Goal: Task Accomplishment & Management: Manage account settings

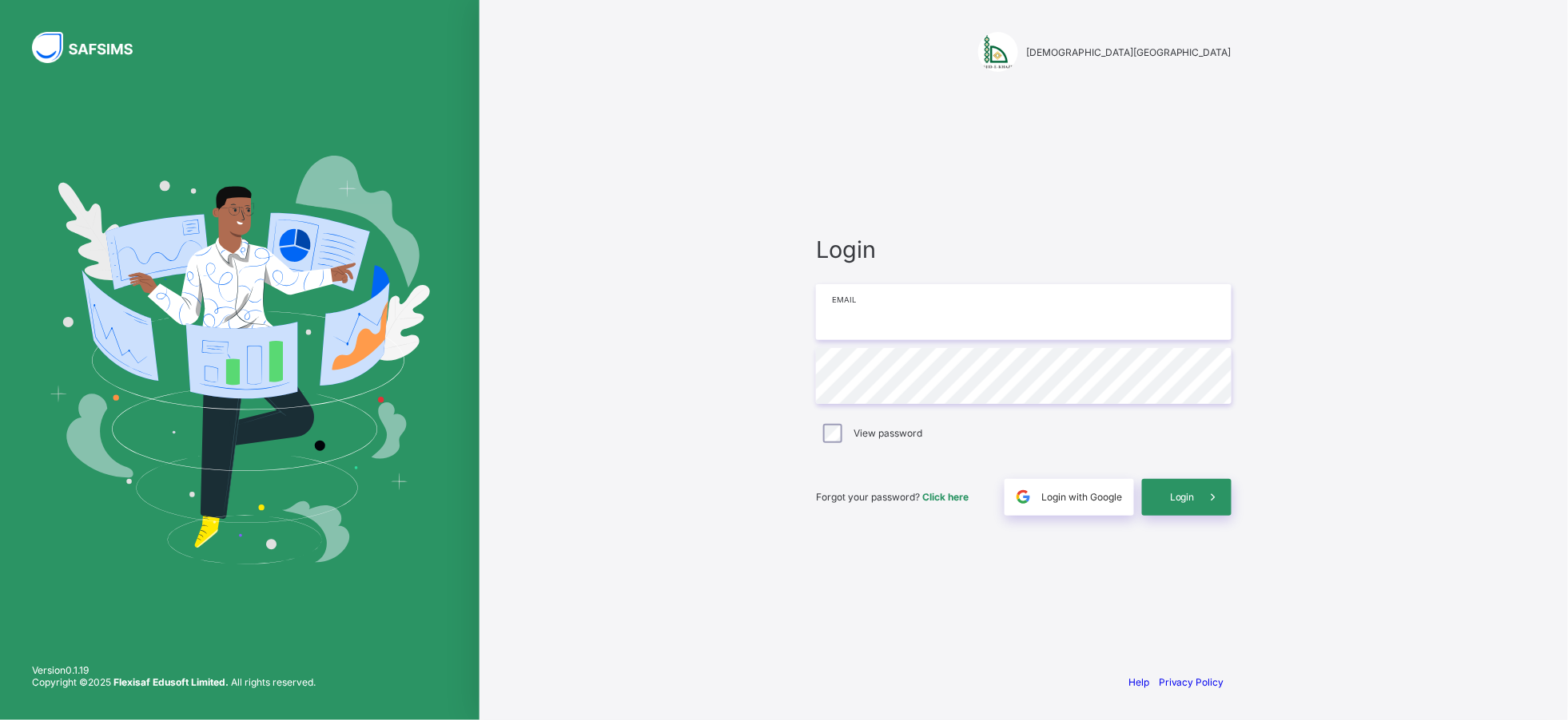
click at [941, 299] on input "email" at bounding box center [1024, 312] width 416 height 56
type input "**********"
click at [1191, 506] on div "Login" at bounding box center [1186, 497] width 89 height 37
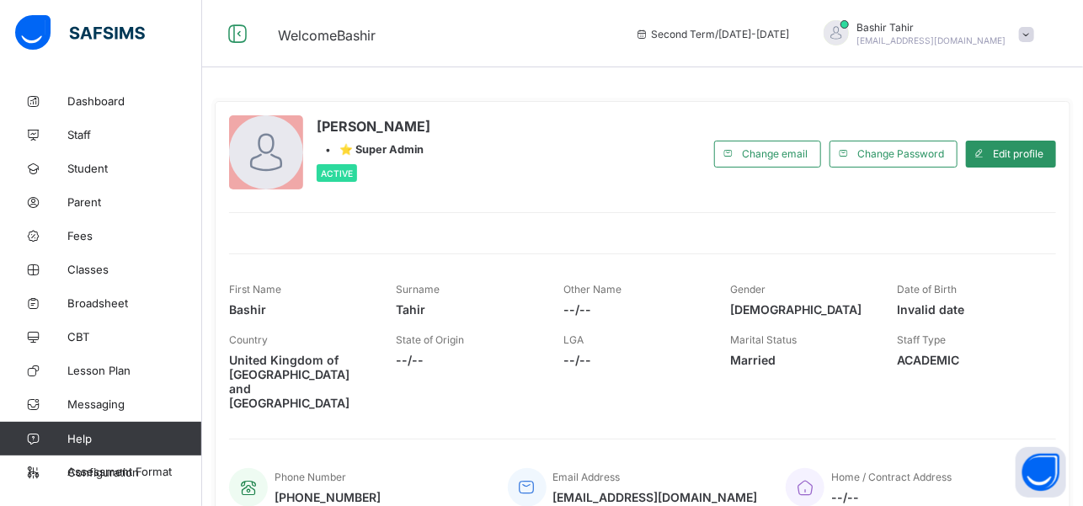
drag, startPoint x: 1572, startPoint y: 2, endPoint x: 663, endPoint y: 434, distance: 1007.0
click at [663, 439] on div "Phone Number [PHONE_NUMBER] Email Address [EMAIL_ADDRESS][DOMAIN_NAME] Home / C…" at bounding box center [642, 477] width 827 height 77
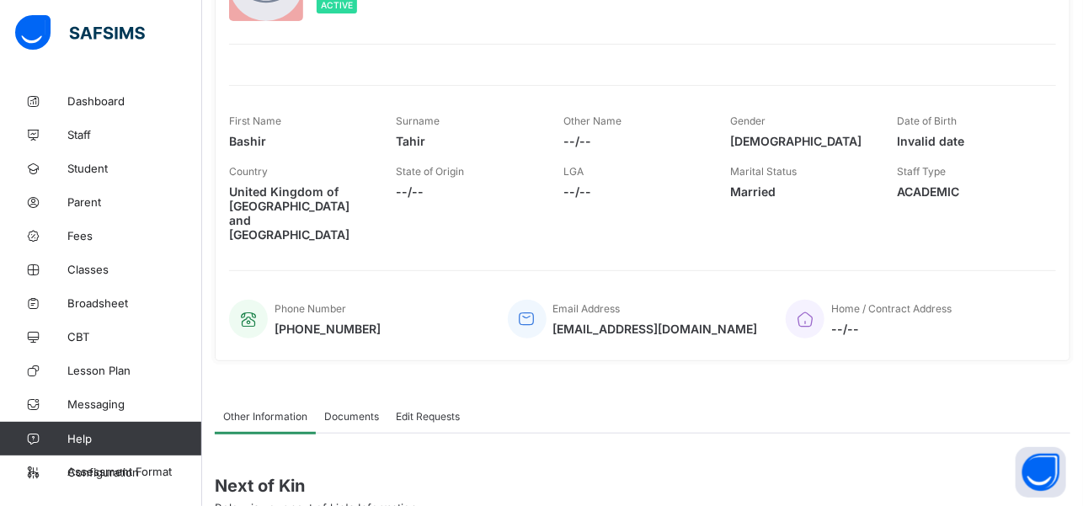
scroll to position [169, 0]
click at [114, 407] on span "Messaging" at bounding box center [134, 403] width 135 height 13
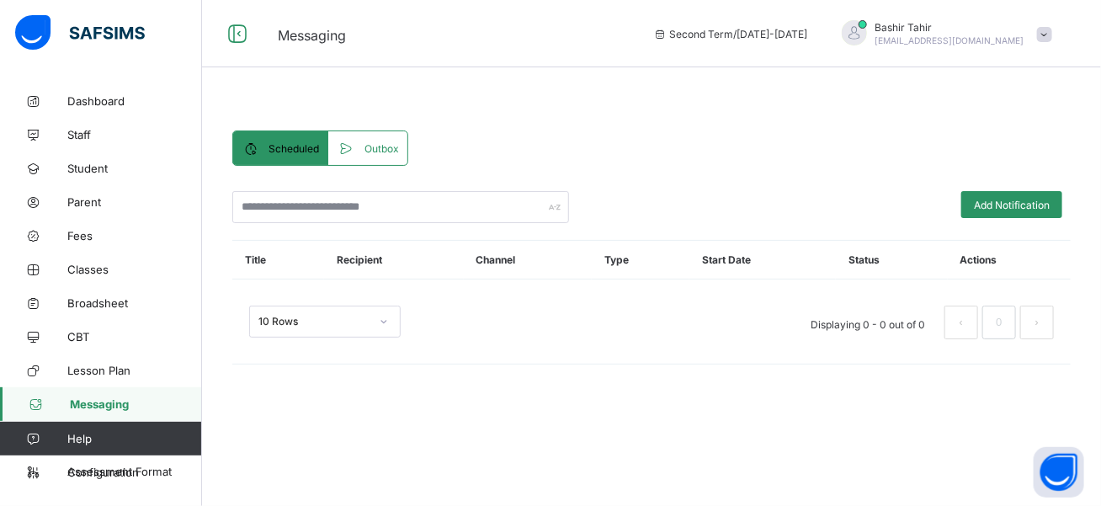
click at [312, 145] on span "Scheduled" at bounding box center [294, 148] width 51 height 13
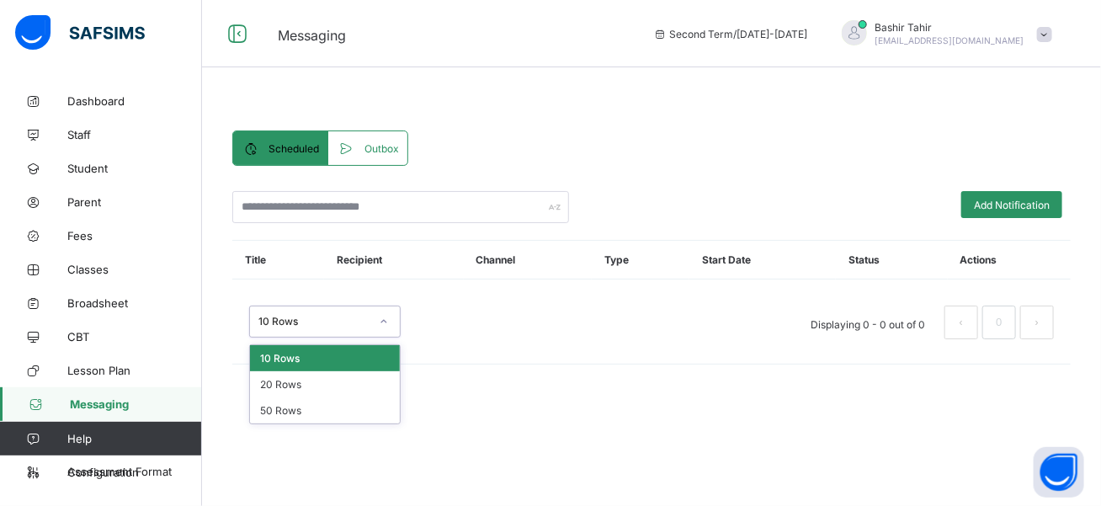
click at [387, 328] on div at bounding box center [384, 321] width 29 height 27
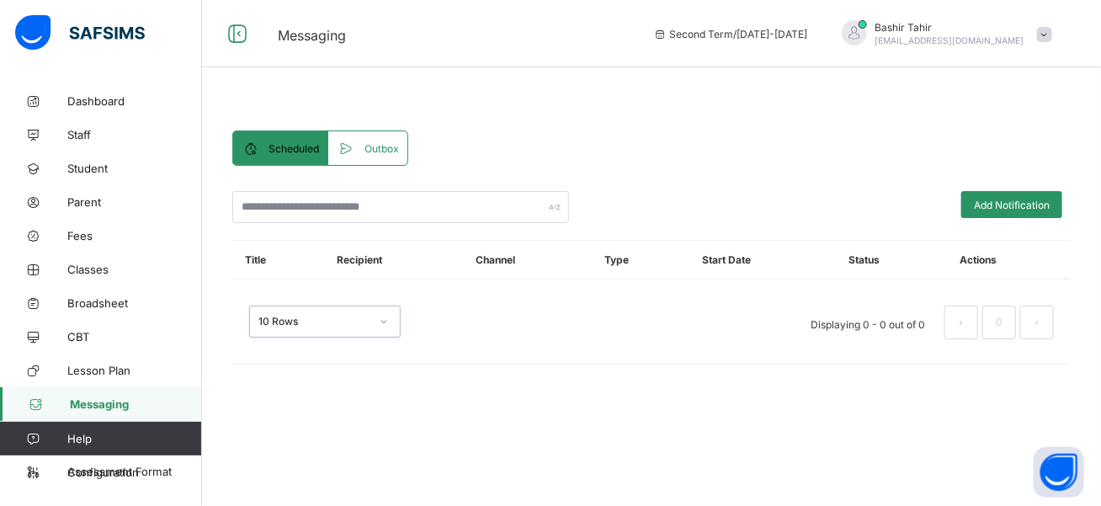
click at [387, 328] on div at bounding box center [384, 321] width 29 height 27
click at [1049, 35] on span at bounding box center [1044, 34] width 15 height 15
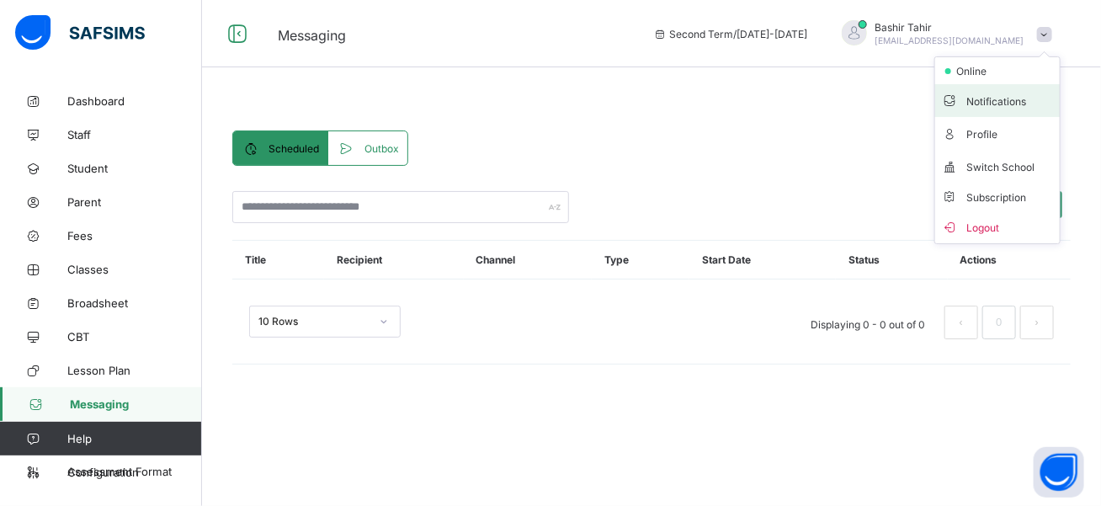
click at [1010, 98] on span "Notifications" at bounding box center [997, 100] width 111 height 19
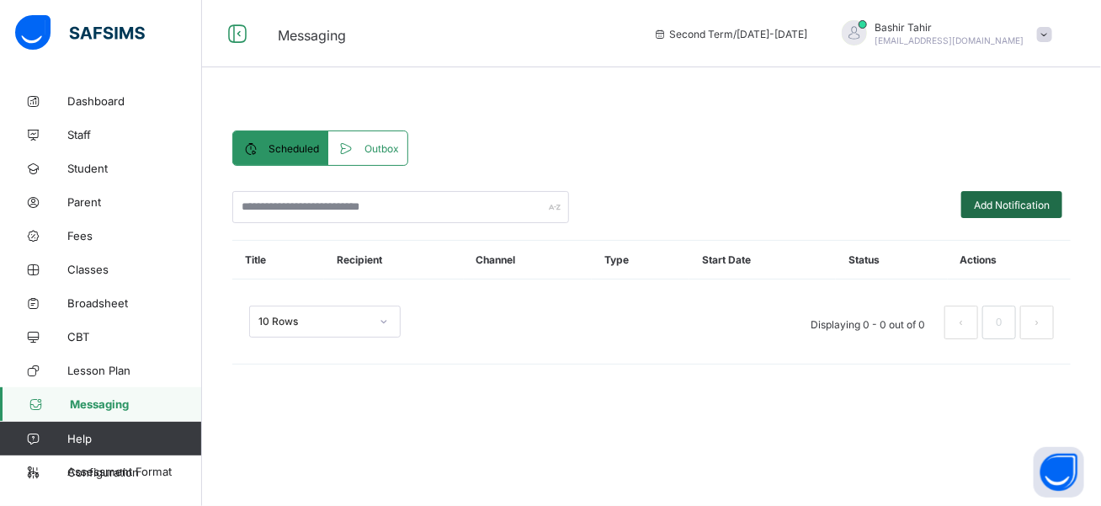
click at [1007, 202] on span "Add Notification" at bounding box center [1012, 205] width 76 height 13
select select "*"
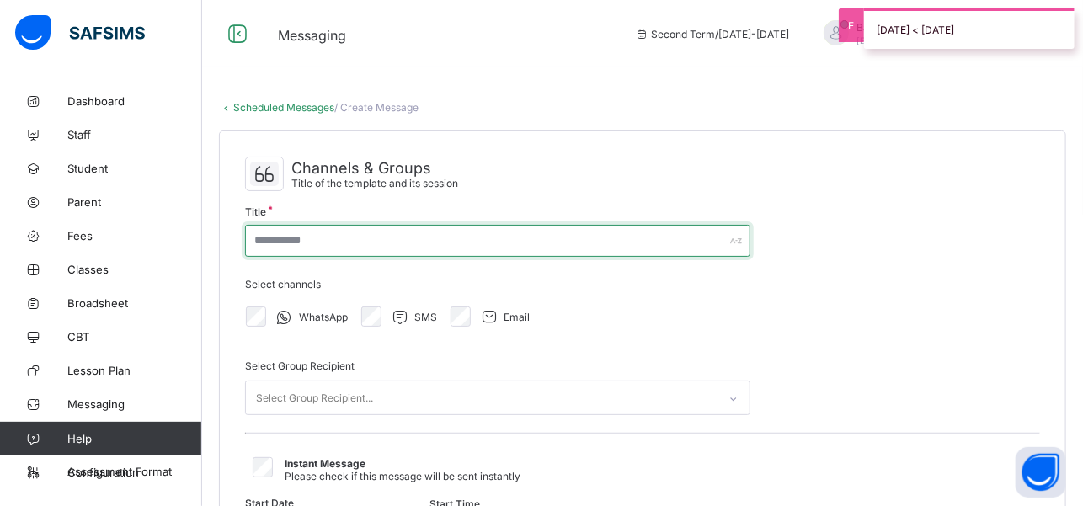
click at [717, 243] on input "text" at bounding box center [497, 241] width 505 height 32
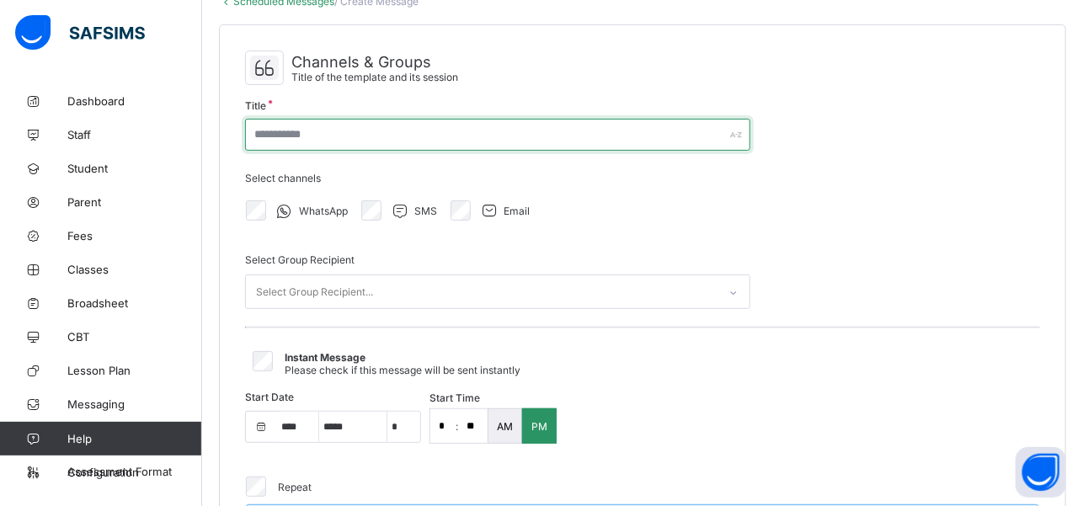
scroll to position [111, 0]
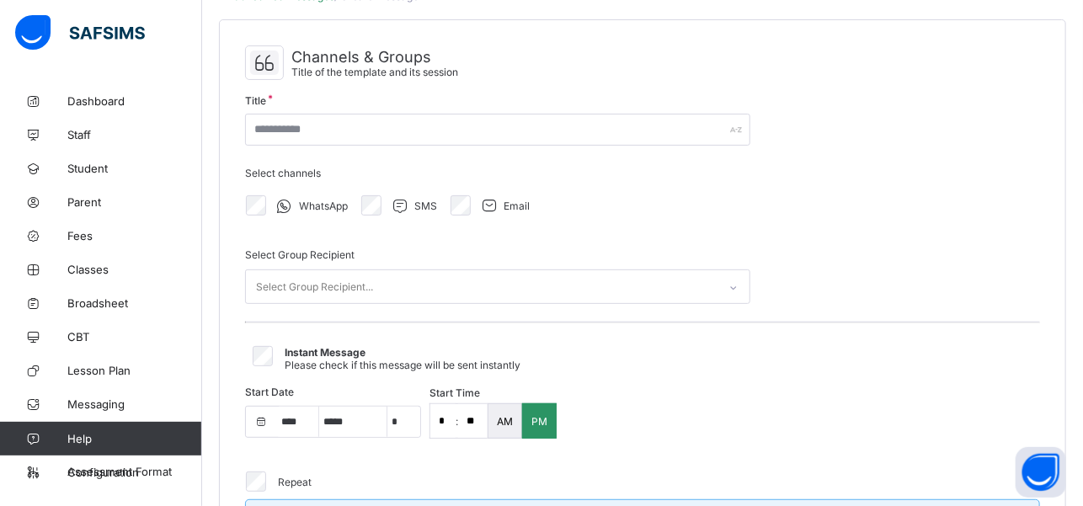
click at [487, 205] on icon at bounding box center [488, 206] width 21 height 18
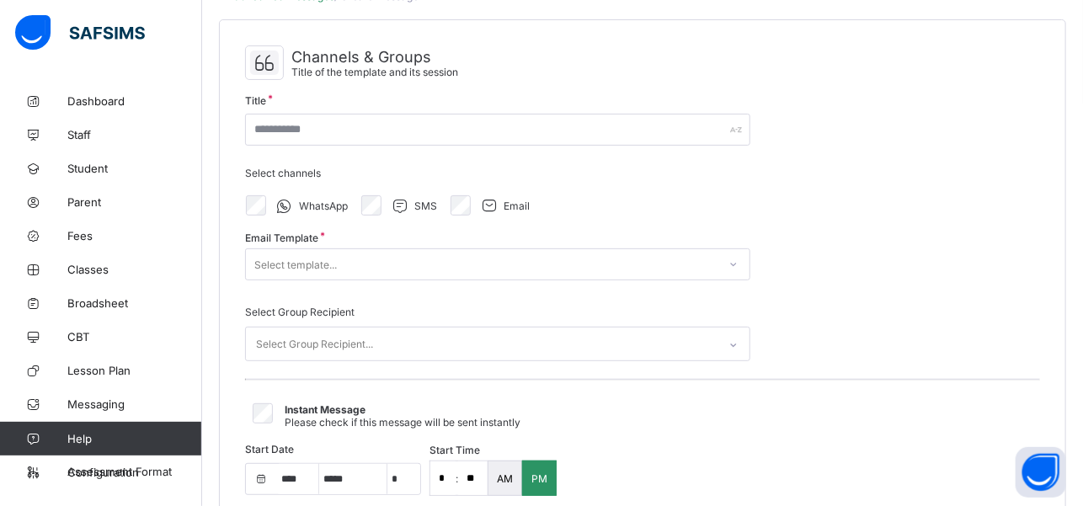
click at [487, 205] on icon at bounding box center [488, 206] width 21 height 18
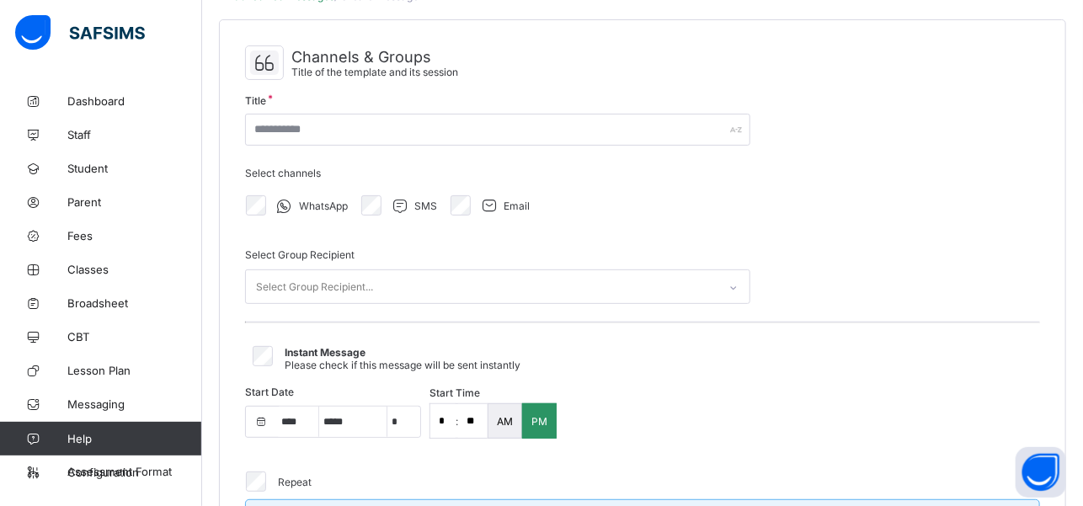
click at [487, 205] on icon at bounding box center [488, 206] width 21 height 18
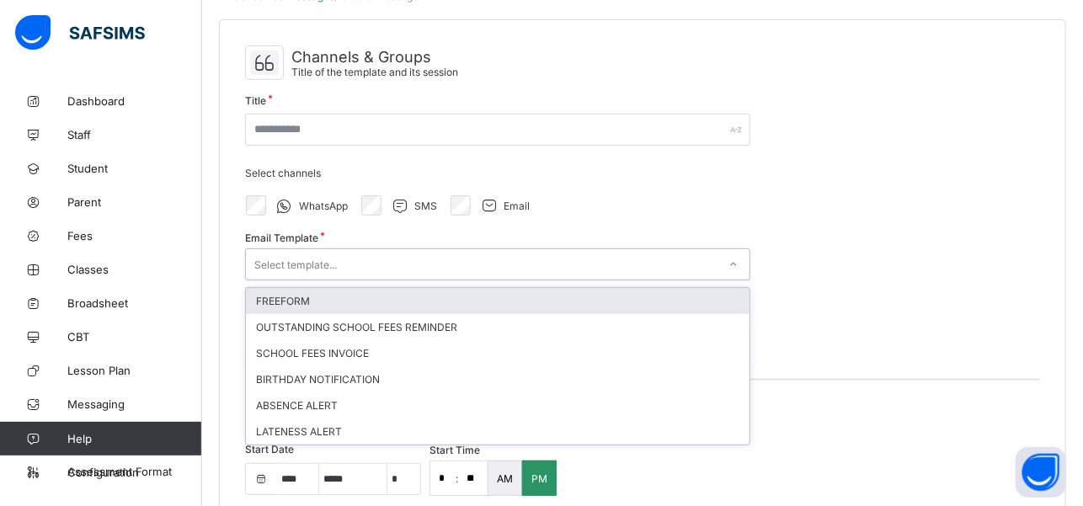
click at [726, 265] on div at bounding box center [733, 264] width 29 height 27
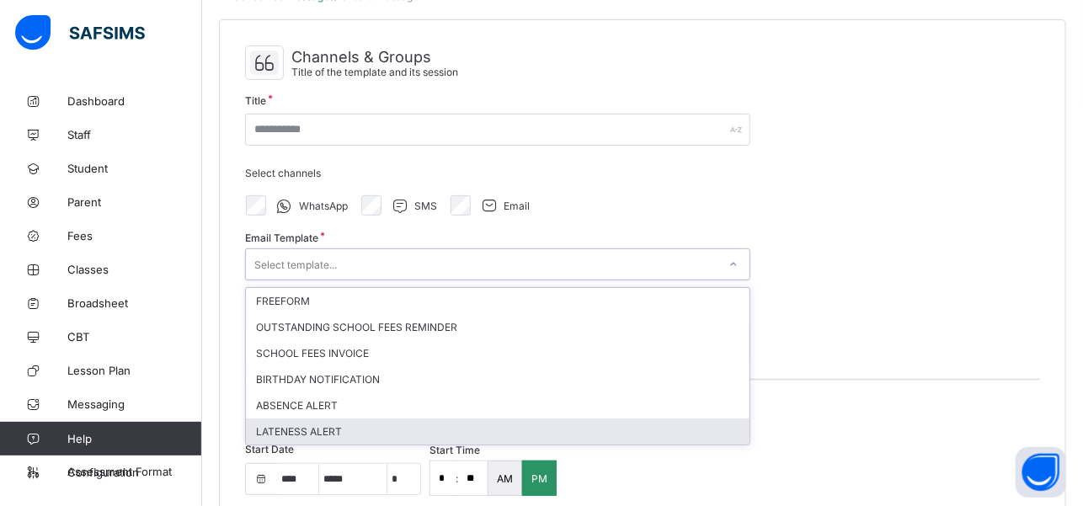
click at [595, 428] on div "LATENESS ALERT" at bounding box center [497, 431] width 503 height 26
type input "**********"
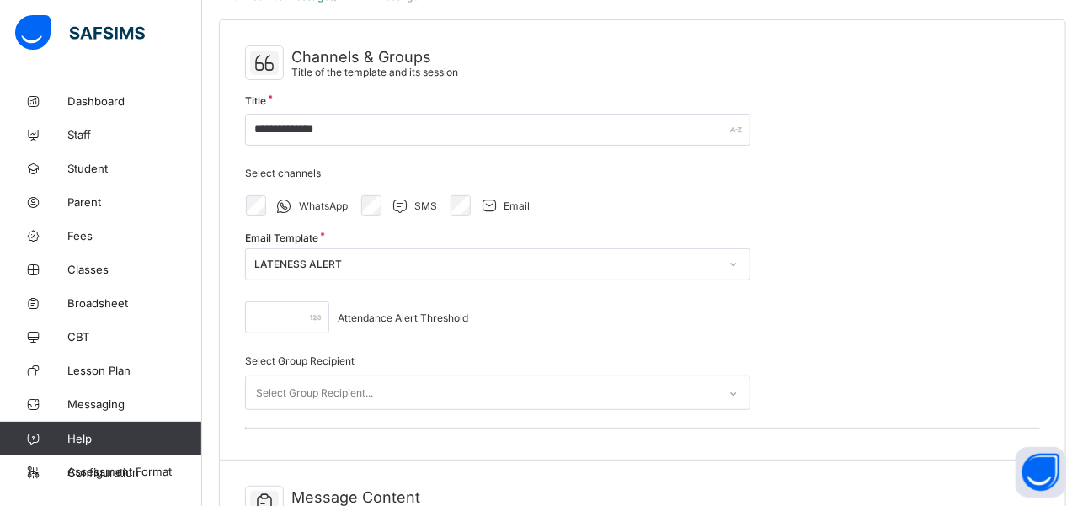
click at [315, 317] on div "*" at bounding box center [287, 317] width 84 height 32
click at [297, 312] on input "*" at bounding box center [287, 317] width 84 height 32
click at [314, 312] on div "*" at bounding box center [287, 317] width 84 height 32
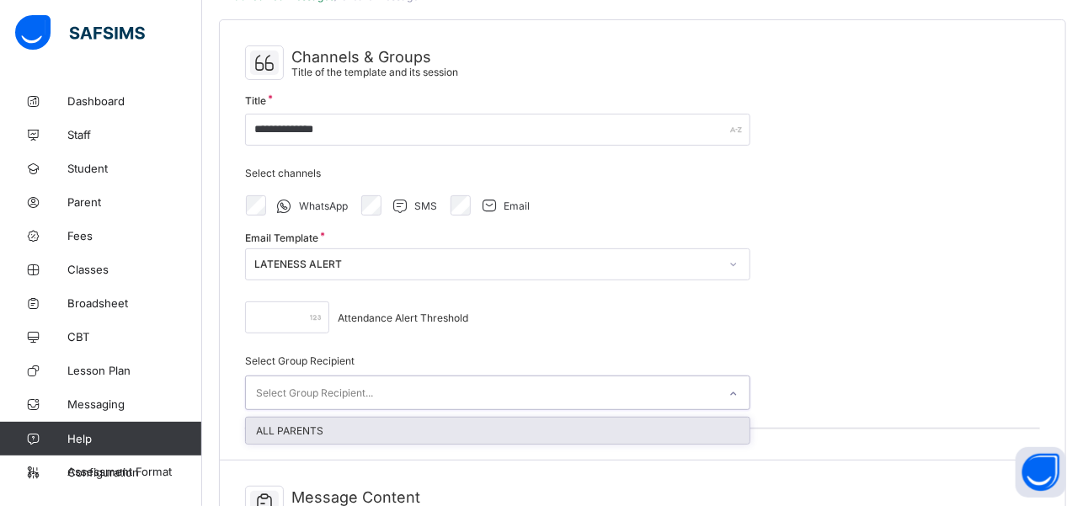
click at [726, 395] on div at bounding box center [733, 394] width 29 height 27
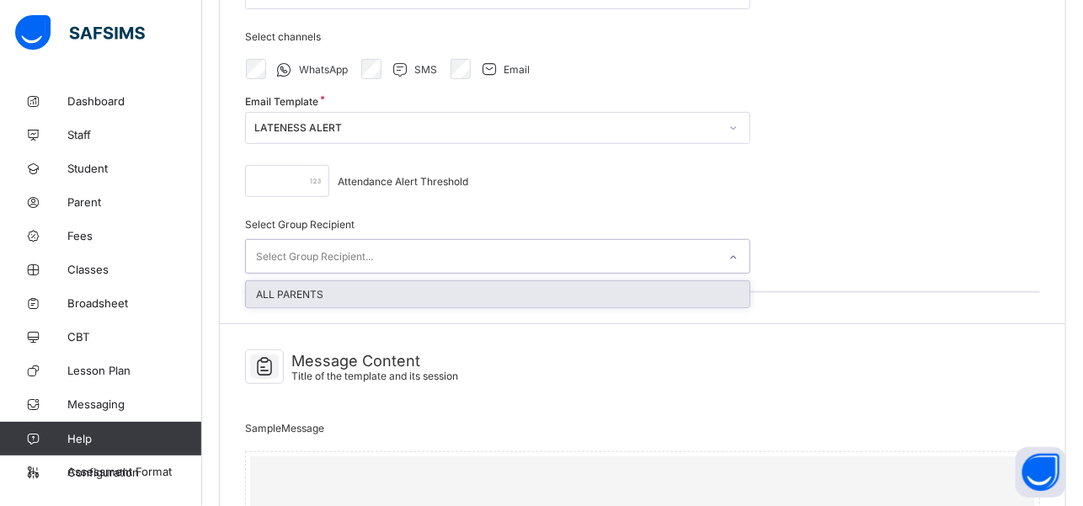
scroll to position [266, 0]
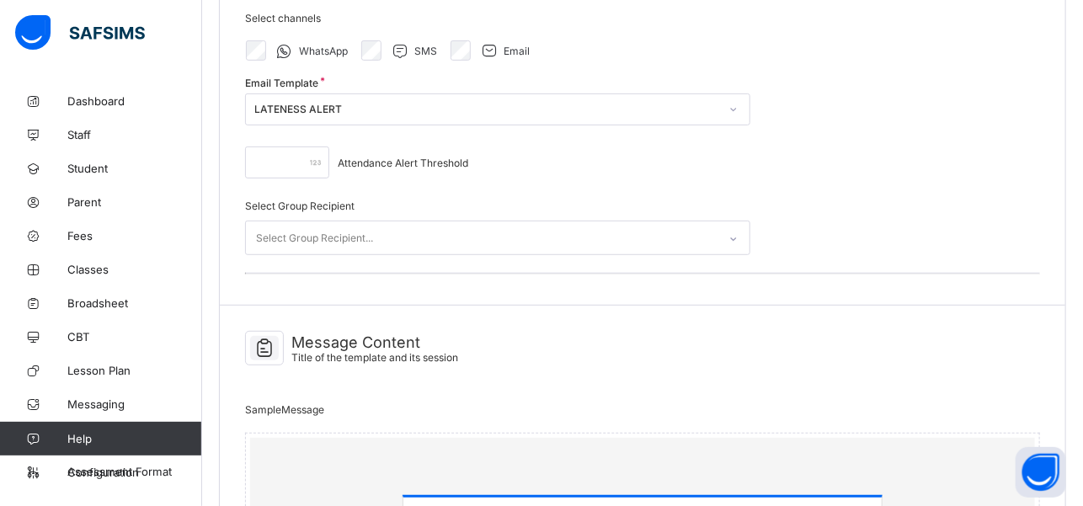
click at [775, 256] on div "**********" at bounding box center [642, 85] width 845 height 440
click at [353, 109] on div "LATENESS ALERT" at bounding box center [486, 110] width 465 height 13
click at [542, 365] on div "Message Content Title of the template and its session" at bounding box center [642, 352] width 795 height 60
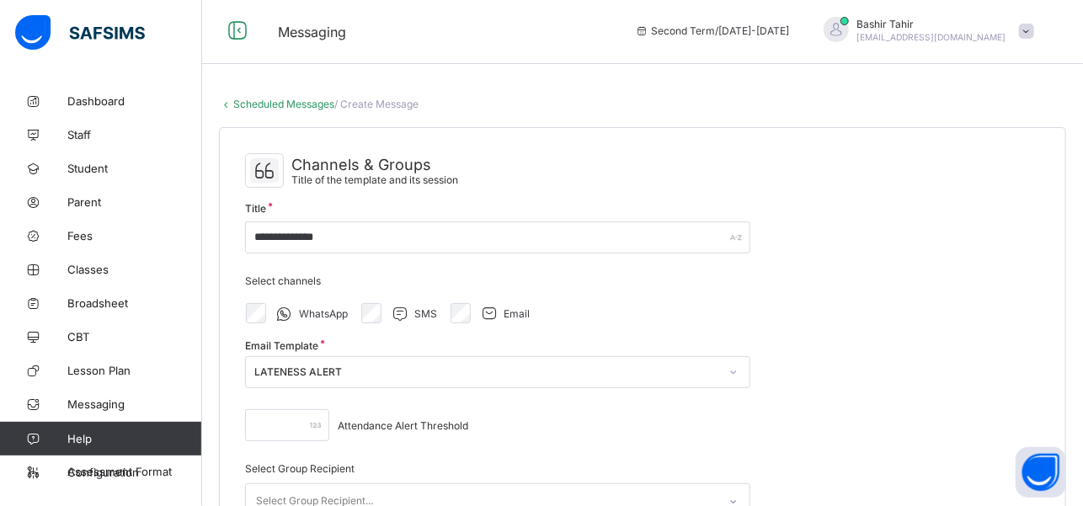
scroll to position [0, 0]
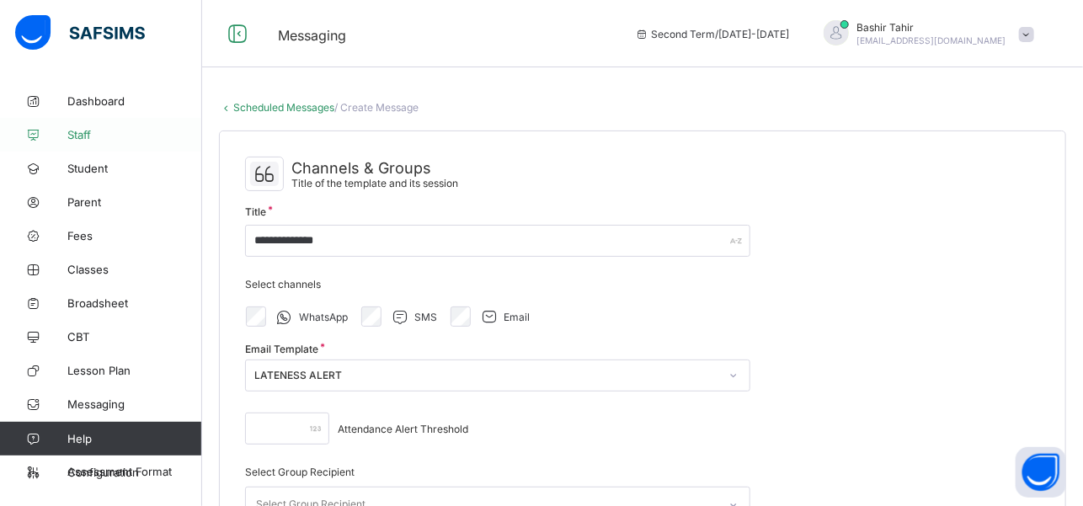
click at [109, 136] on span "Staff" at bounding box center [134, 134] width 135 height 13
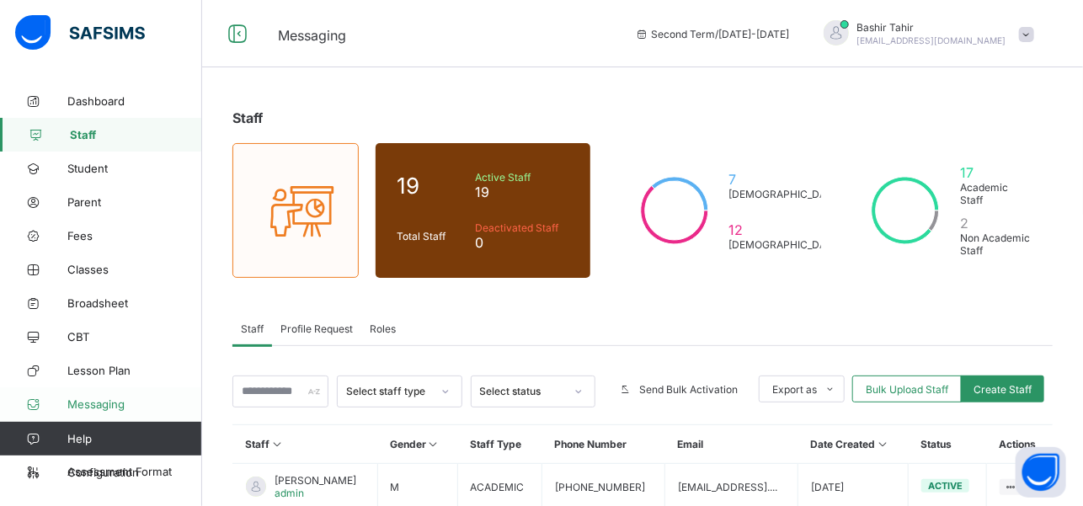
click at [104, 404] on span "Messaging" at bounding box center [134, 403] width 135 height 13
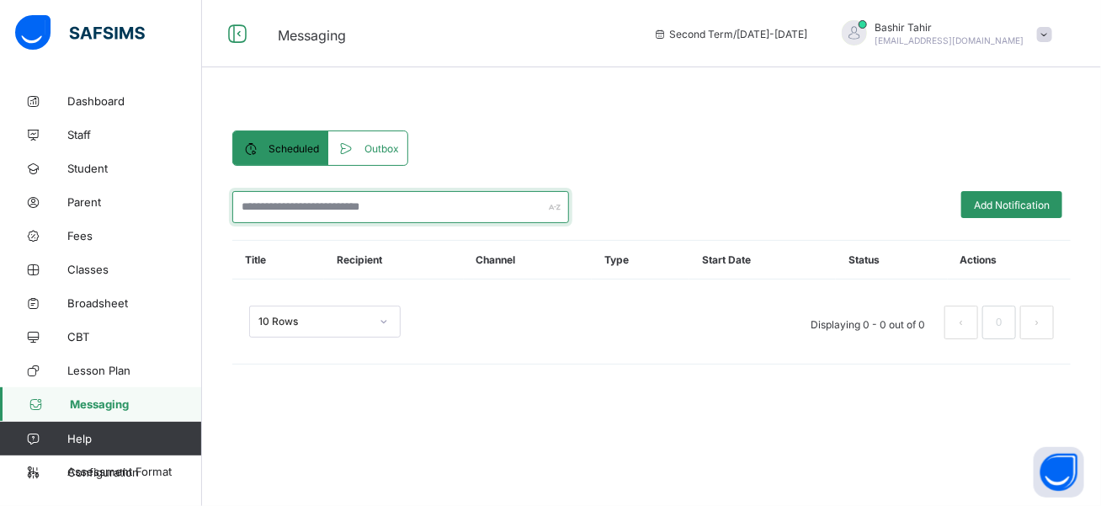
click at [557, 211] on div at bounding box center [400, 207] width 337 height 32
click at [487, 202] on input "text" at bounding box center [400, 207] width 337 height 32
type input "**********"
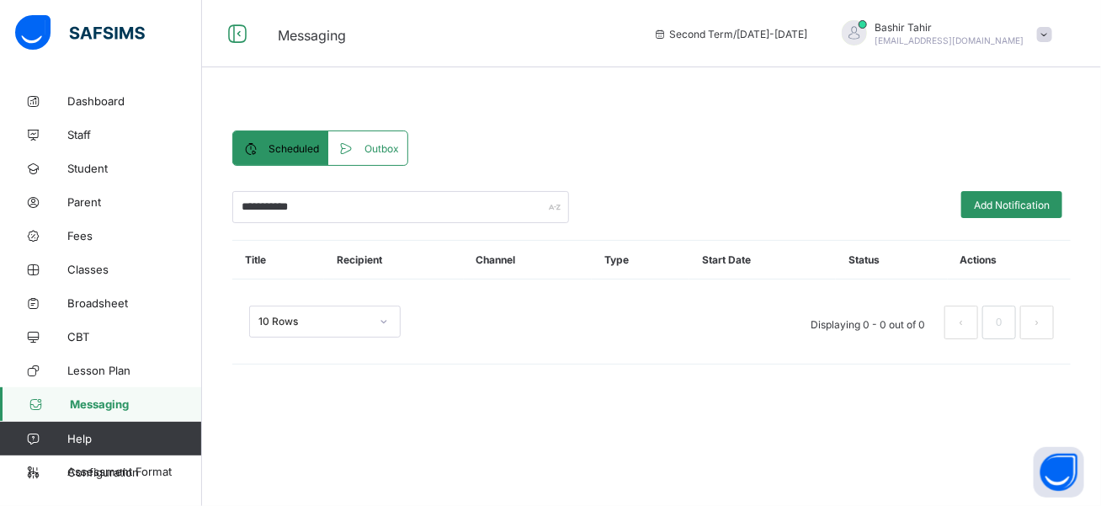
click at [378, 157] on div "Outbox" at bounding box center [367, 148] width 78 height 34
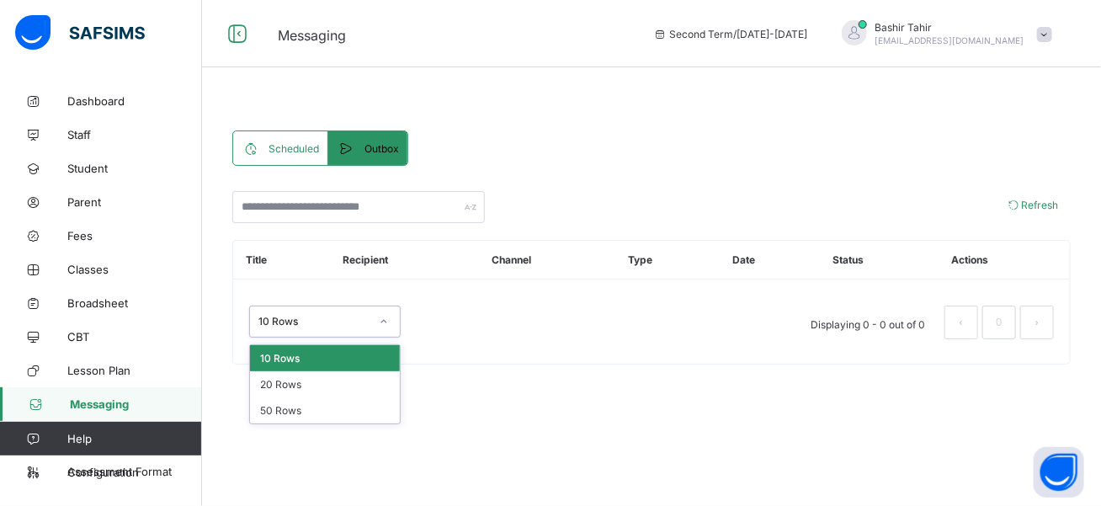
click at [384, 316] on icon at bounding box center [384, 321] width 10 height 17
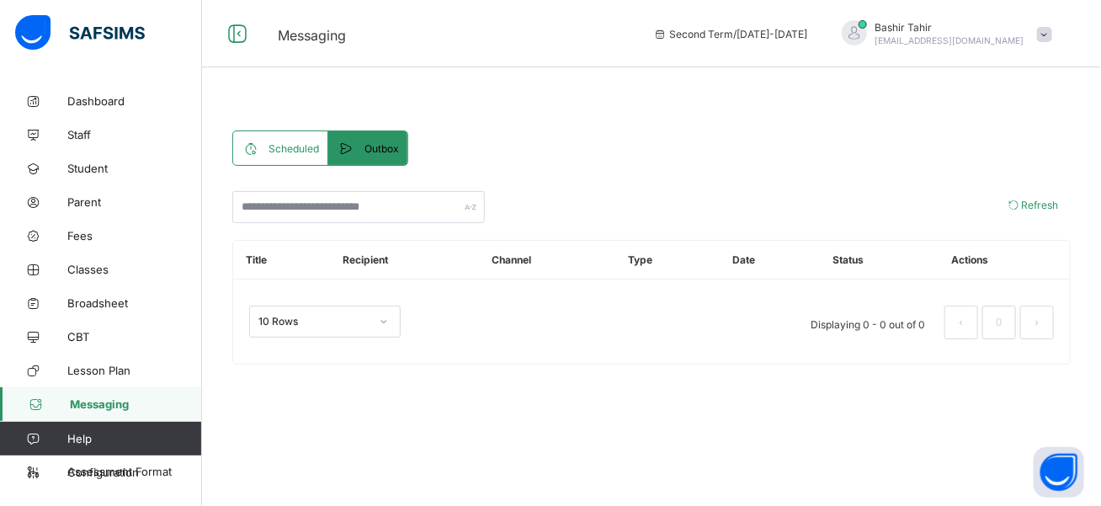
click at [374, 275] on div "10 Rows Displaying 0 - 0 out of 0 0" at bounding box center [651, 314] width 839 height 84
click at [133, 370] on span "Lesson Plan" at bounding box center [134, 370] width 135 height 13
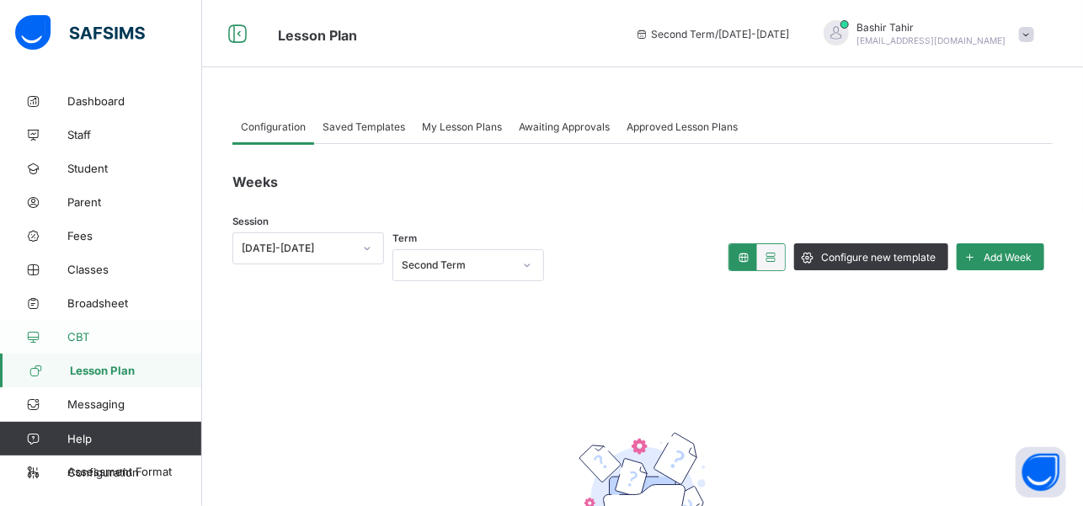
click at [76, 344] on link "CBT" at bounding box center [101, 337] width 202 height 34
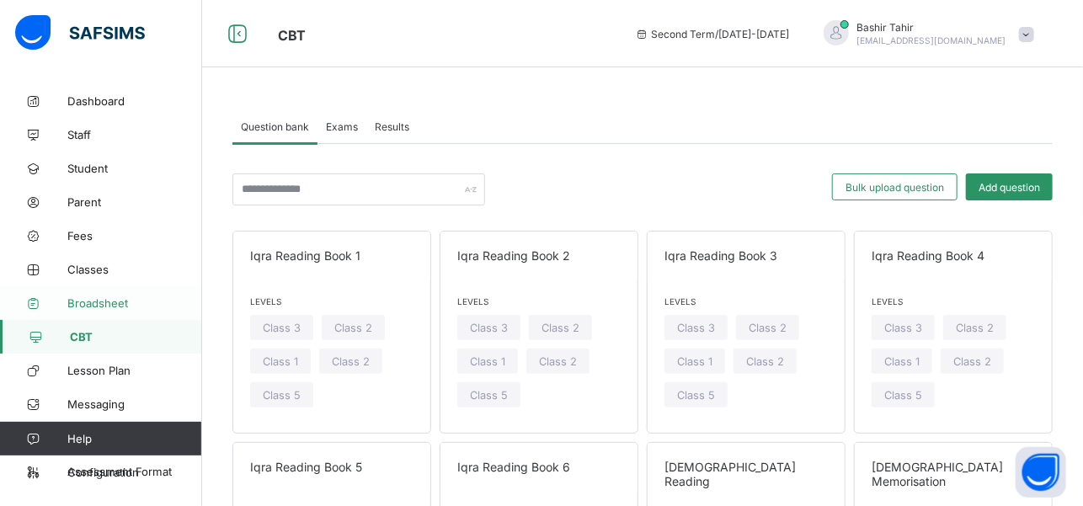
click at [94, 296] on span "Broadsheet" at bounding box center [134, 302] width 135 height 13
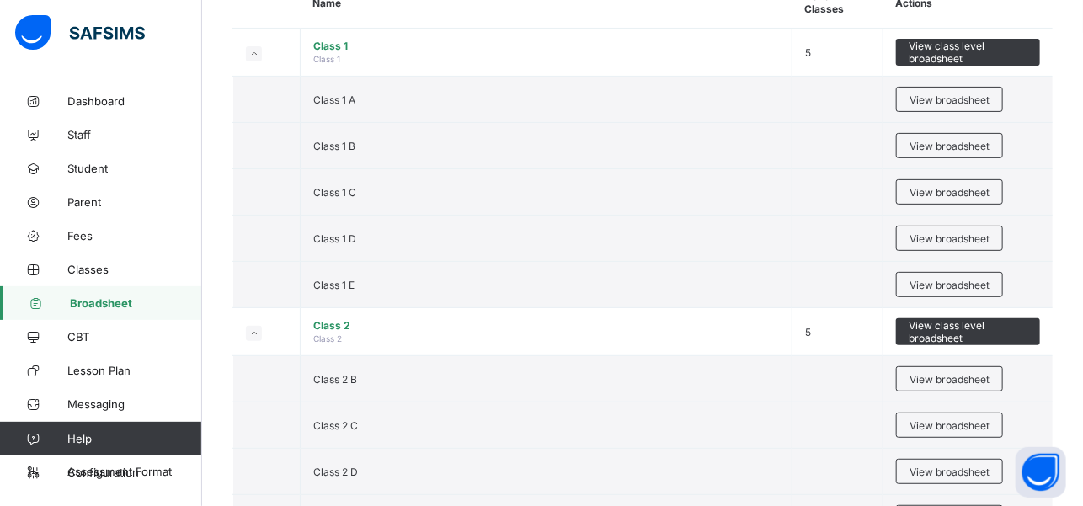
scroll to position [194, 0]
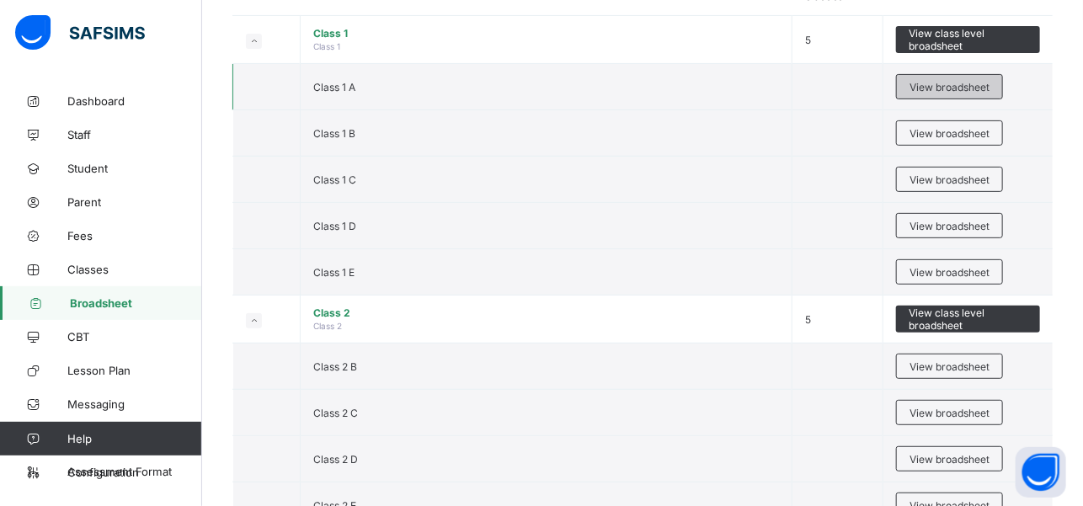
click at [976, 91] on div "View broadsheet" at bounding box center [949, 86] width 107 height 25
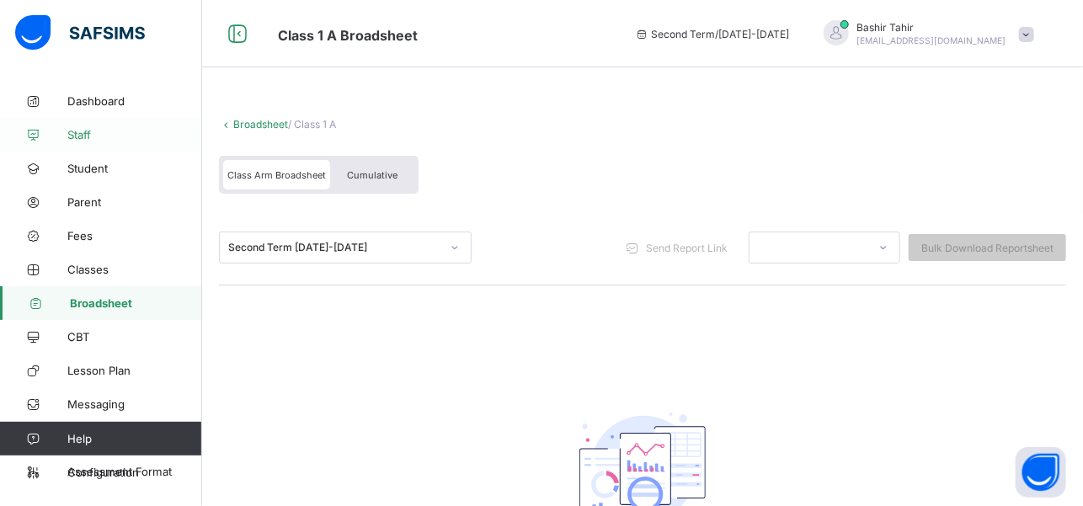
click at [84, 133] on span "Staff" at bounding box center [134, 134] width 135 height 13
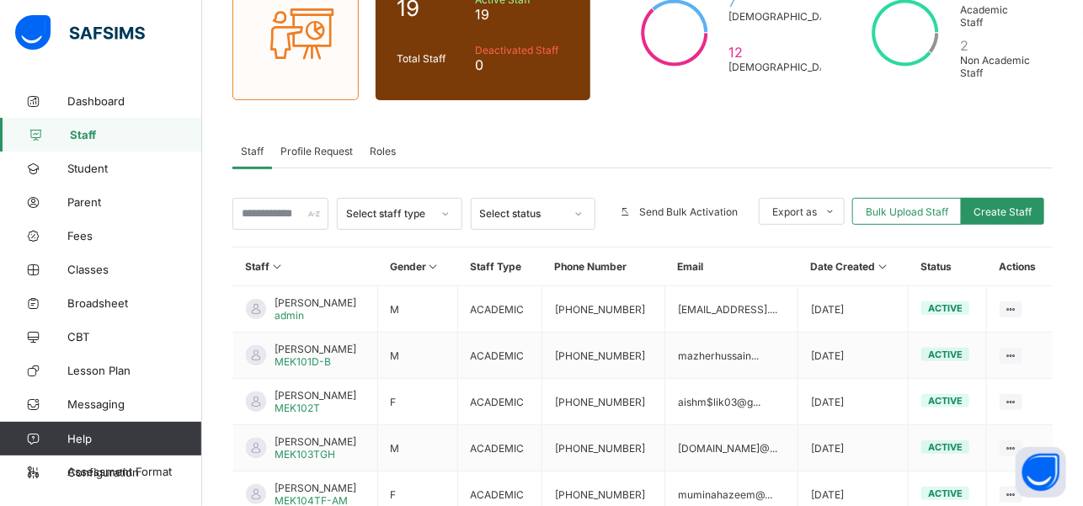
scroll to position [181, 0]
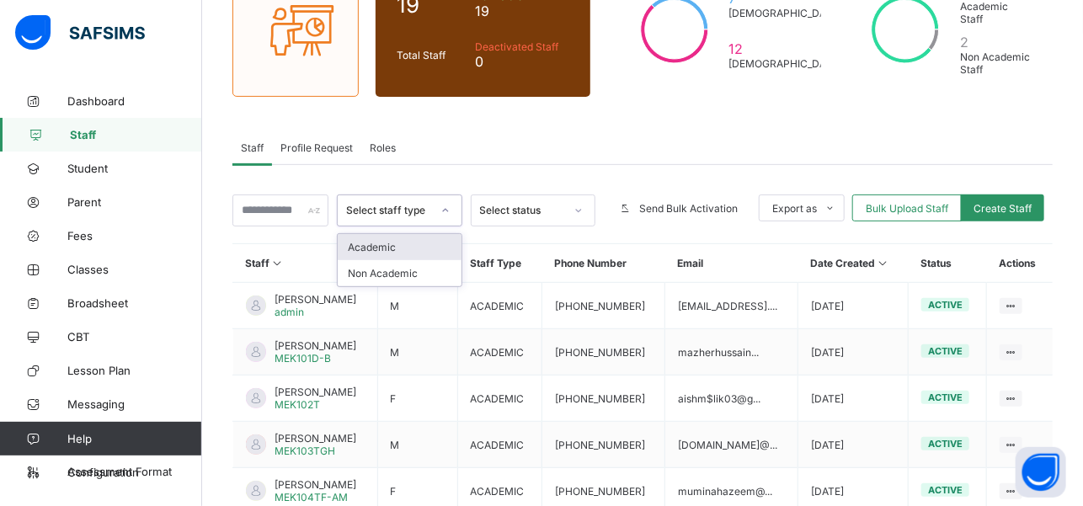
click at [450, 204] on icon at bounding box center [445, 210] width 10 height 17
click at [431, 272] on div "Non Academic" at bounding box center [399, 273] width 123 height 26
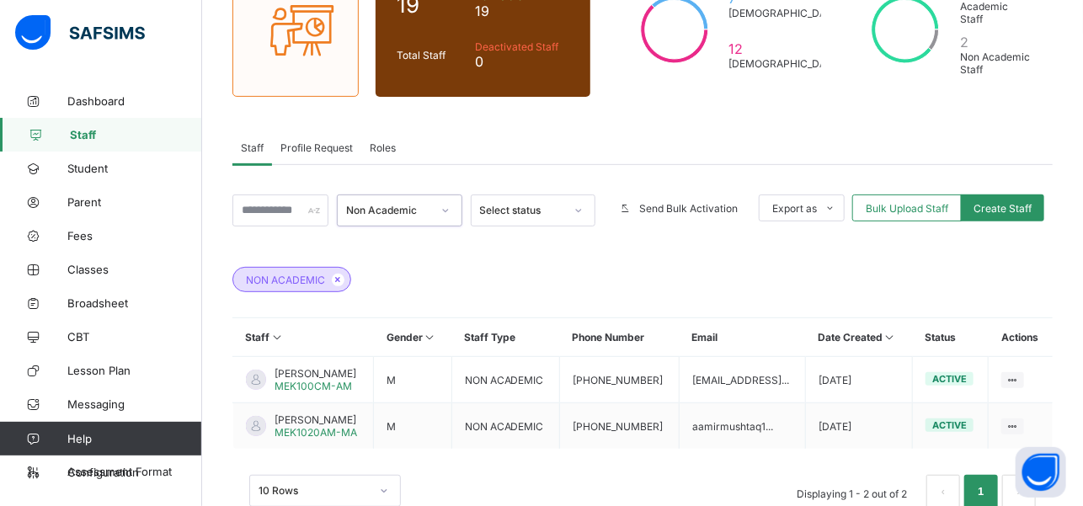
scroll to position [212, 0]
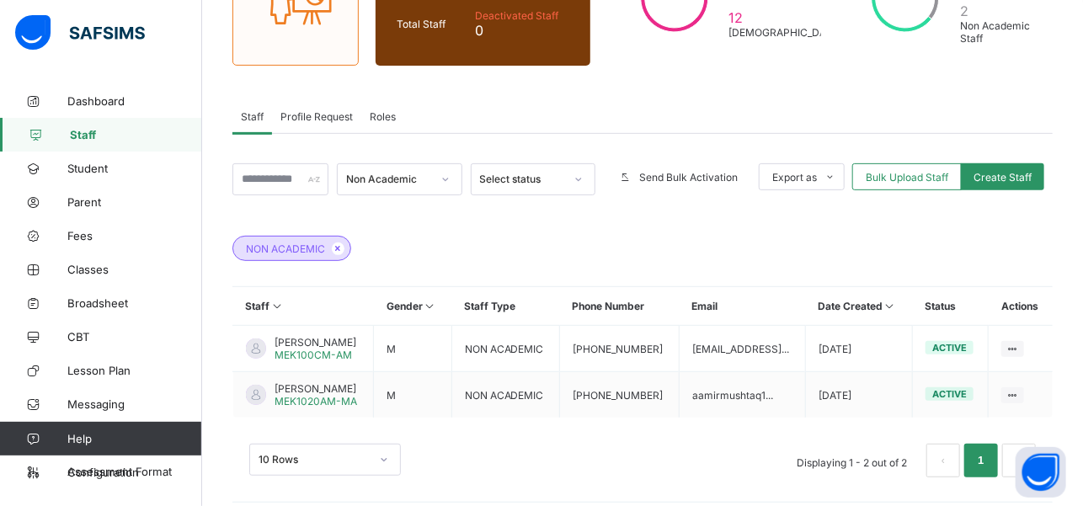
click at [679, 471] on div "10 Rows Displaying 1 - 2 out of 2 1" at bounding box center [642, 452] width 820 height 84
click at [384, 99] on div "Roles" at bounding box center [382, 116] width 43 height 34
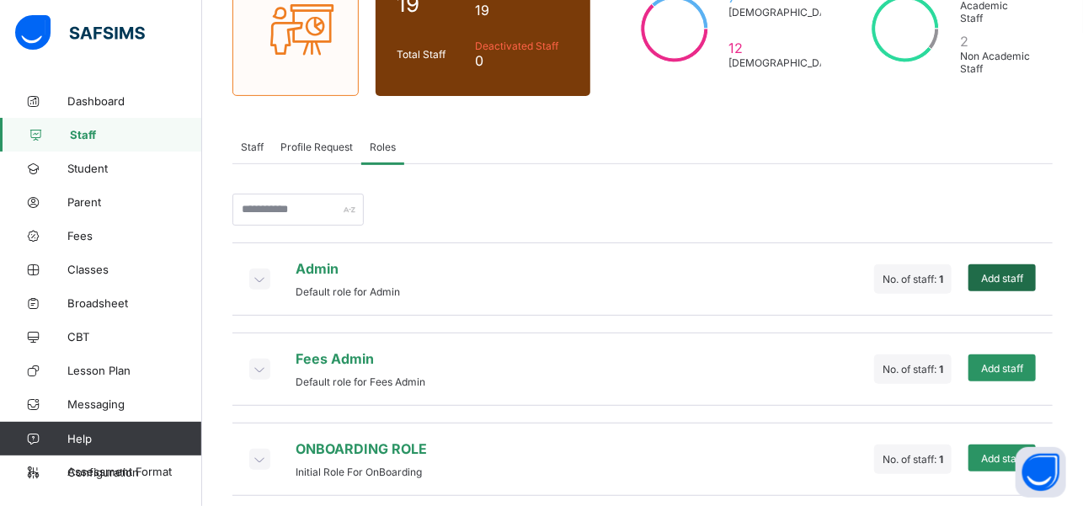
click at [1031, 275] on div "Add staff" at bounding box center [1001, 277] width 67 height 27
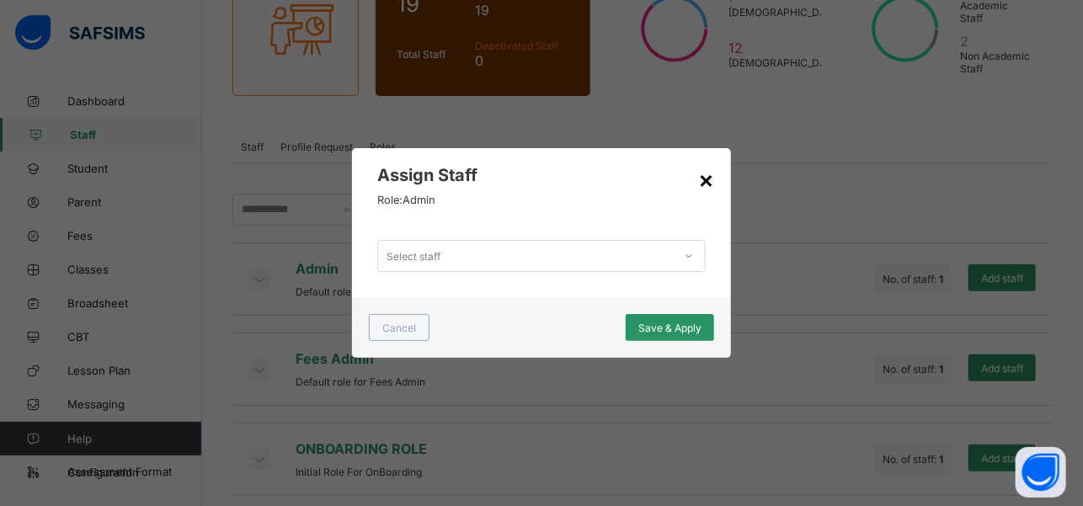
click at [711, 183] on div "×" at bounding box center [706, 179] width 16 height 29
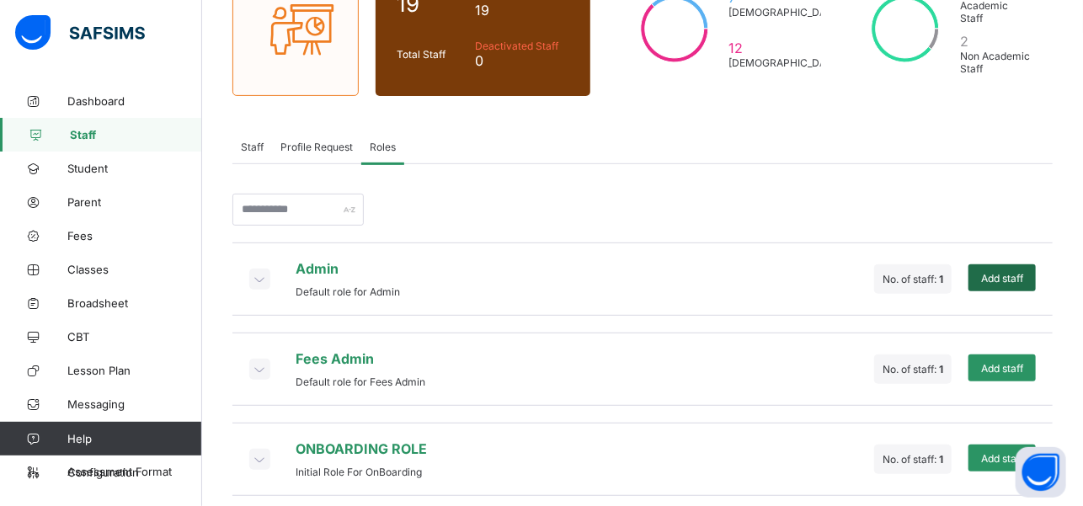
click at [1002, 273] on span "Add staff" at bounding box center [1002, 278] width 42 height 13
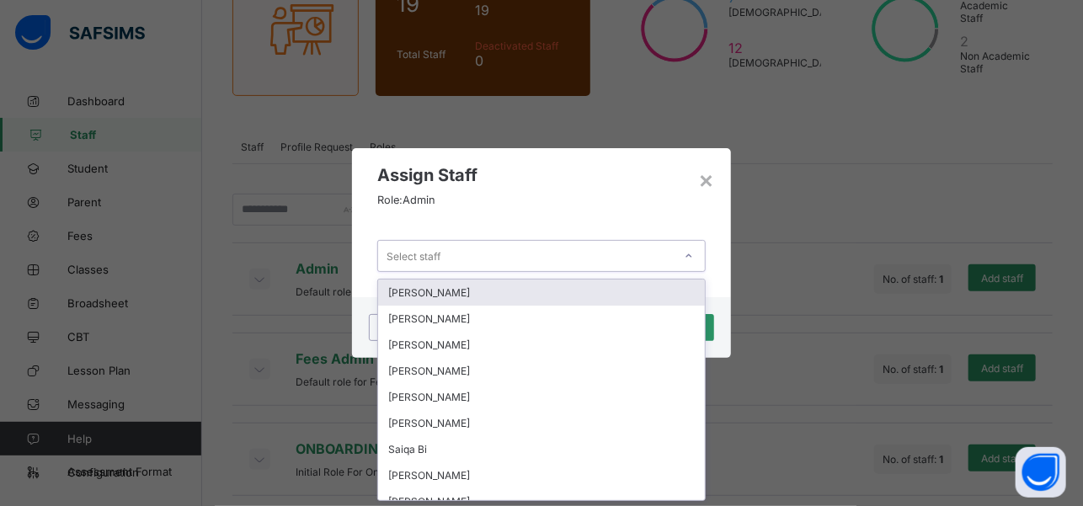
scroll to position [0, 0]
click at [694, 261] on icon at bounding box center [689, 256] width 10 height 17
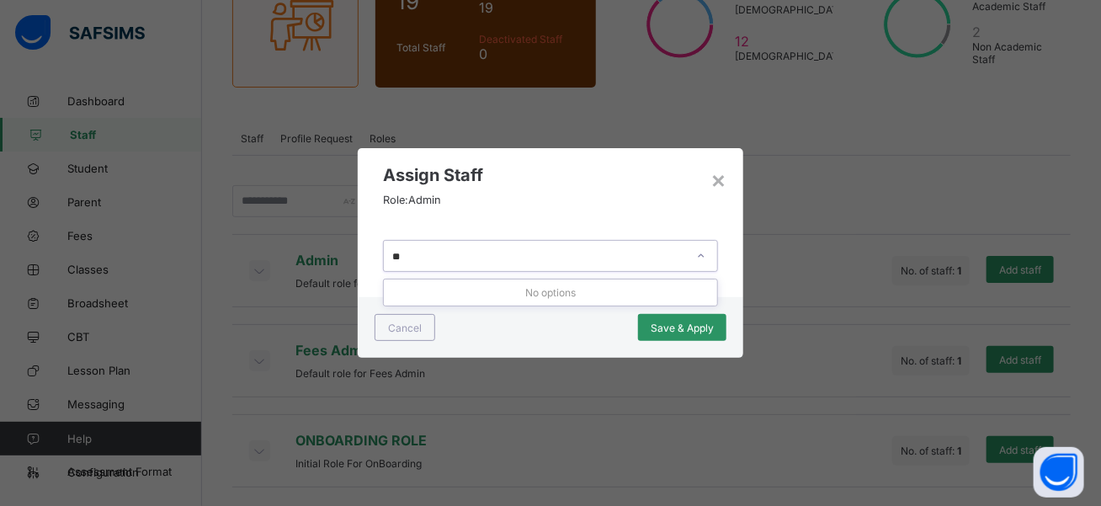
type input "*"
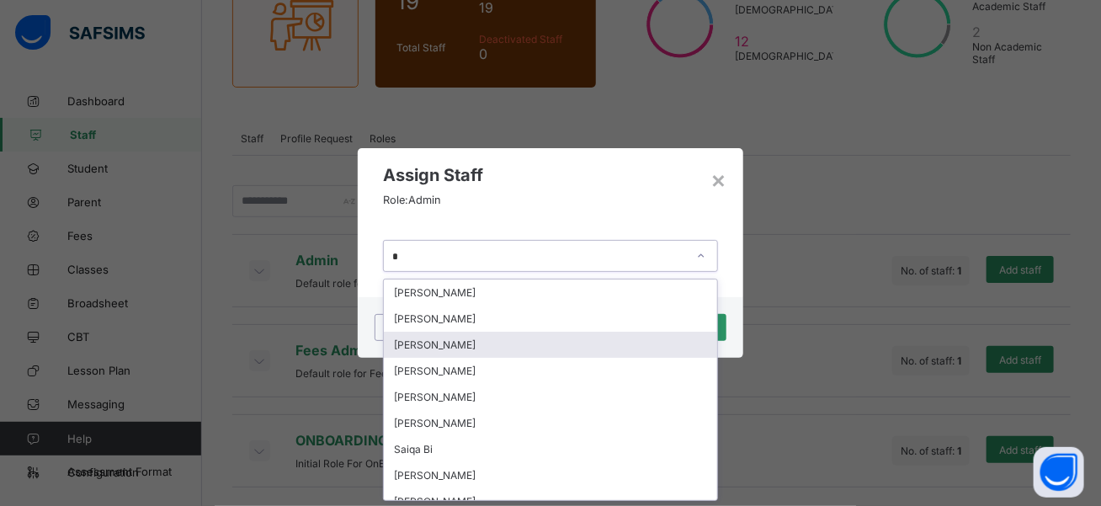
click at [516, 335] on div "[PERSON_NAME]" at bounding box center [550, 345] width 333 height 26
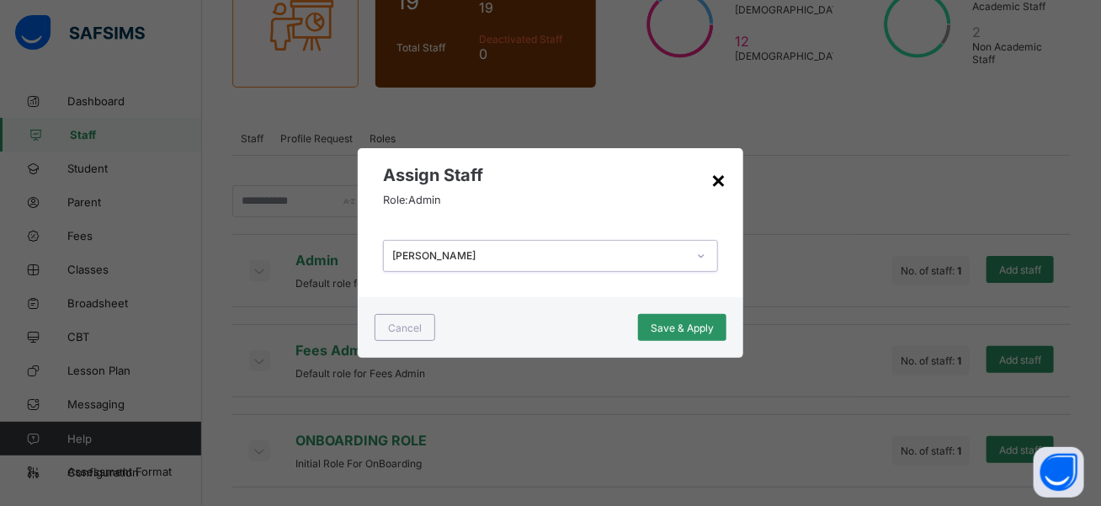
click at [720, 175] on div "×" at bounding box center [719, 179] width 16 height 29
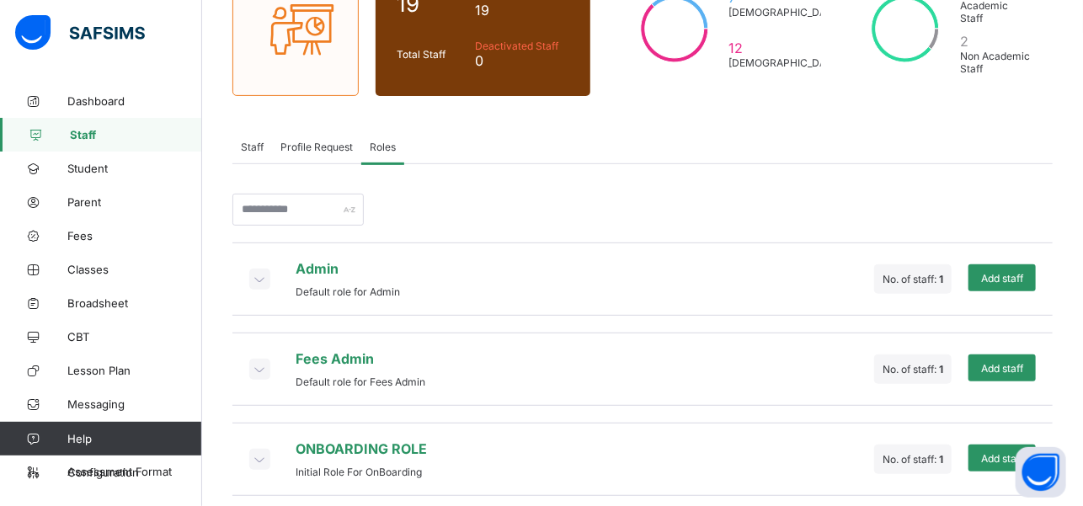
click at [302, 141] on span "Profile Request" at bounding box center [316, 147] width 72 height 13
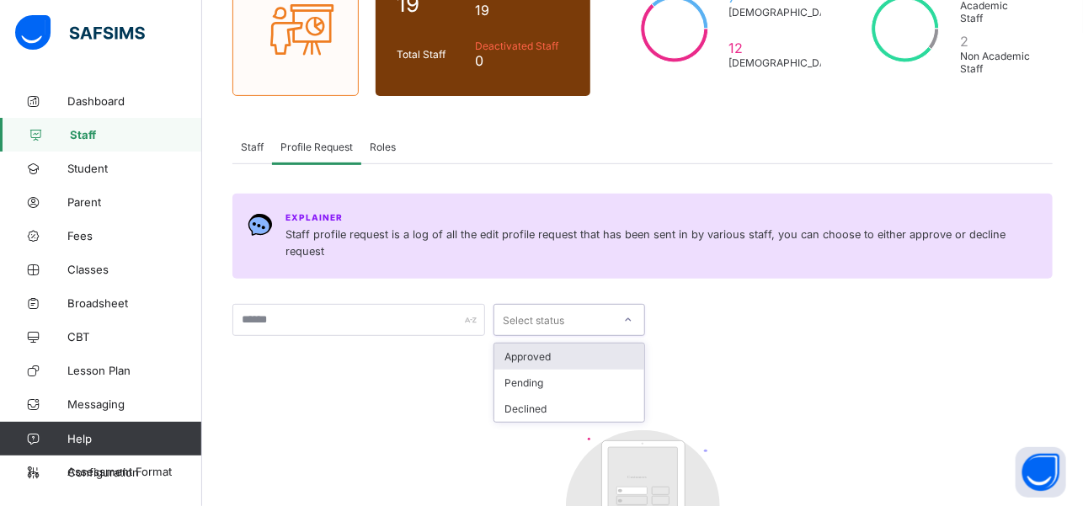
click at [613, 305] on div at bounding box center [628, 320] width 32 height 30
click at [248, 144] on div "Staff" at bounding box center [252, 147] width 40 height 34
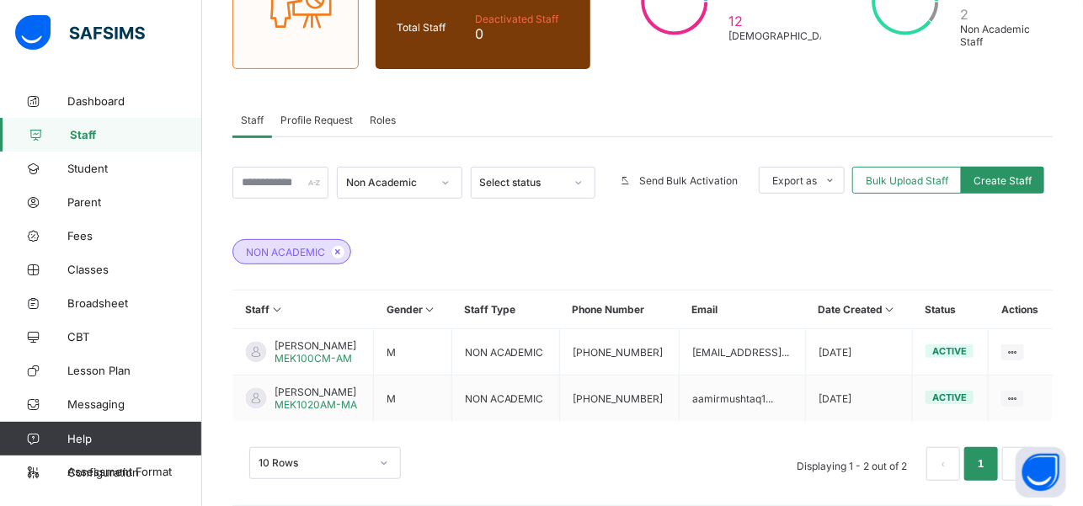
scroll to position [212, 0]
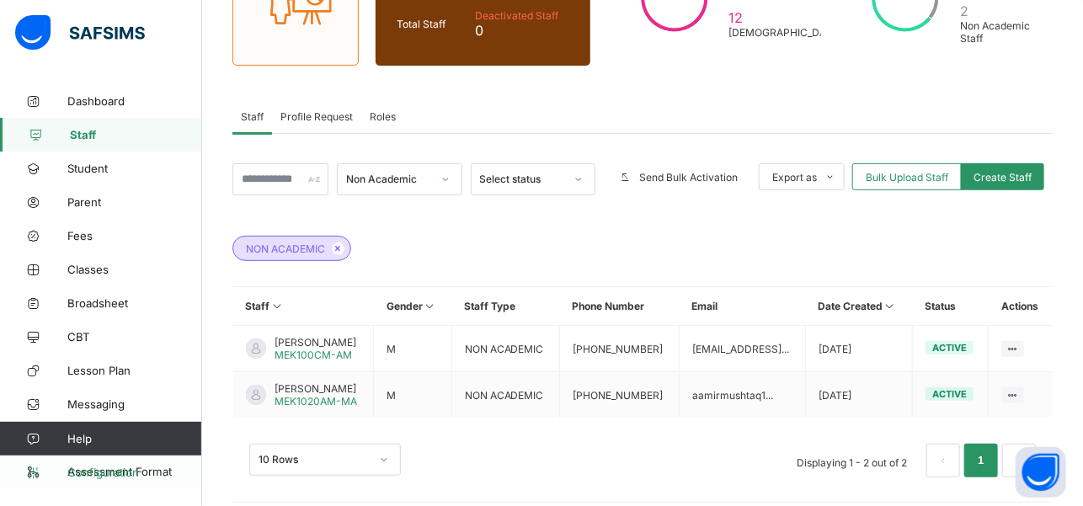
click at [155, 468] on span "Configuration" at bounding box center [134, 472] width 134 height 13
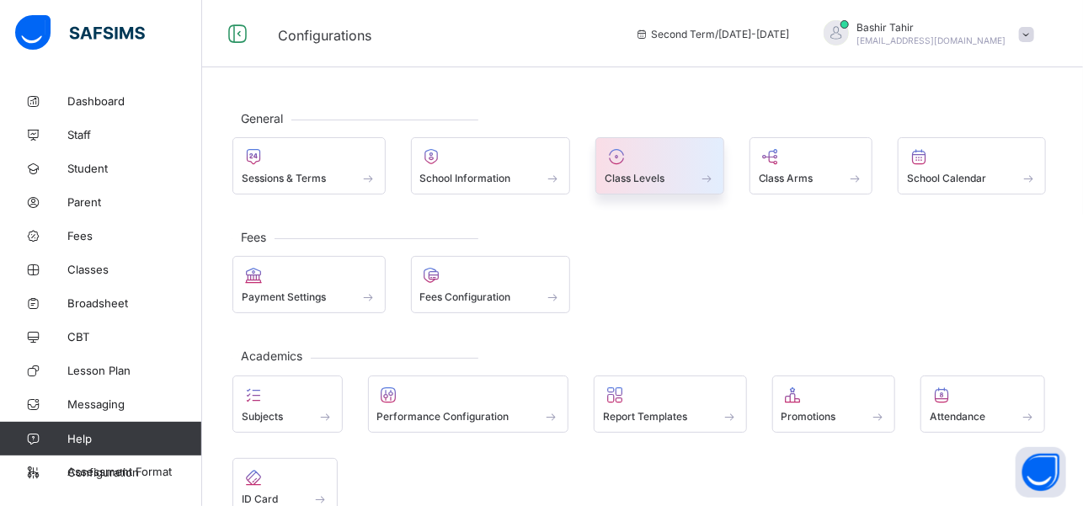
click at [677, 186] on div "Class Levels" at bounding box center [659, 165] width 129 height 57
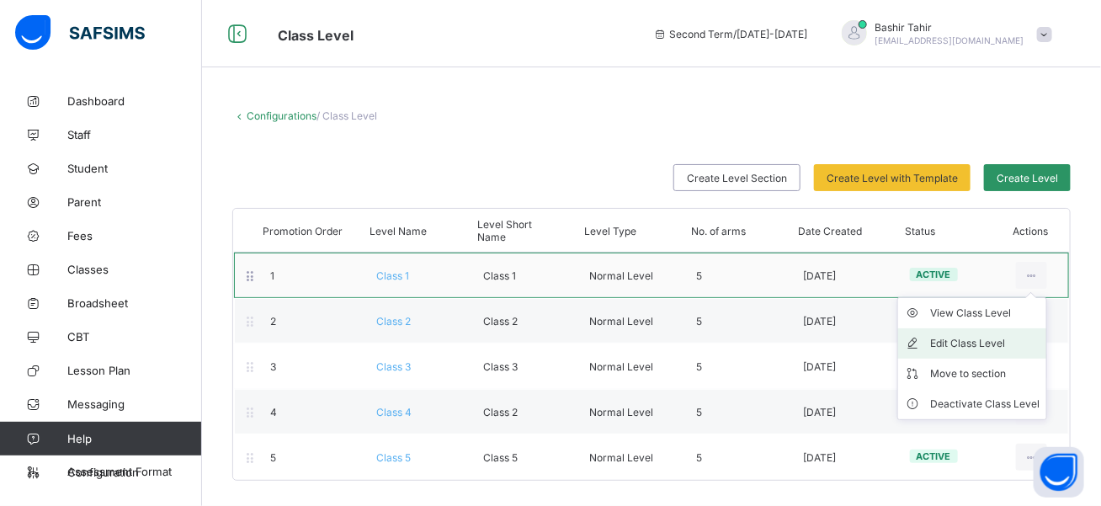
click at [974, 337] on div "Edit Class Level" at bounding box center [984, 343] width 109 height 17
type input "*******"
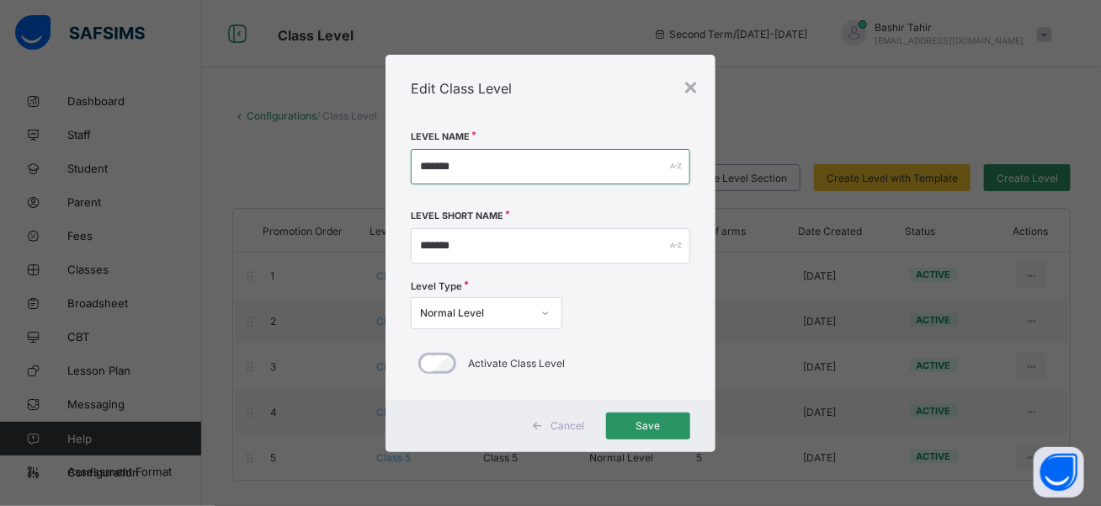
click at [630, 168] on input "*******" at bounding box center [551, 166] width 280 height 35
type input "*"
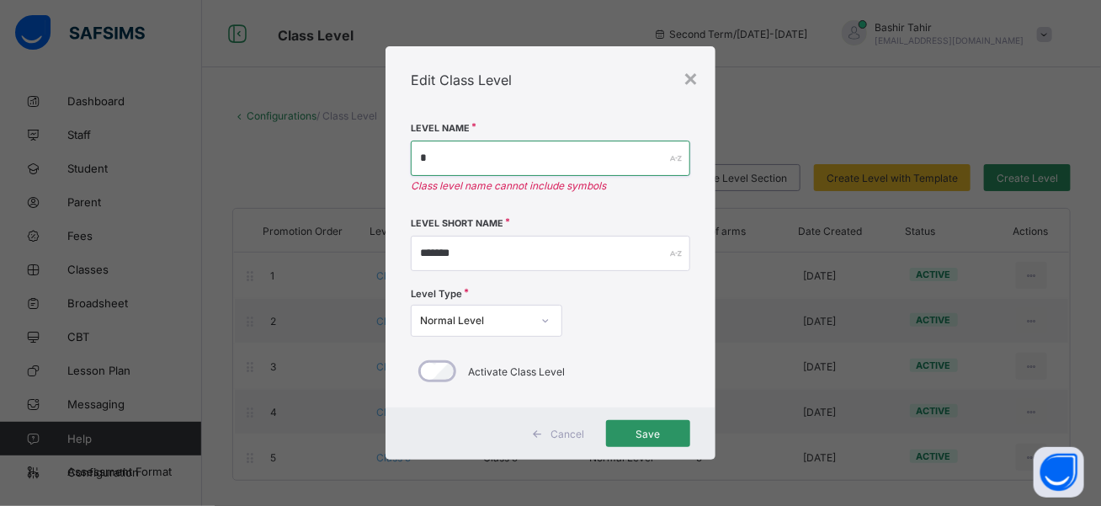
type input "*"
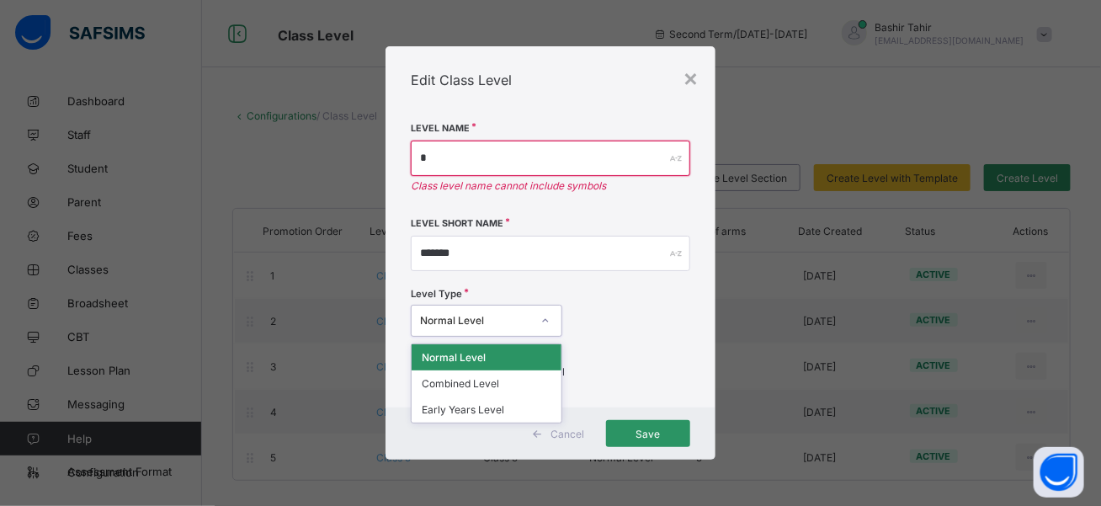
click at [545, 325] on icon at bounding box center [546, 320] width 10 height 17
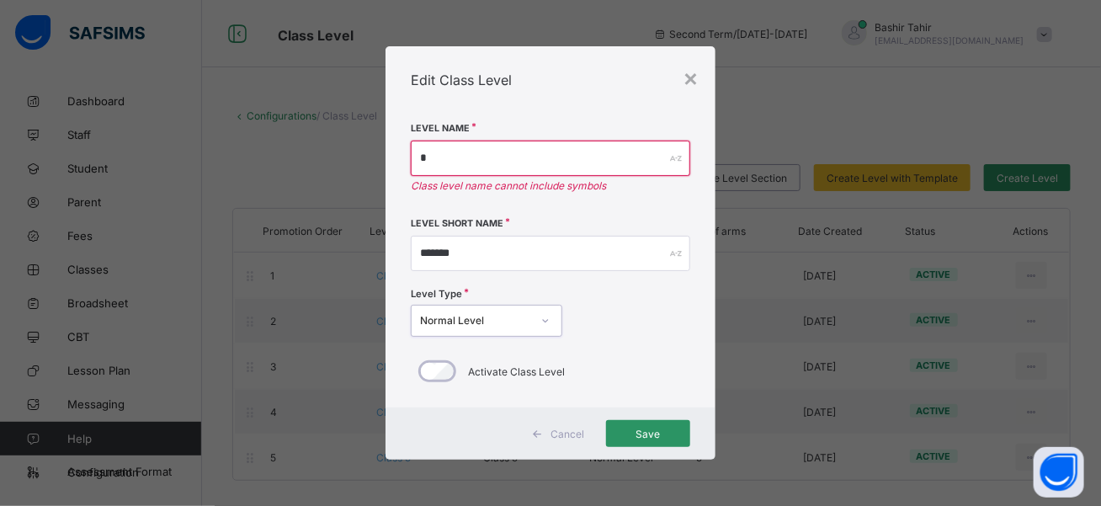
click at [545, 325] on icon at bounding box center [546, 320] width 10 height 17
click at [546, 161] on input "*" at bounding box center [551, 158] width 280 height 35
click at [546, 161] on input "text" at bounding box center [551, 158] width 280 height 35
click at [469, 163] on input "**" at bounding box center [551, 158] width 280 height 35
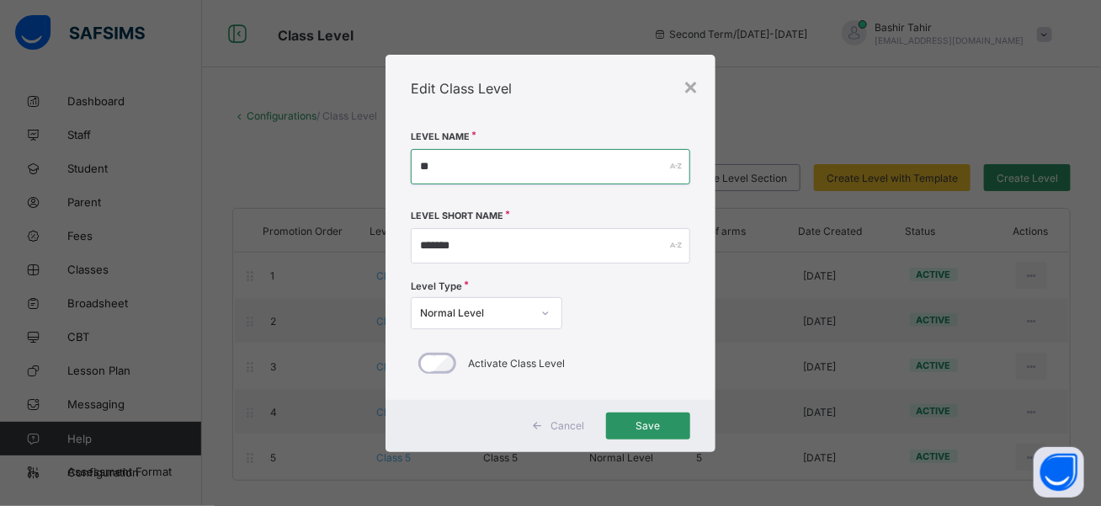
type input "*"
type input "****"
click at [474, 165] on input "****" at bounding box center [551, 166] width 280 height 35
drag, startPoint x: 458, startPoint y: 165, endPoint x: 415, endPoint y: 160, distance: 43.2
click at [415, 160] on input "****" at bounding box center [551, 166] width 280 height 35
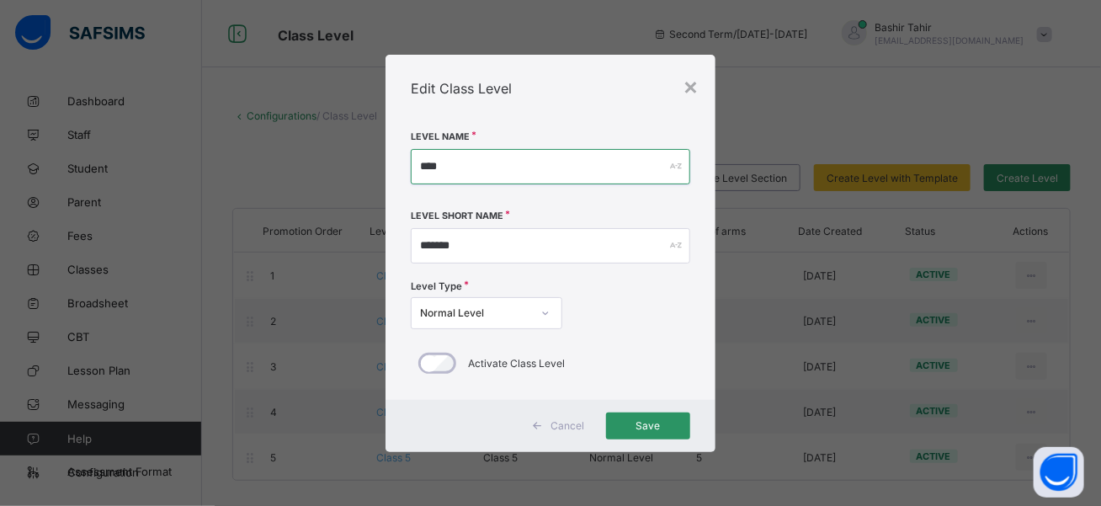
click at [449, 178] on input "****" at bounding box center [551, 166] width 280 height 35
click at [468, 161] on input "****" at bounding box center [551, 166] width 280 height 35
drag, startPoint x: 455, startPoint y: 165, endPoint x: 409, endPoint y: 165, distance: 46.3
click at [409, 165] on div "Level Name **** Level Short Name ******* Level Type Normal Level Activate Class…" at bounding box center [551, 261] width 330 height 278
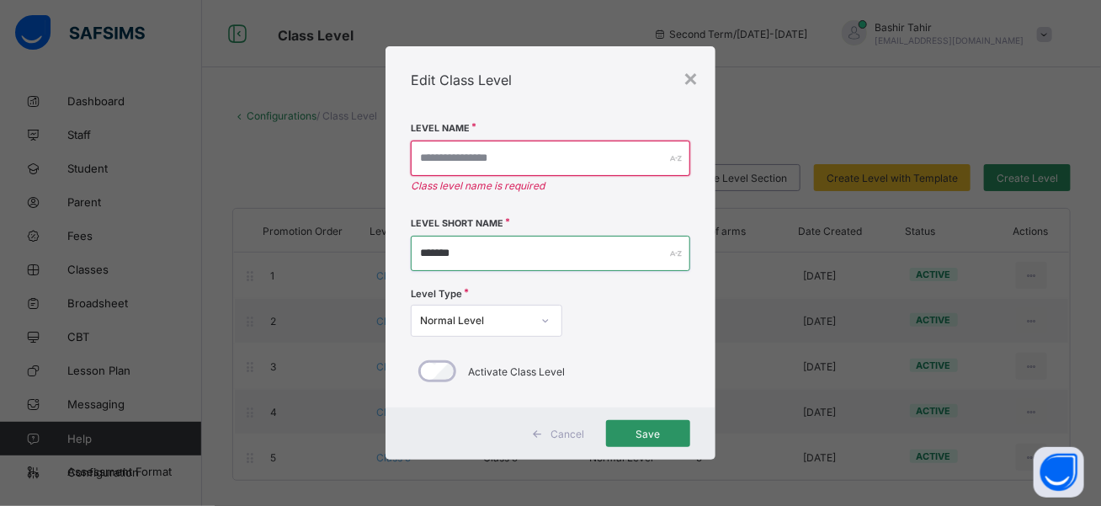
click at [468, 254] on input "*******" at bounding box center [551, 253] width 280 height 35
type input "*"
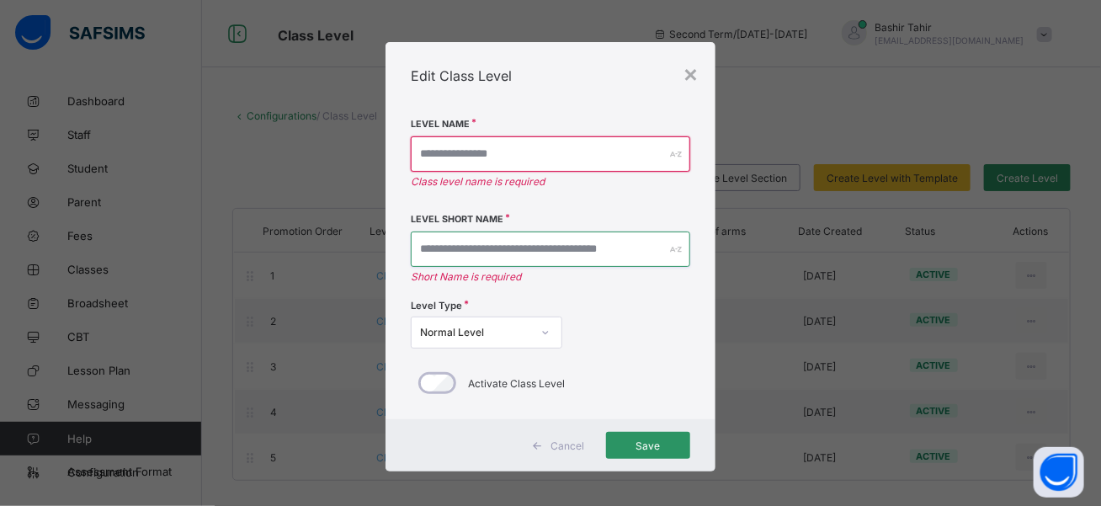
click at [422, 246] on input "text" at bounding box center [551, 249] width 280 height 35
paste input "****"
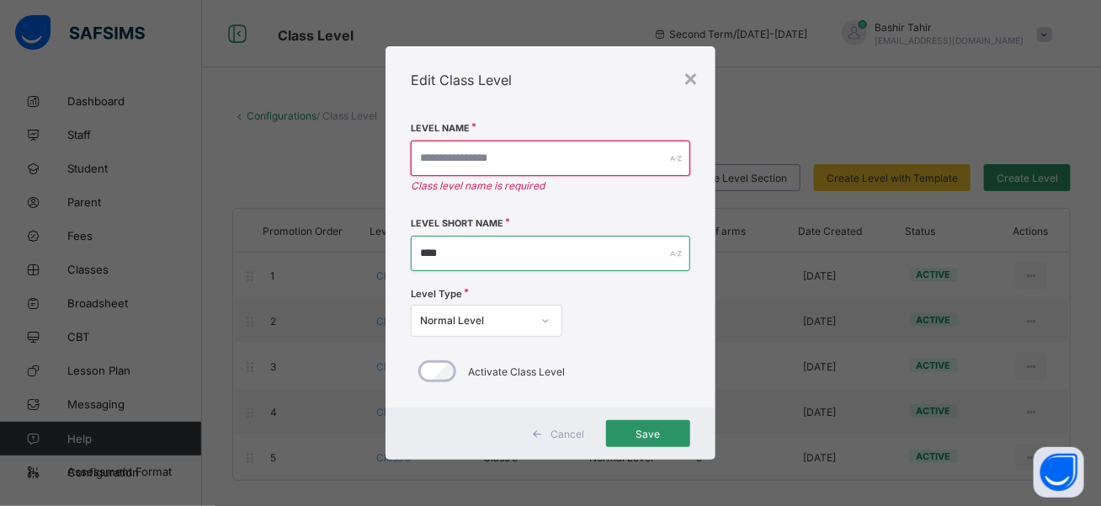
type input "****"
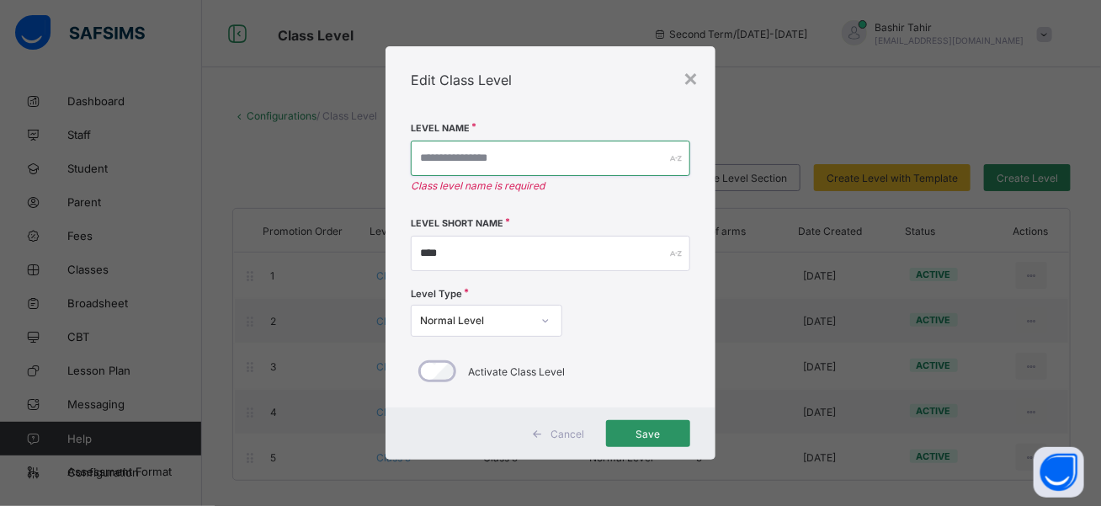
click at [576, 169] on input "text" at bounding box center [551, 158] width 280 height 35
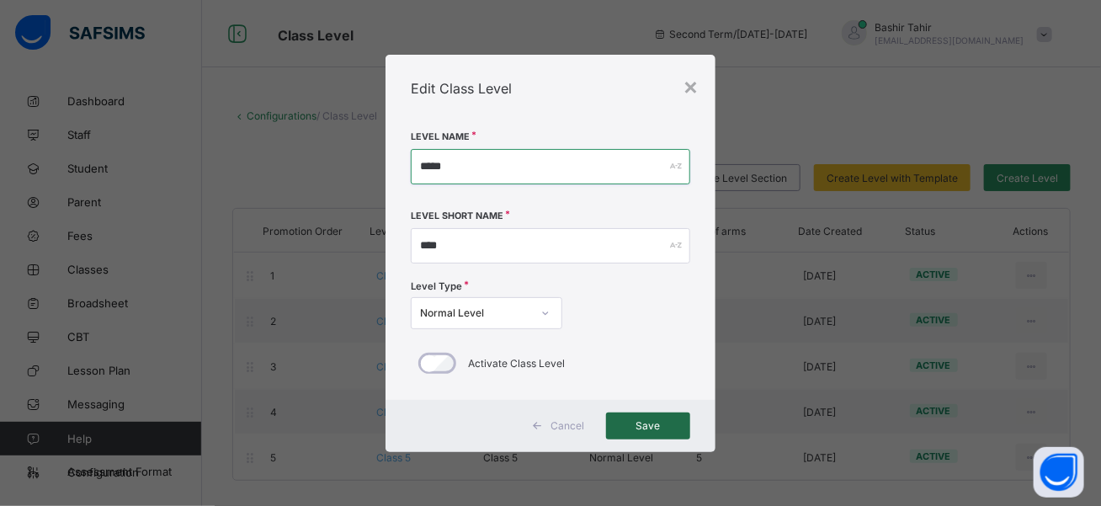
type input "*****"
click at [652, 418] on div "Save" at bounding box center [648, 426] width 84 height 27
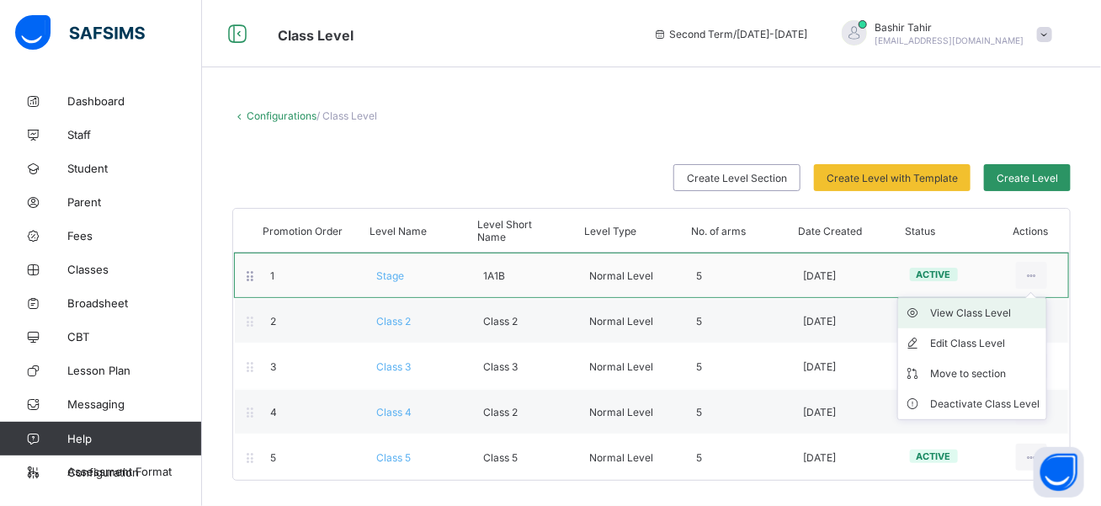
click at [995, 317] on div "View Class Level" at bounding box center [984, 313] width 109 height 17
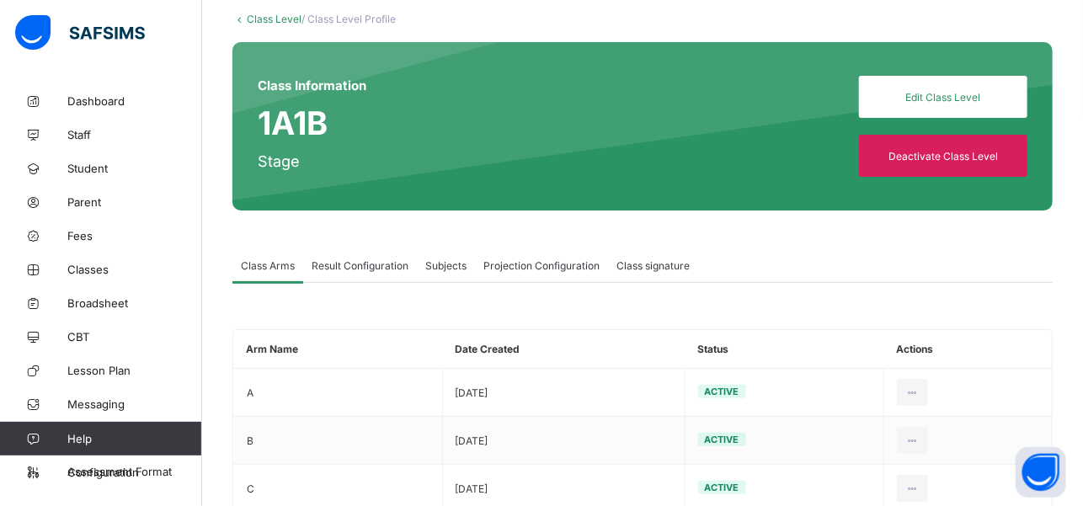
scroll to position [98, 0]
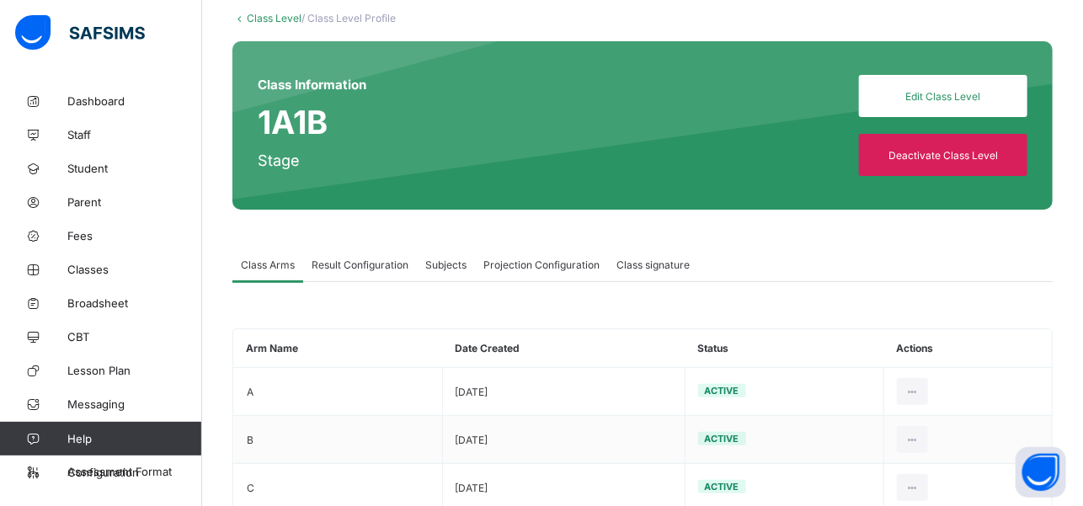
click at [1051, 244] on div "Class Level / Class Level Profile Class Information 1A1B Stage Edit Class Level…" at bounding box center [642, 318] width 881 height 663
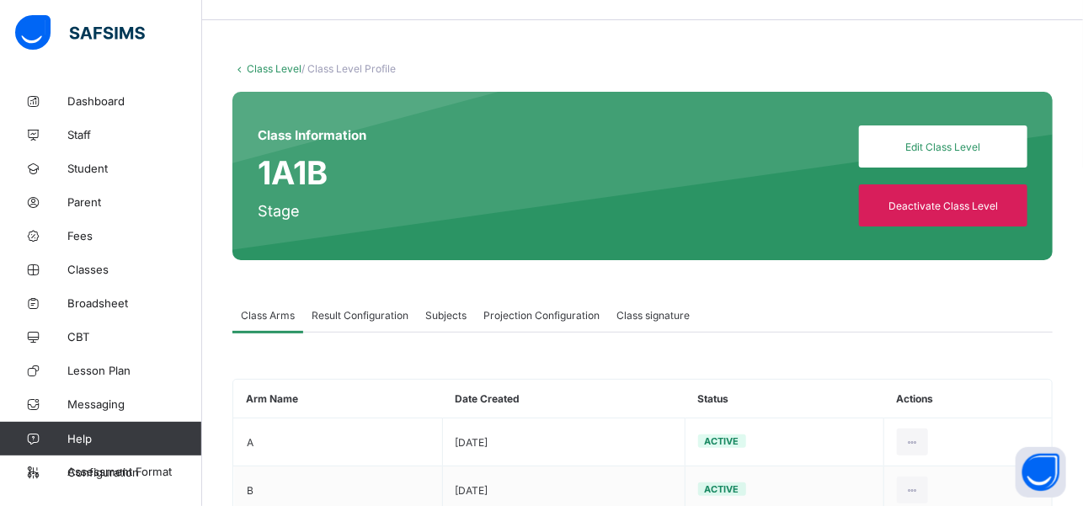
scroll to position [0, 0]
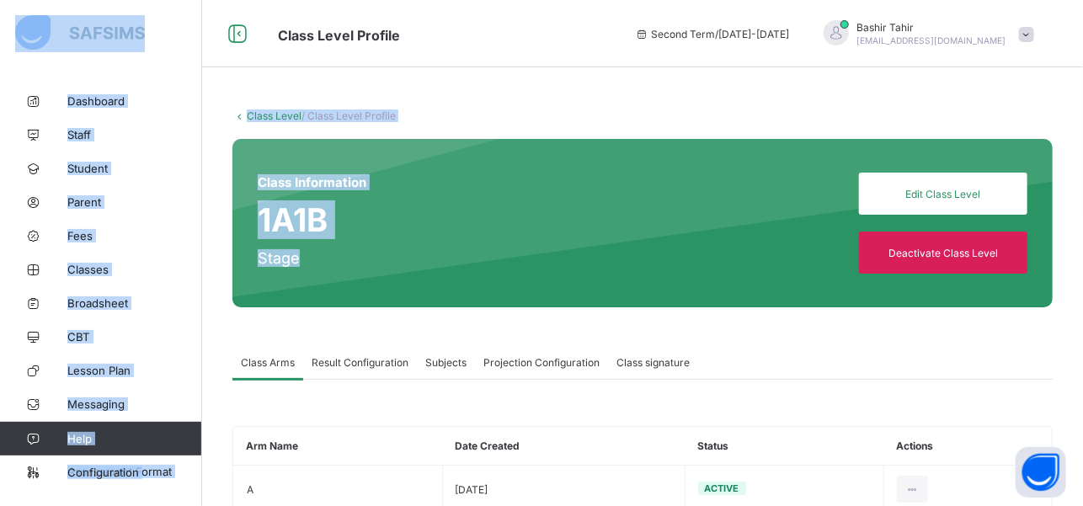
drag, startPoint x: 1079, startPoint y: 33, endPoint x: 402, endPoint y: 294, distance: 726.3
click at [402, 294] on div "Class Level Profile Second Term / [DATE]-[DATE] [PERSON_NAME] [EMAIL_ADDRESS][D…" at bounding box center [541, 374] width 1083 height 748
click at [147, 280] on link "Classes" at bounding box center [101, 270] width 202 height 34
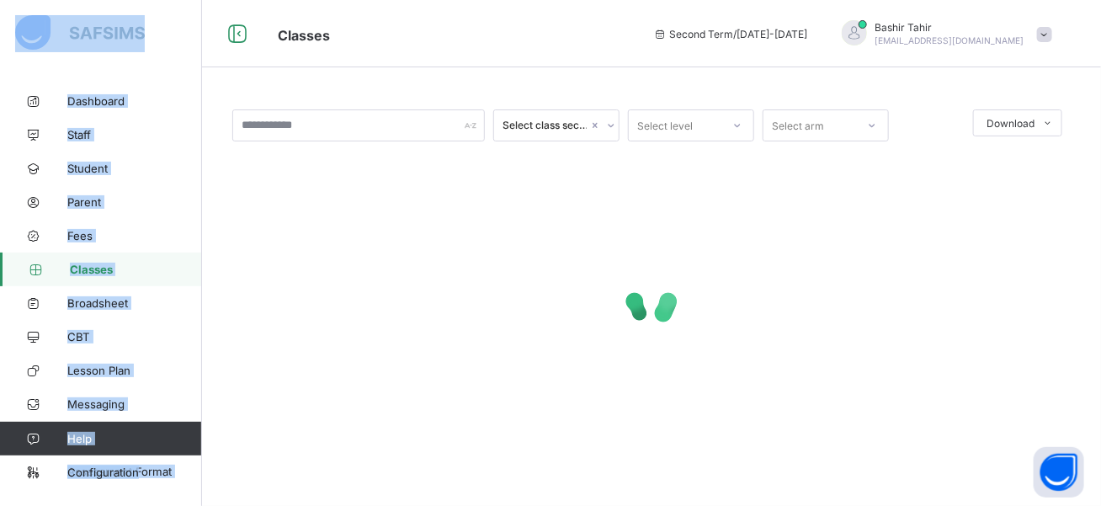
click at [94, 265] on span "Classes" at bounding box center [136, 269] width 132 height 13
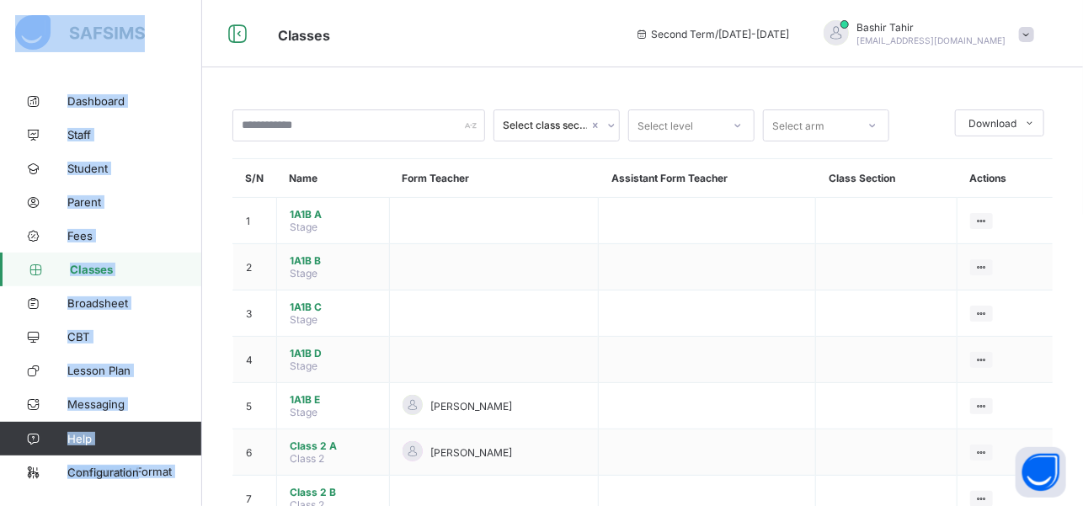
click at [94, 265] on span "Classes" at bounding box center [136, 269] width 132 height 13
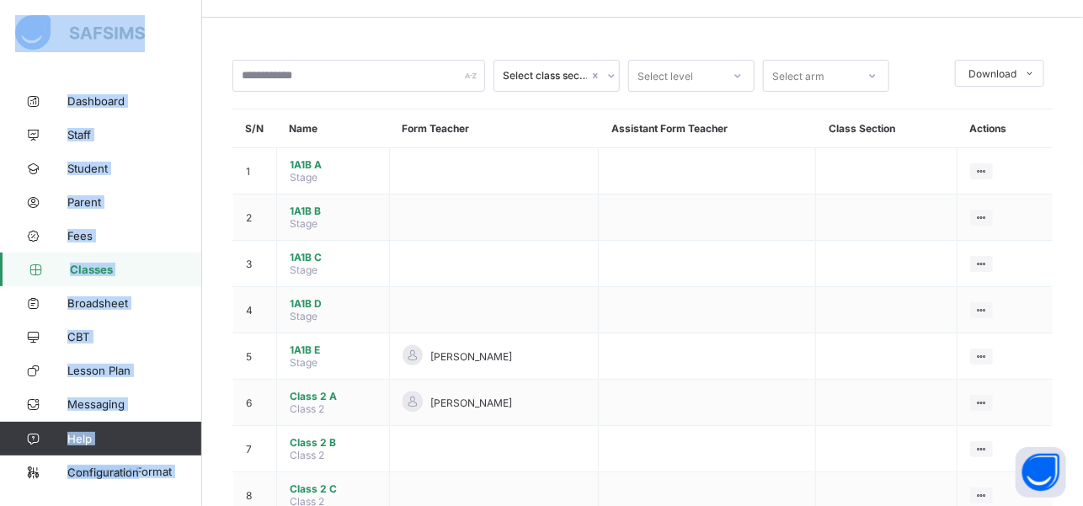
scroll to position [51, 0]
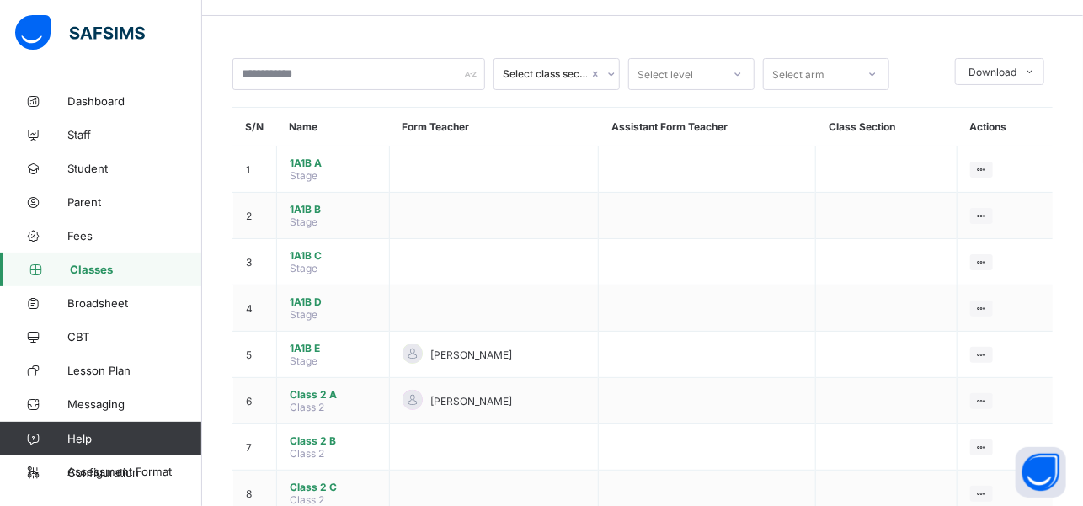
drag, startPoint x: 1080, startPoint y: 198, endPoint x: 1080, endPoint y: 217, distance: 19.4
click at [72, 134] on span "Staff" at bounding box center [134, 134] width 135 height 13
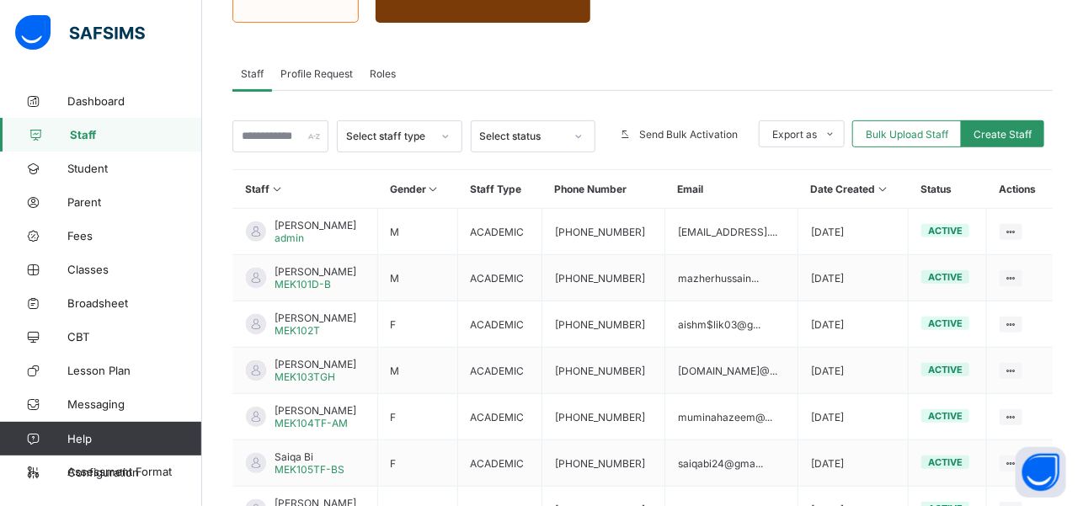
scroll to position [329, 0]
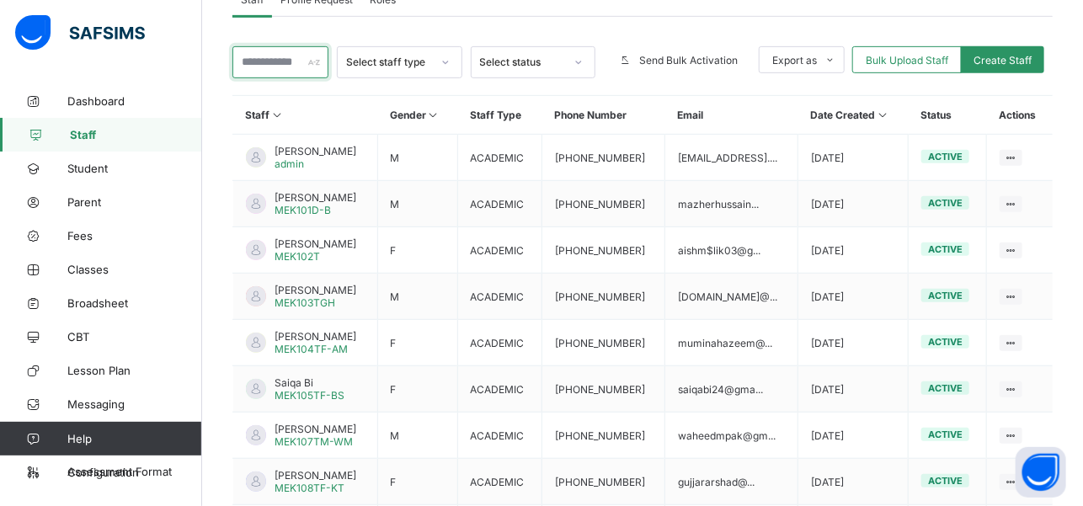
click at [311, 56] on input "text" at bounding box center [280, 62] width 96 height 32
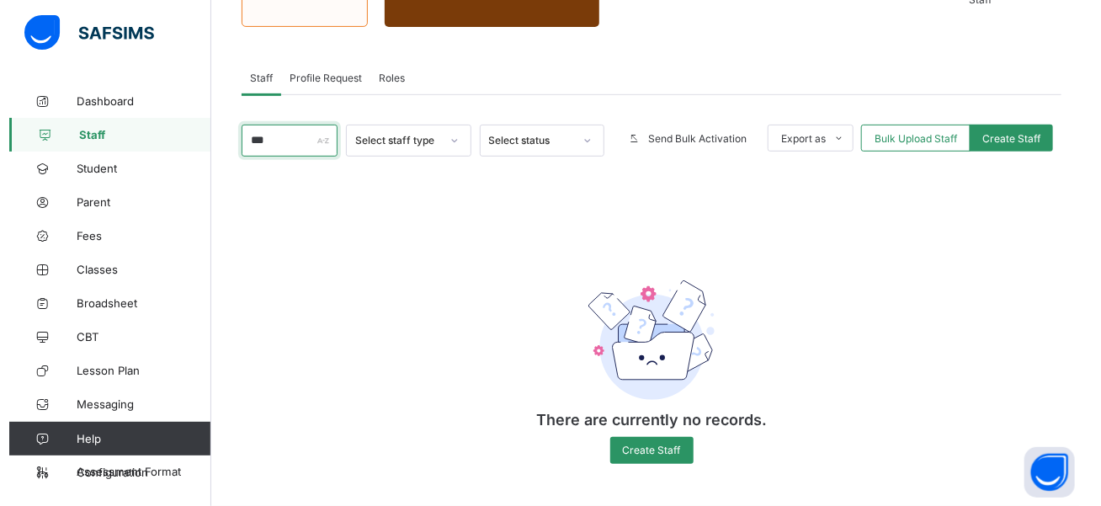
scroll to position [242, 0]
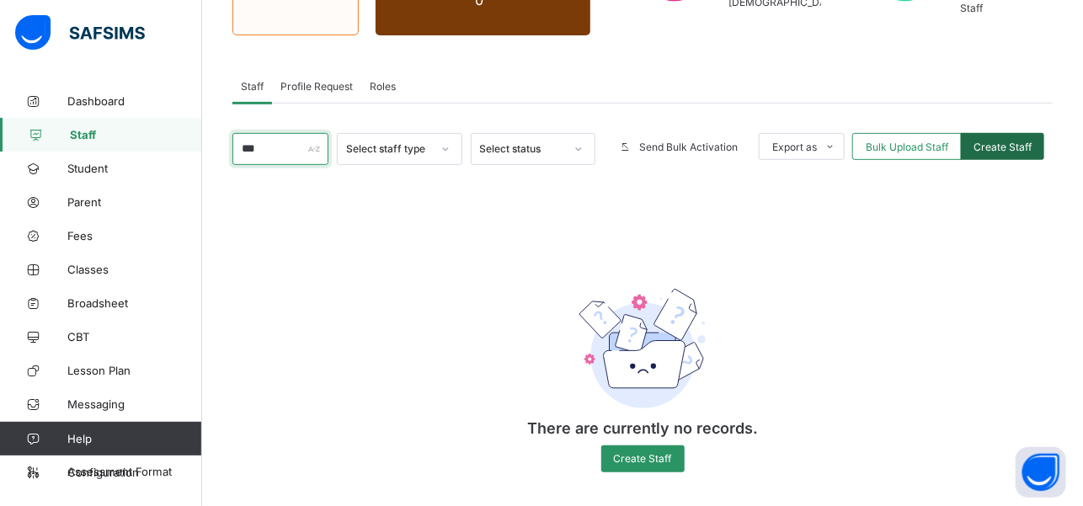
type input "***"
click at [1009, 141] on span "Create Staff" at bounding box center [1002, 147] width 58 height 13
select select "**"
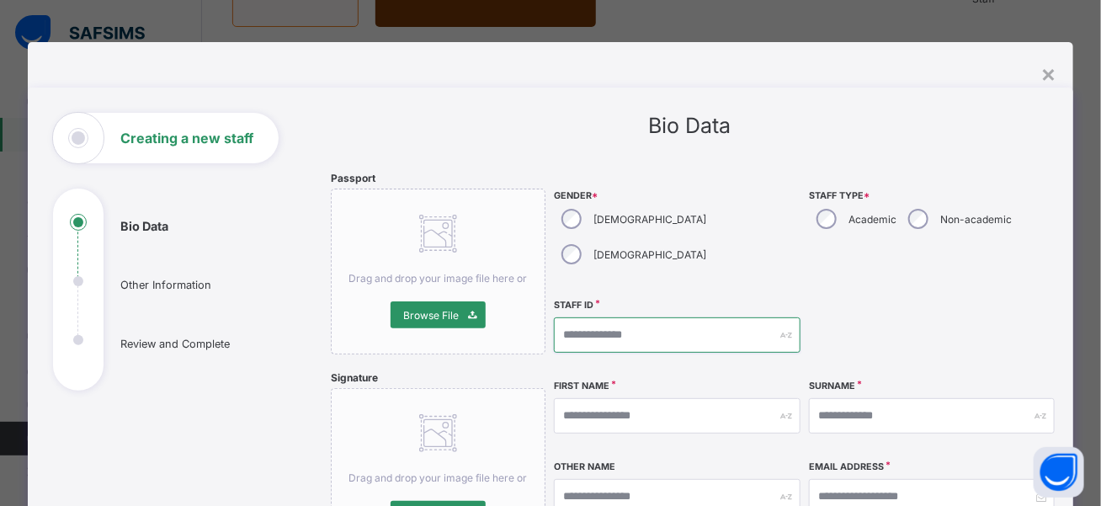
click at [607, 317] on input "text" at bounding box center [677, 334] width 246 height 35
type input "**********"
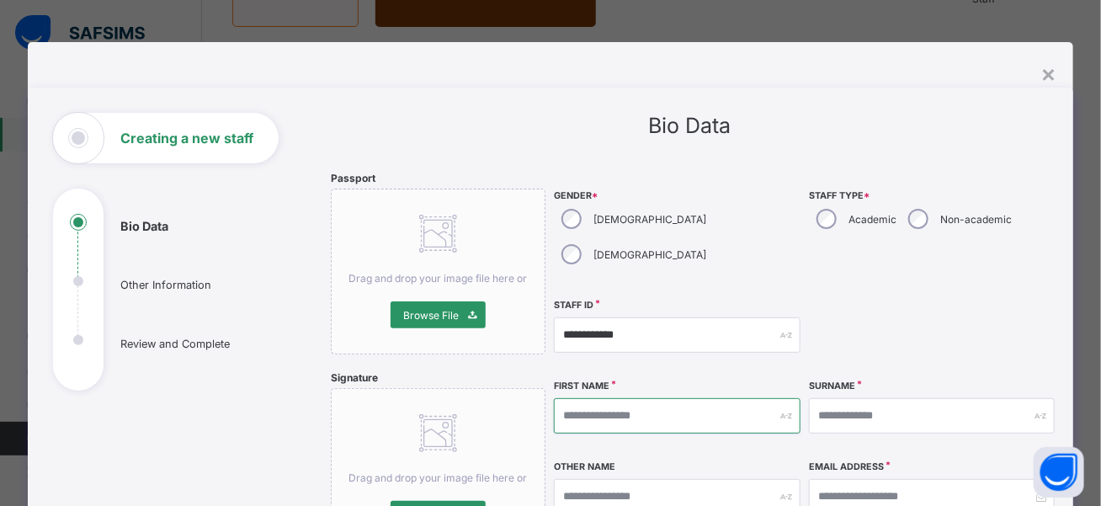
click at [603, 398] on input "text" at bounding box center [677, 415] width 246 height 35
type input "**********"
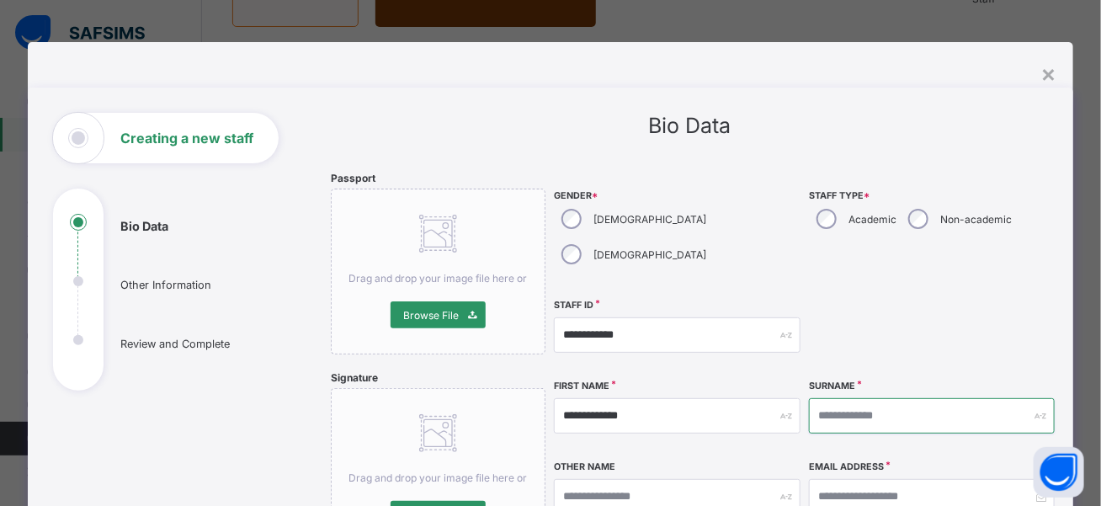
click at [960, 398] on input "text" at bounding box center [932, 415] width 246 height 35
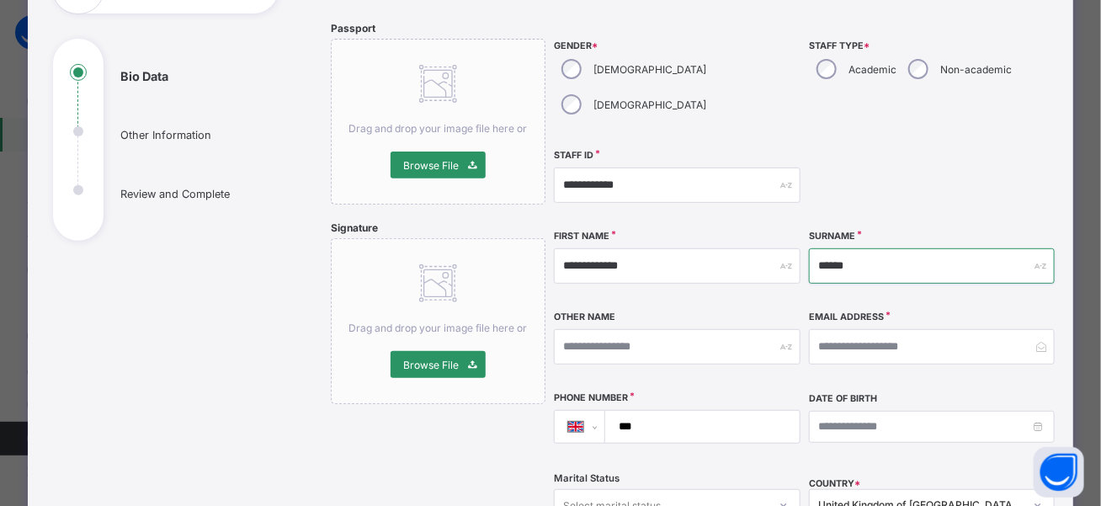
scroll to position [152, 0]
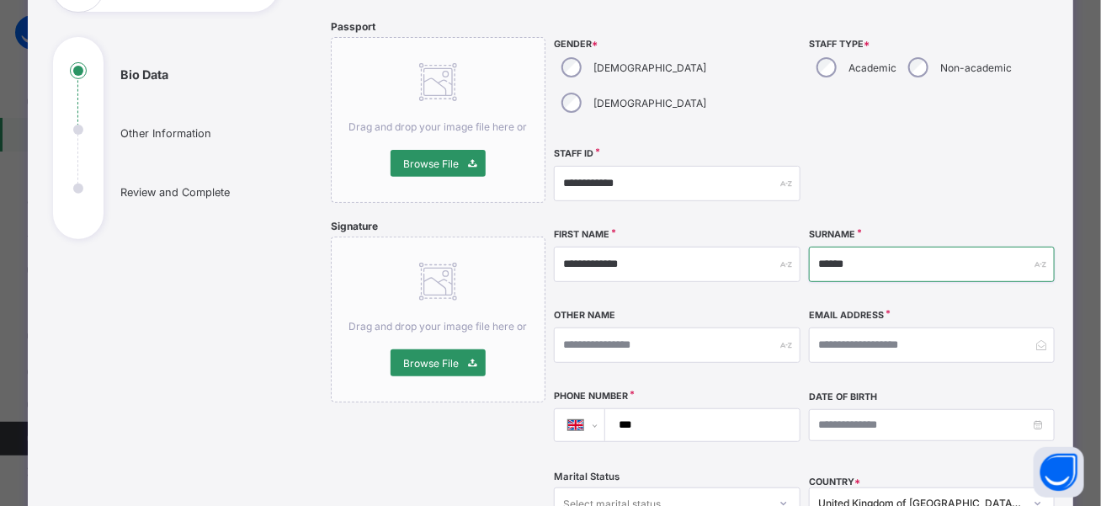
type input "******"
click at [707, 409] on input "***" at bounding box center [699, 425] width 181 height 32
type input "**********"
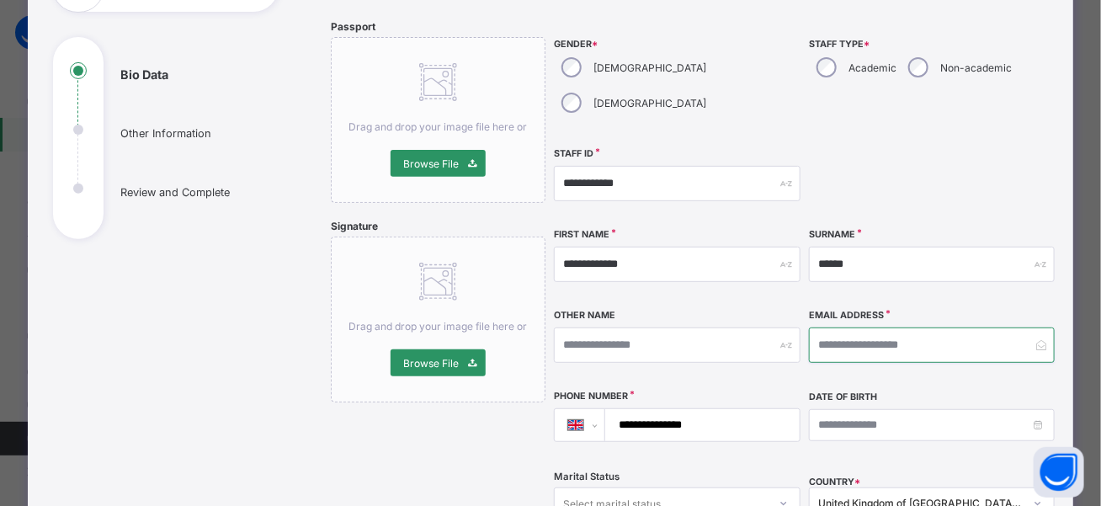
click at [854, 328] on input "email" at bounding box center [932, 345] width 246 height 35
type input "**********"
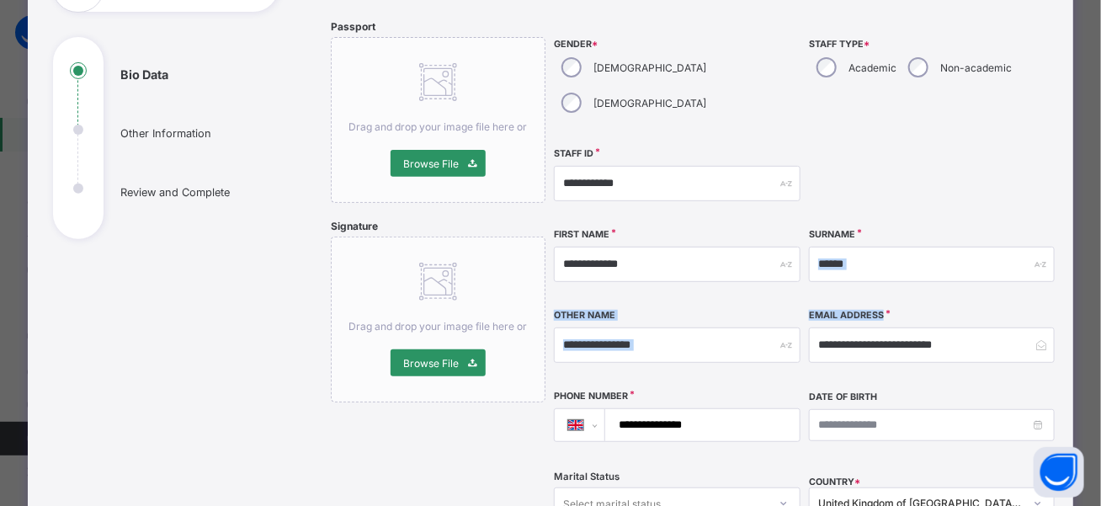
drag, startPoint x: 1092, startPoint y: 267, endPoint x: 1092, endPoint y: 281, distance: 14.3
click at [1092, 281] on div "**********" at bounding box center [550, 253] width 1101 height 506
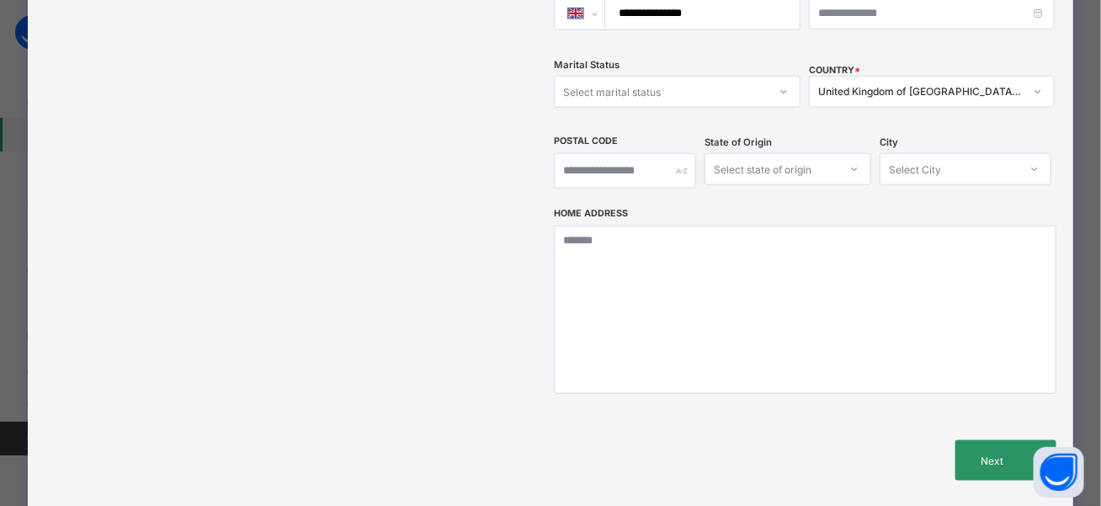
scroll to position [591, 0]
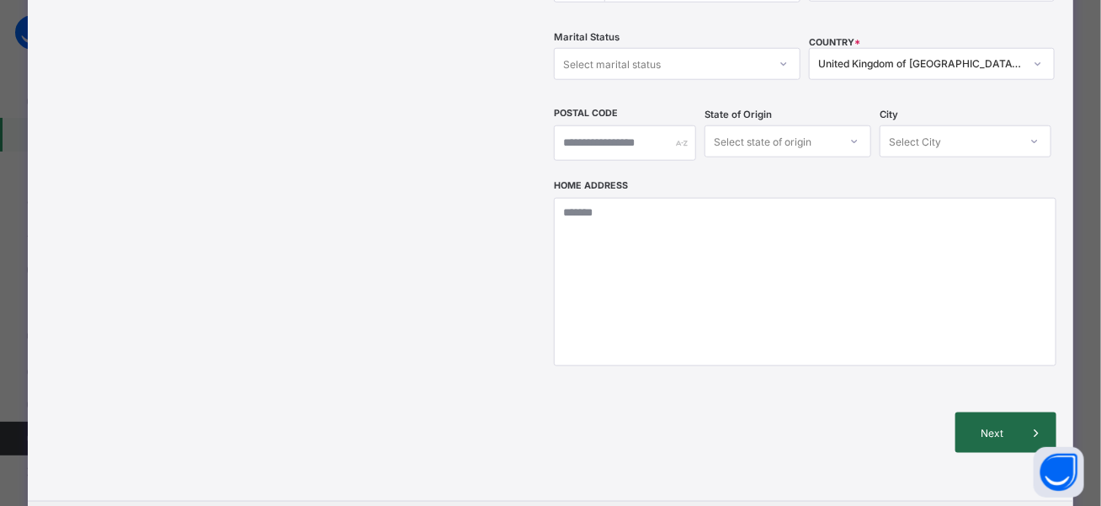
click at [993, 413] on div "Next" at bounding box center [1006, 433] width 101 height 40
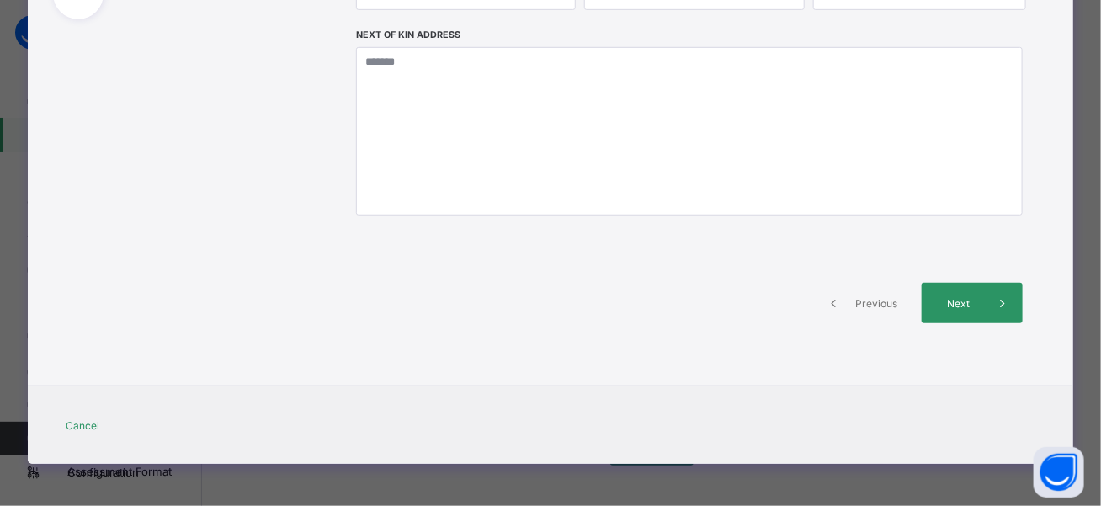
scroll to position [369, 0]
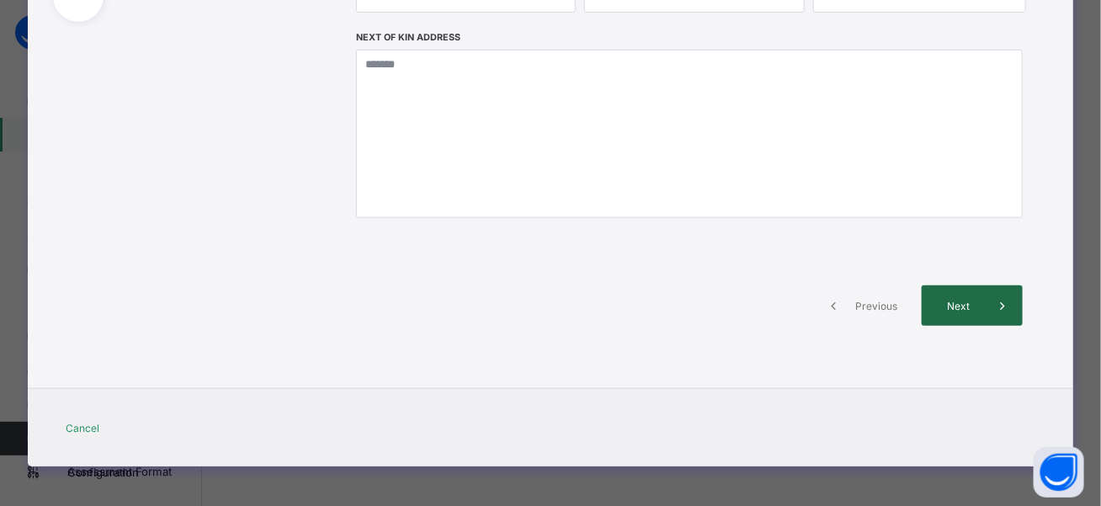
click at [945, 302] on span "Next" at bounding box center [959, 306] width 48 height 13
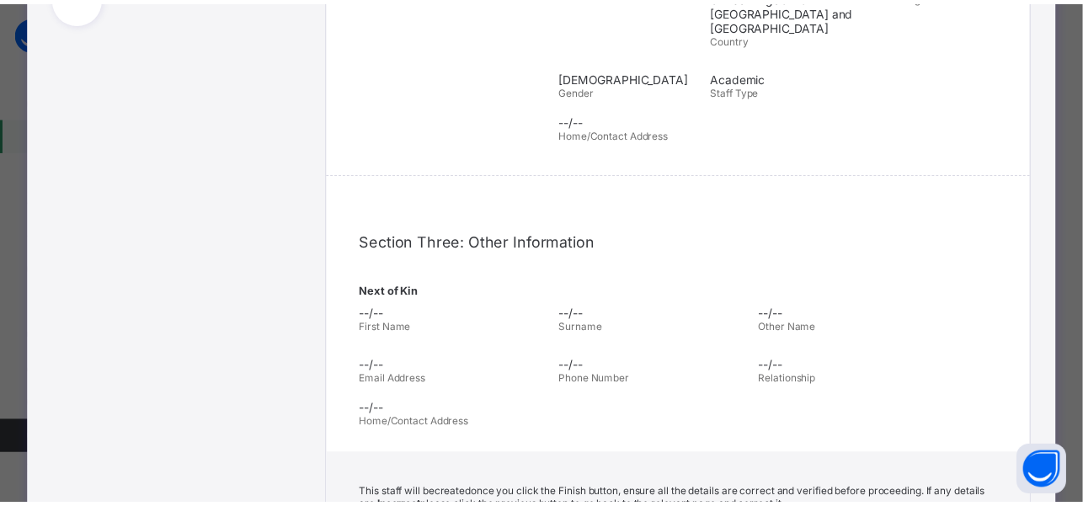
scroll to position [591, 0]
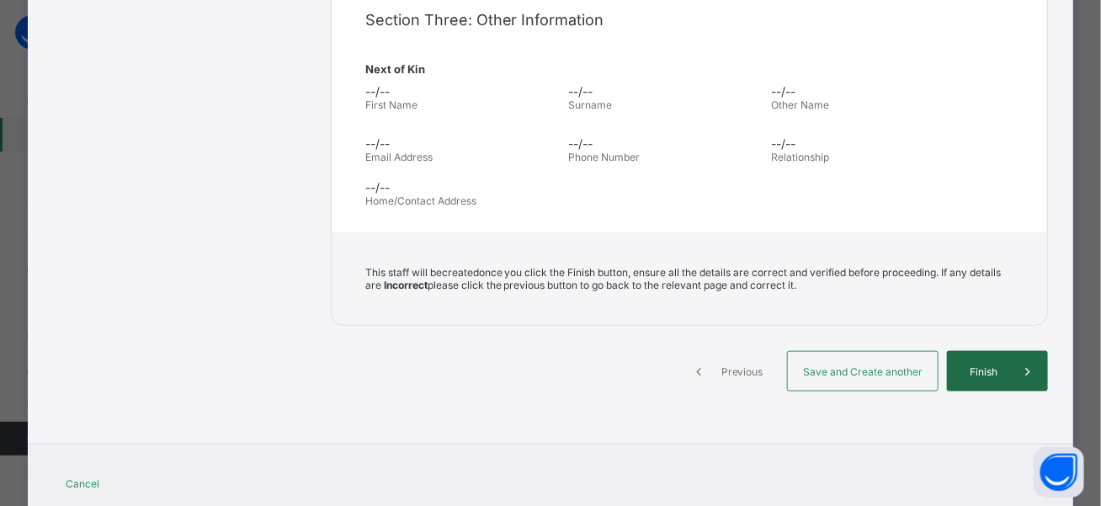
click at [984, 365] on span "Finish" at bounding box center [984, 371] width 48 height 13
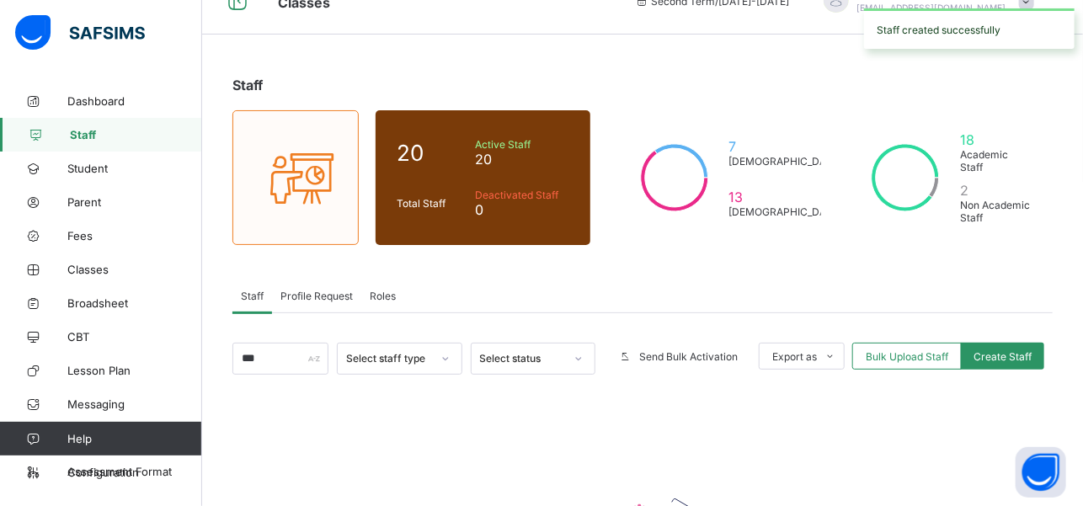
scroll to position [31, 0]
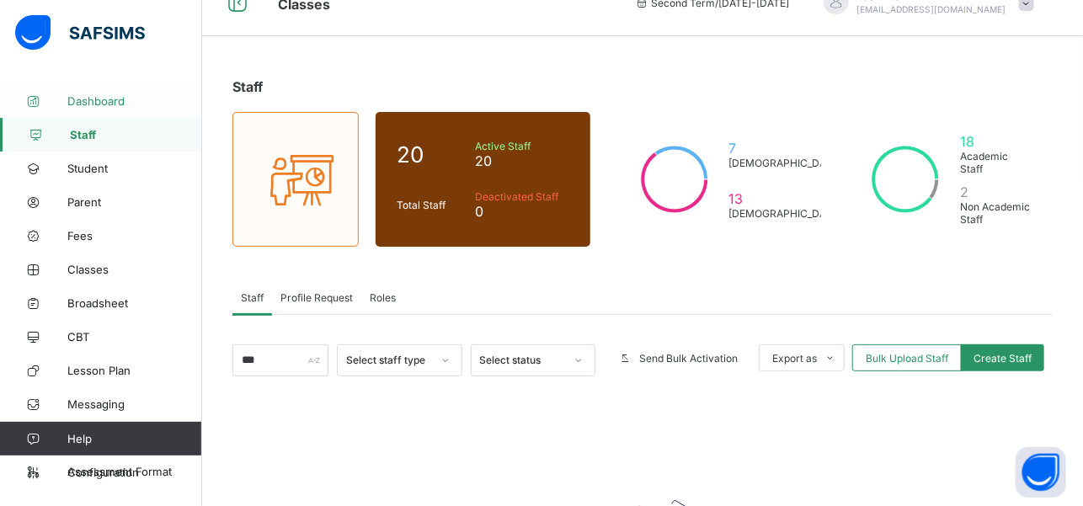
click at [103, 98] on span "Dashboard" at bounding box center [134, 100] width 135 height 13
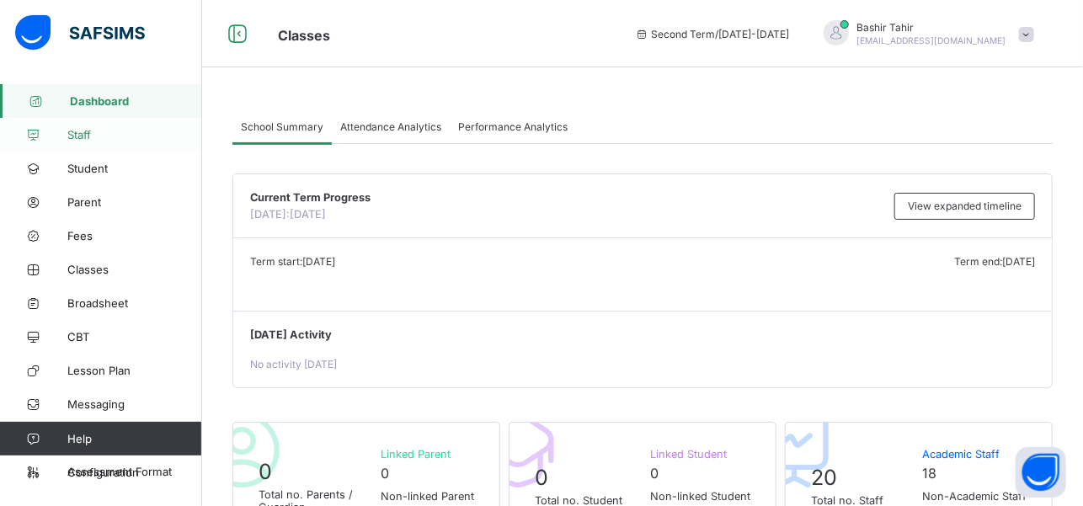
click at [99, 137] on span "Staff" at bounding box center [134, 134] width 135 height 13
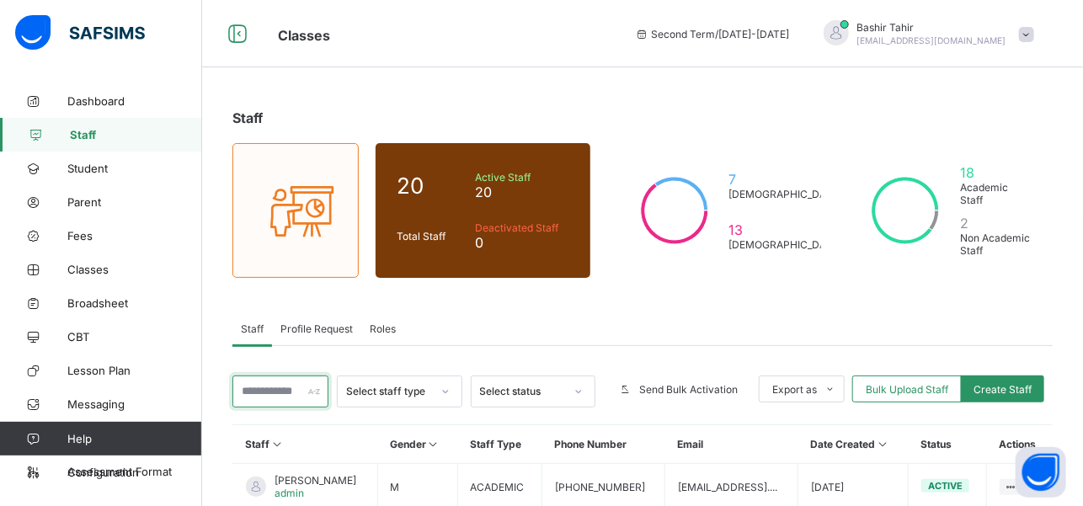
click at [306, 386] on input "text" at bounding box center [280, 392] width 96 height 32
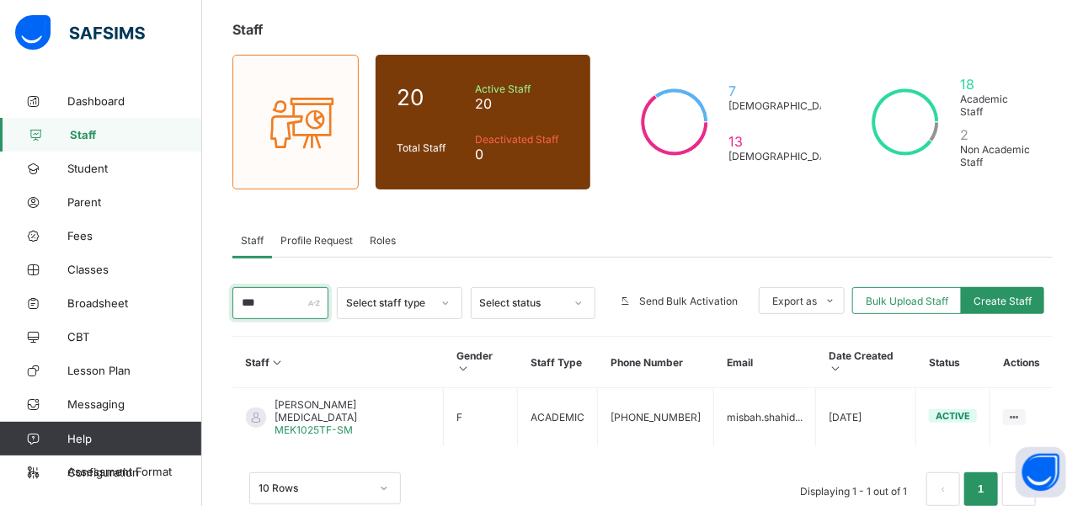
scroll to position [93, 0]
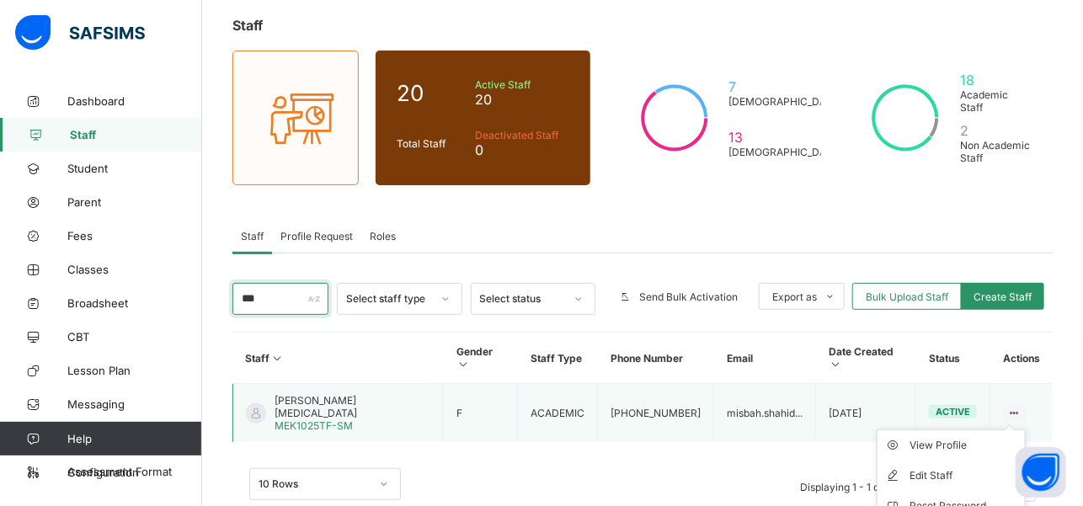
type input "***"
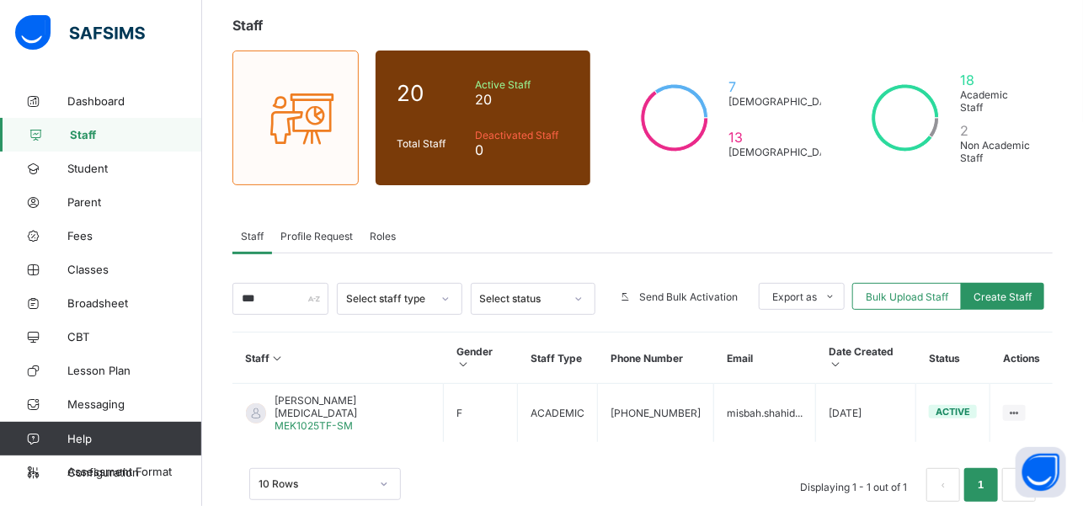
click at [93, 138] on span "Staff" at bounding box center [136, 134] width 132 height 13
click at [72, 159] on link "Student" at bounding box center [101, 169] width 202 height 34
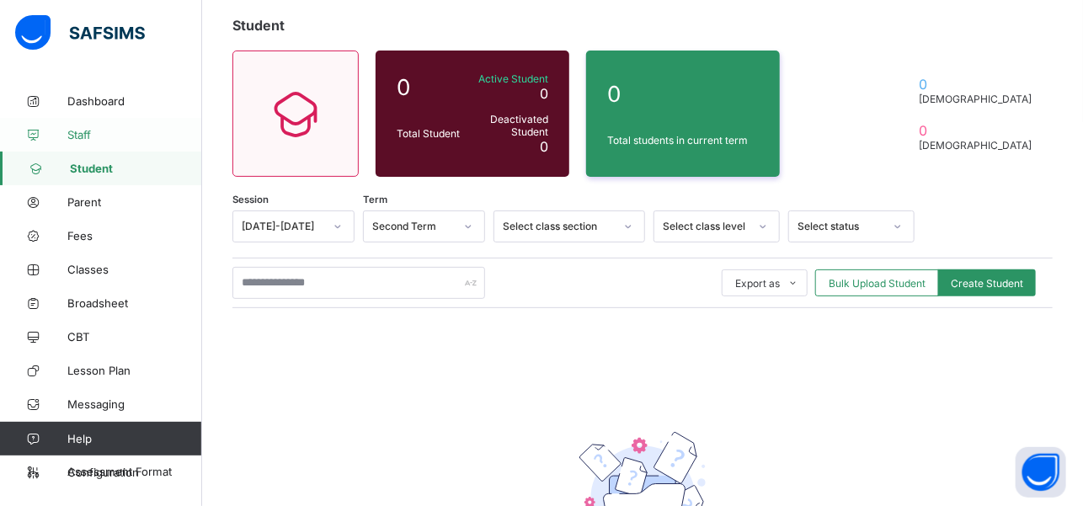
click at [81, 136] on span "Staff" at bounding box center [134, 134] width 135 height 13
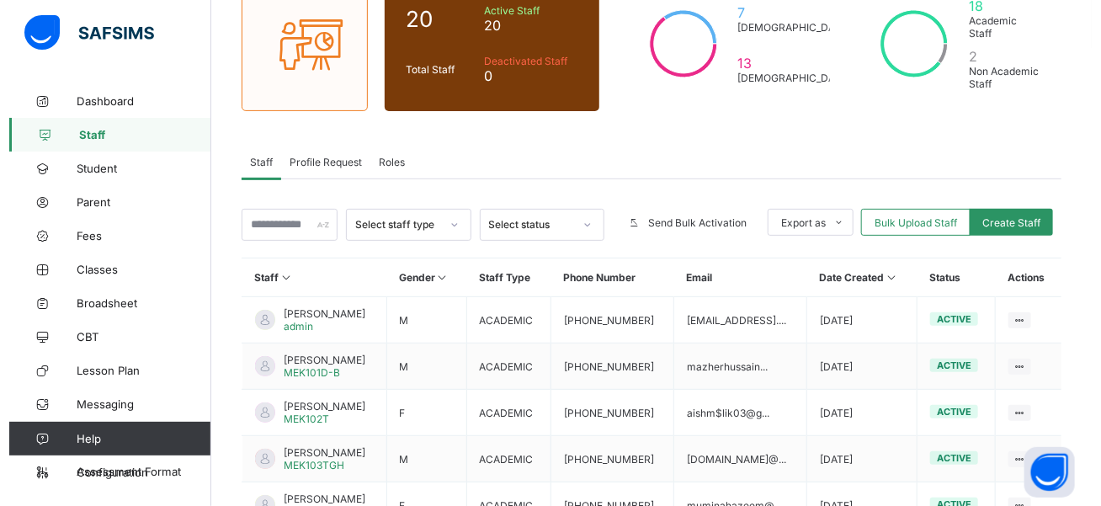
scroll to position [163, 0]
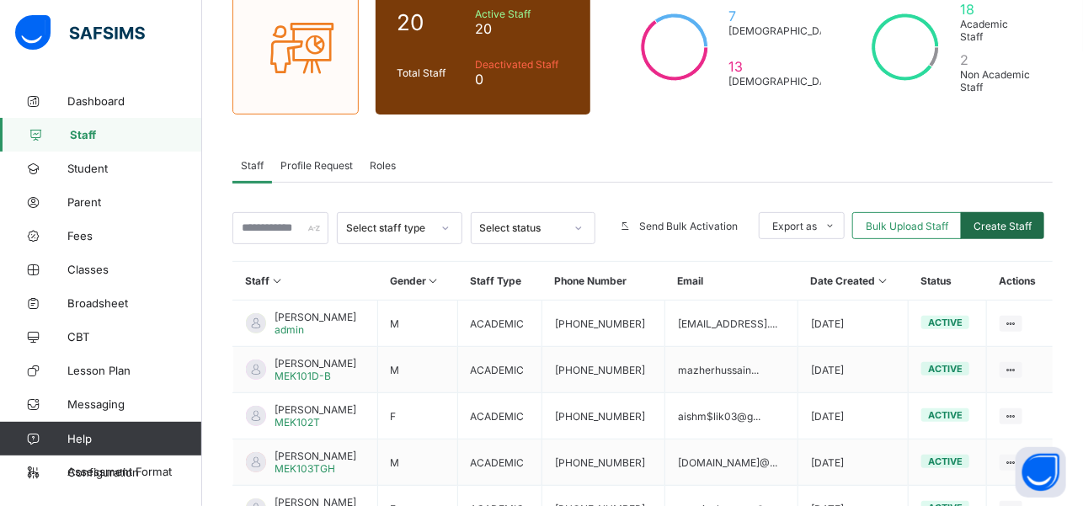
click at [1019, 220] on span "Create Staff" at bounding box center [1002, 226] width 58 height 13
select select "**"
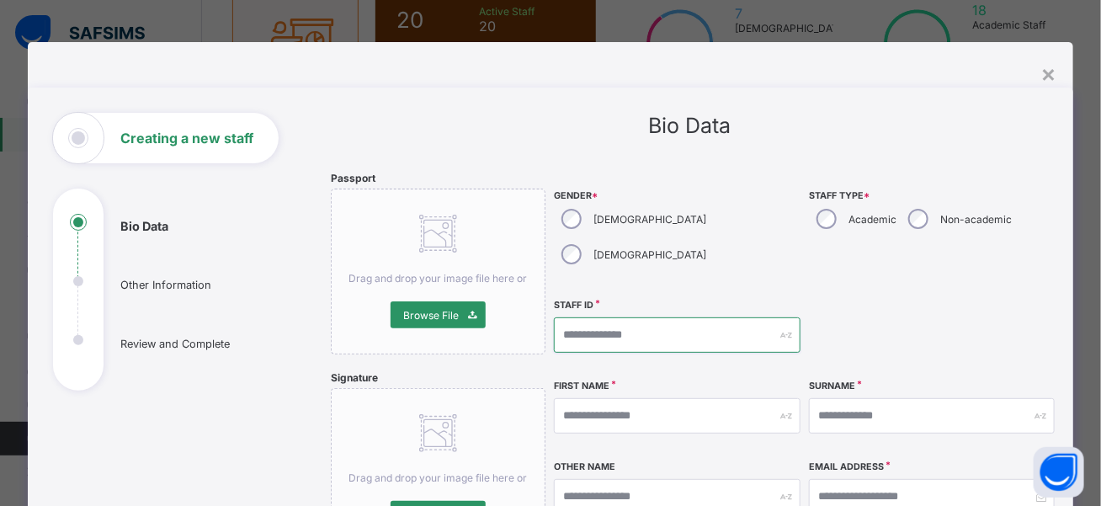
click at [603, 317] on input "text" at bounding box center [677, 334] width 246 height 35
type input "**********"
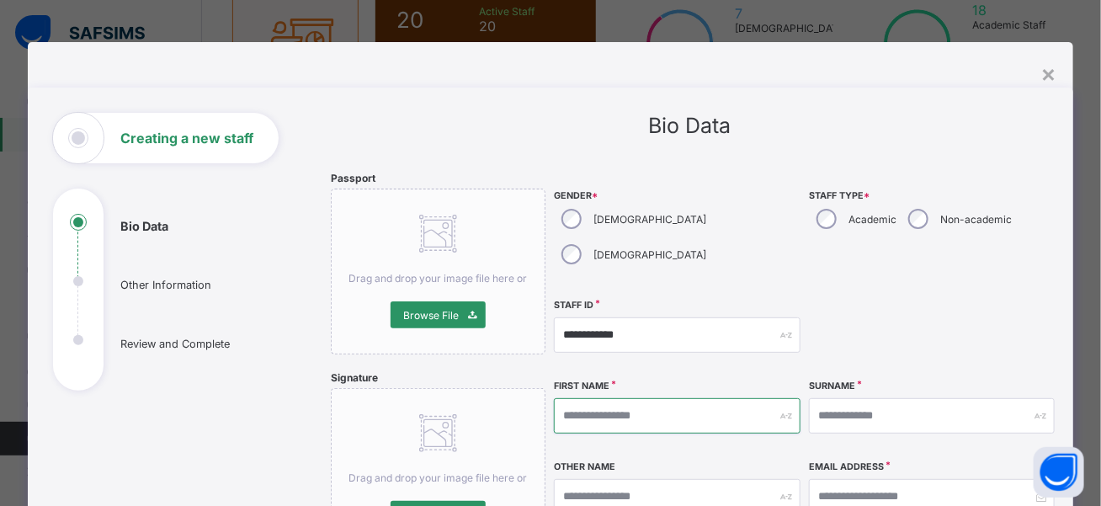
click at [620, 398] on input "text" at bounding box center [677, 415] width 246 height 35
type input "*****"
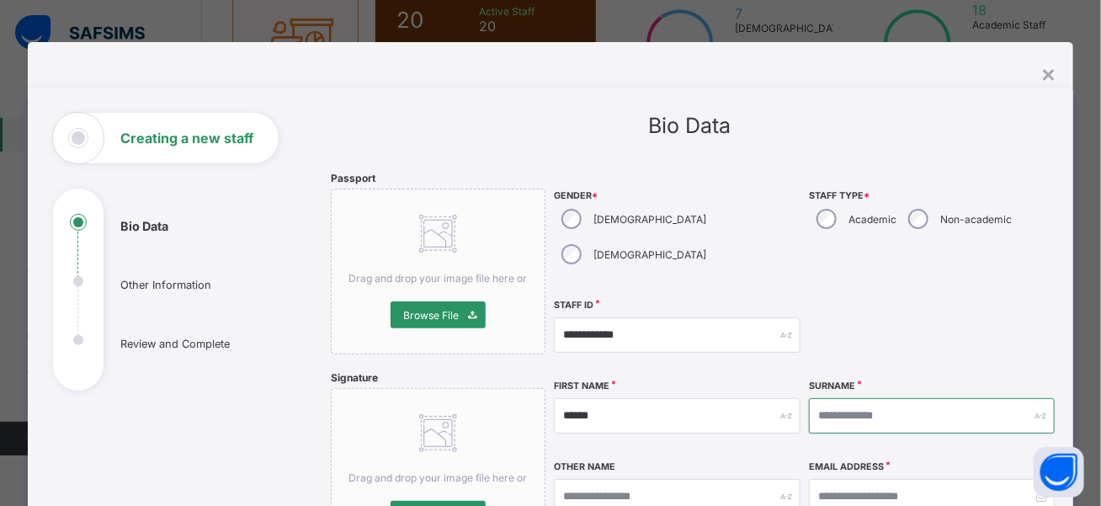
click at [820, 398] on input "text" at bounding box center [932, 415] width 246 height 35
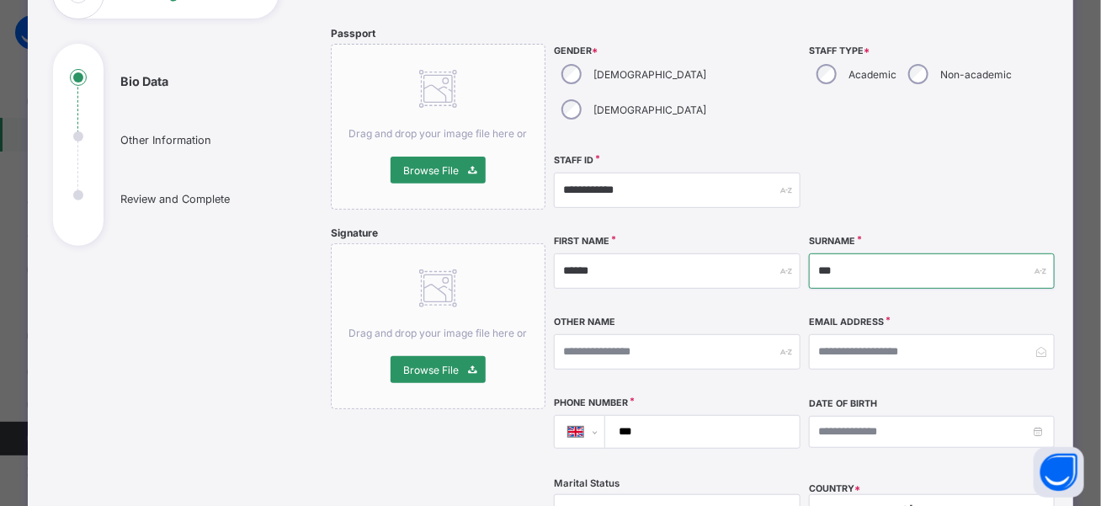
scroll to position [149, 0]
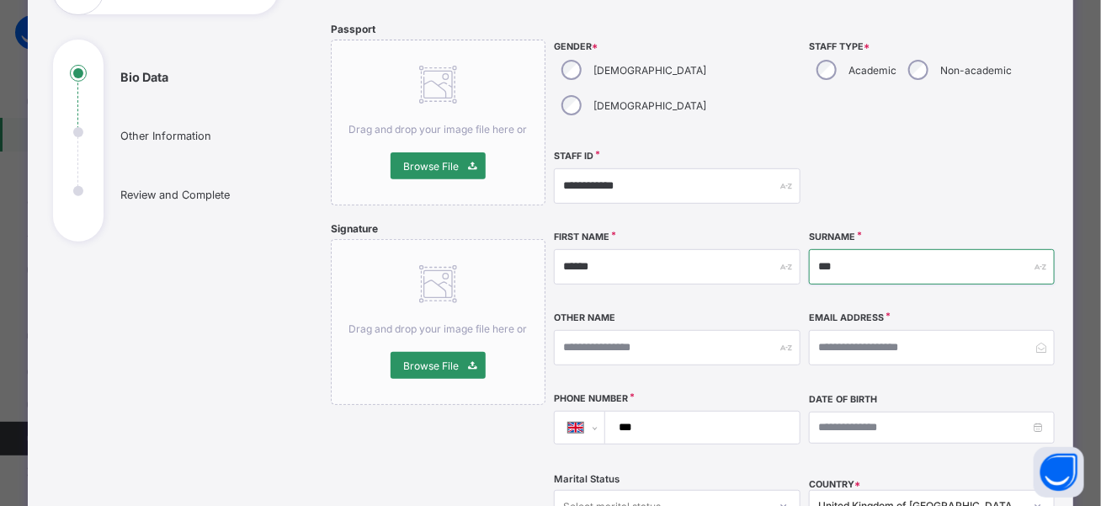
type input "***"
click at [653, 412] on input "***" at bounding box center [699, 428] width 181 height 32
type input "**********"
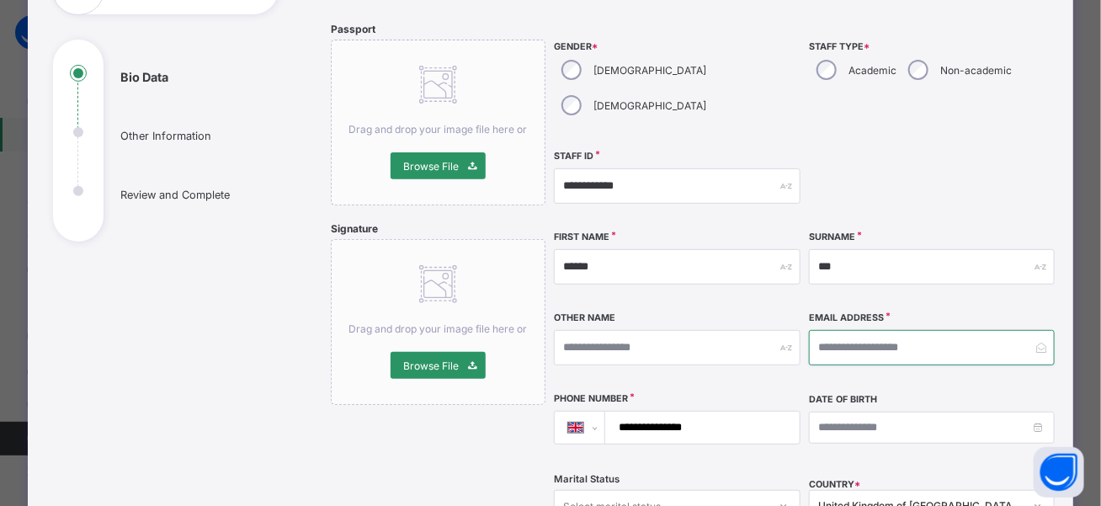
click at [852, 330] on input "email" at bounding box center [932, 347] width 246 height 35
type input "**********"
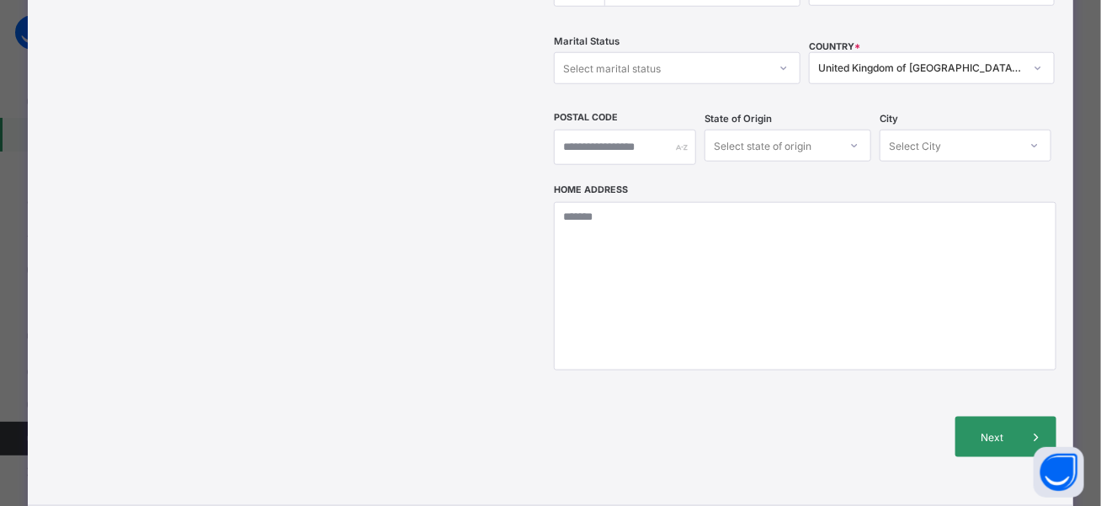
scroll to position [593, 0]
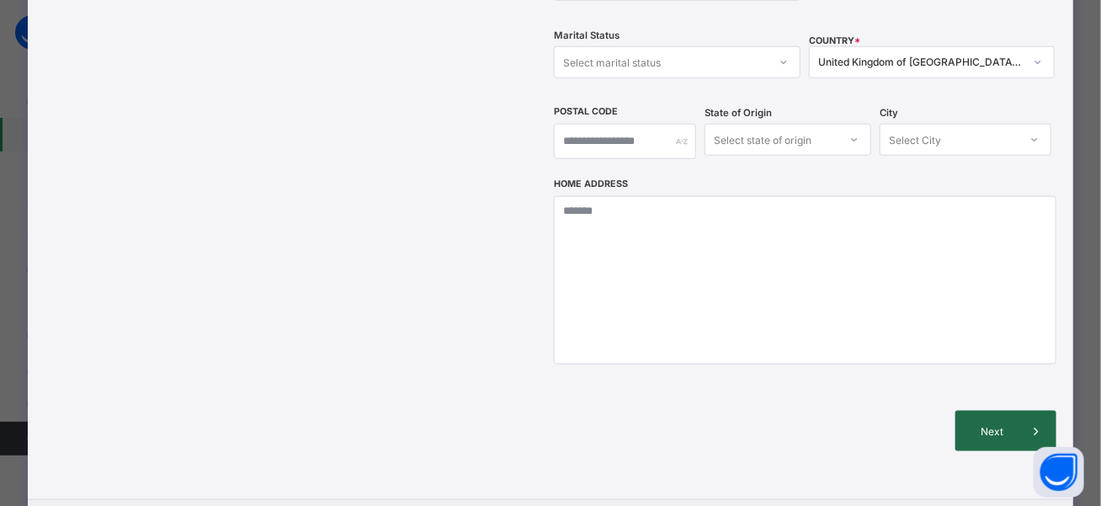
click at [1027, 423] on icon at bounding box center [1036, 431] width 19 height 17
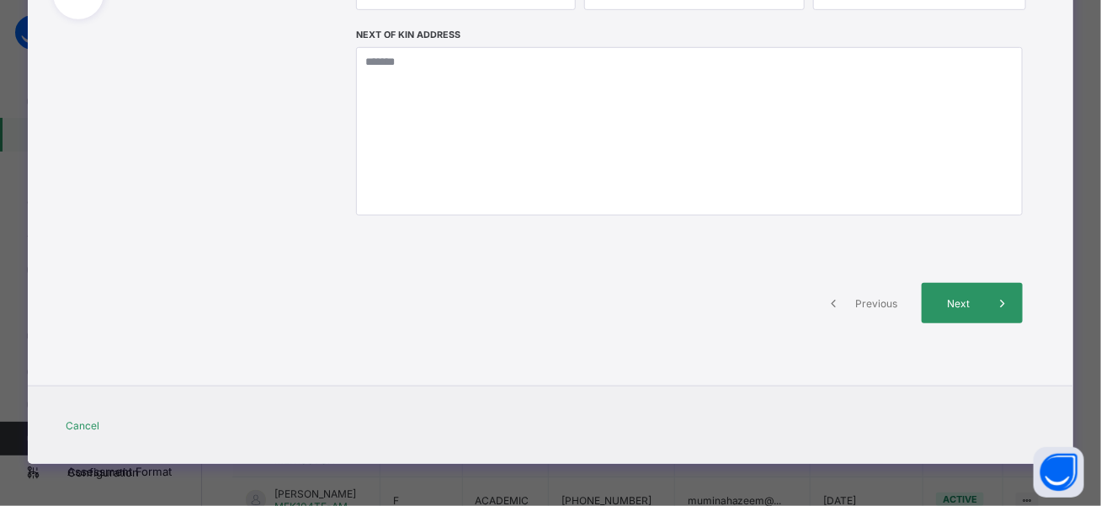
scroll to position [369, 0]
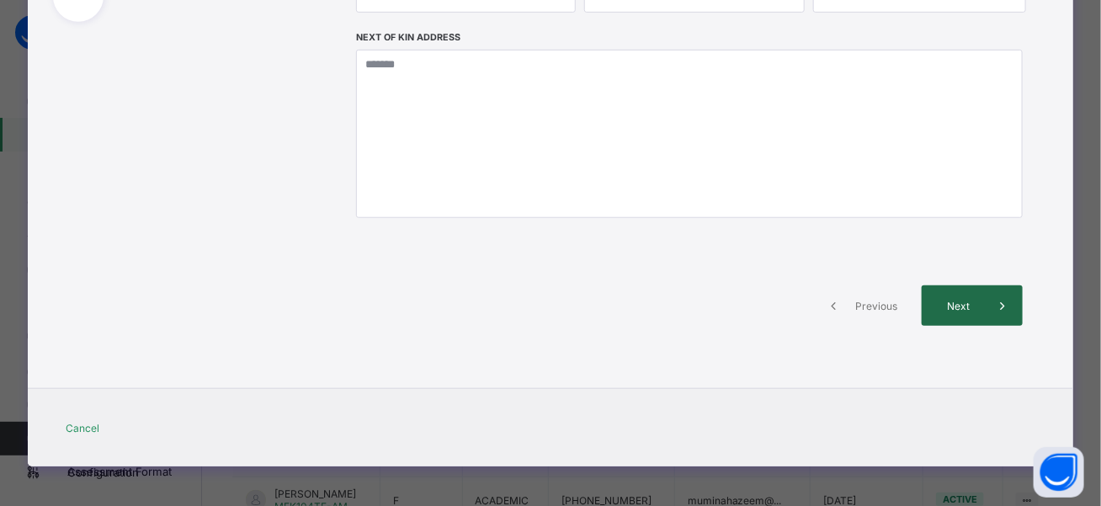
click at [975, 315] on div "Next" at bounding box center [972, 305] width 101 height 40
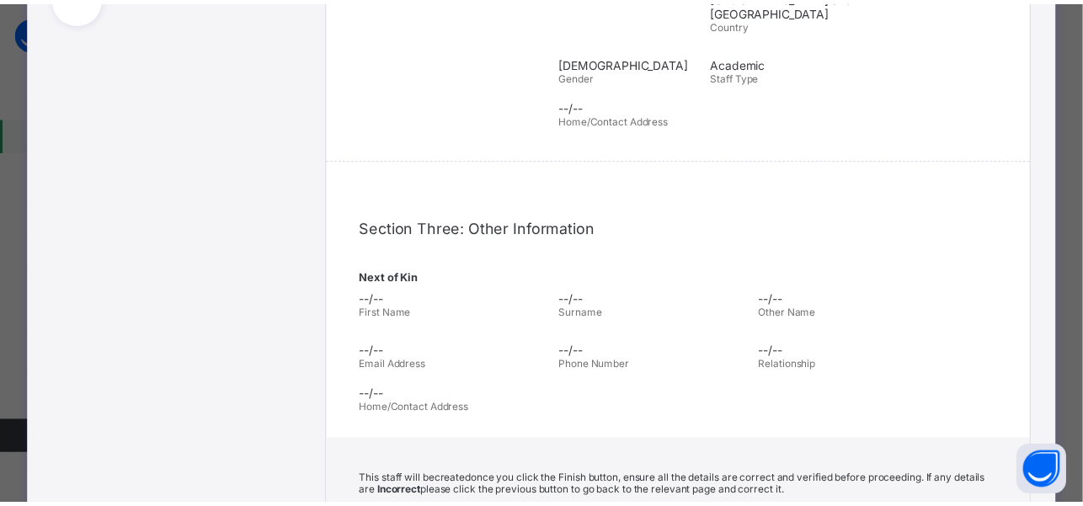
scroll to position [593, 0]
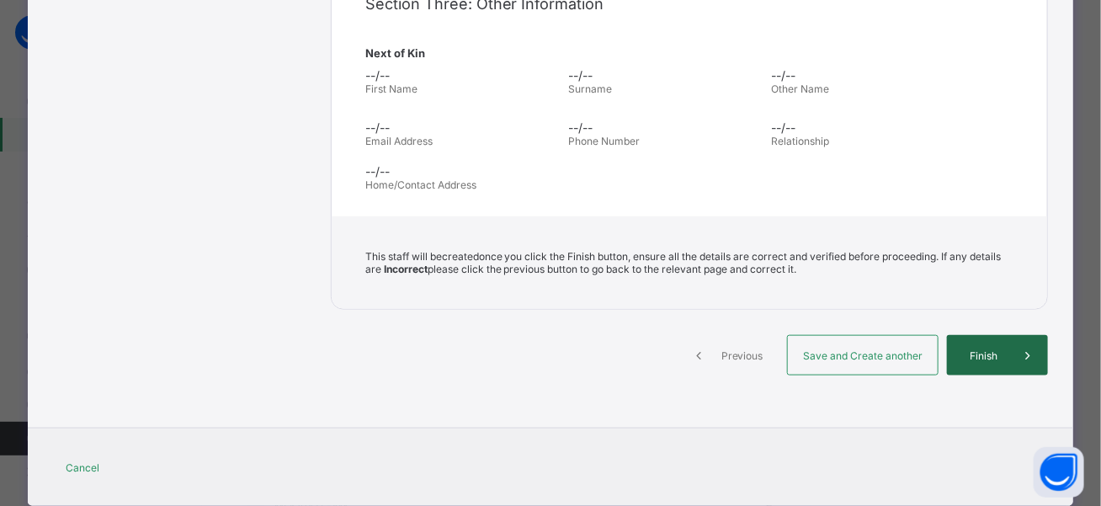
click at [976, 354] on div "Finish" at bounding box center [997, 355] width 101 height 40
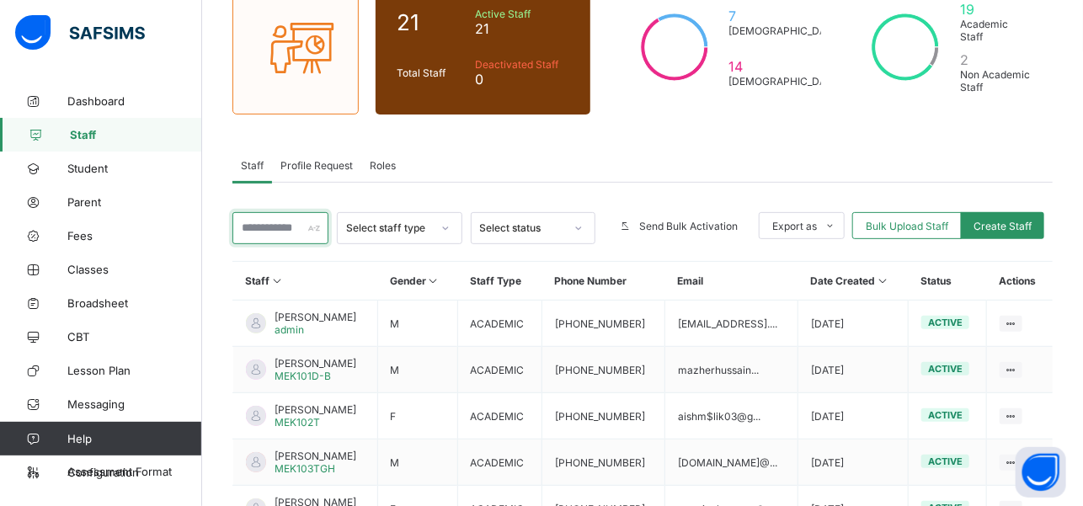
click at [292, 212] on input "text" at bounding box center [280, 228] width 96 height 32
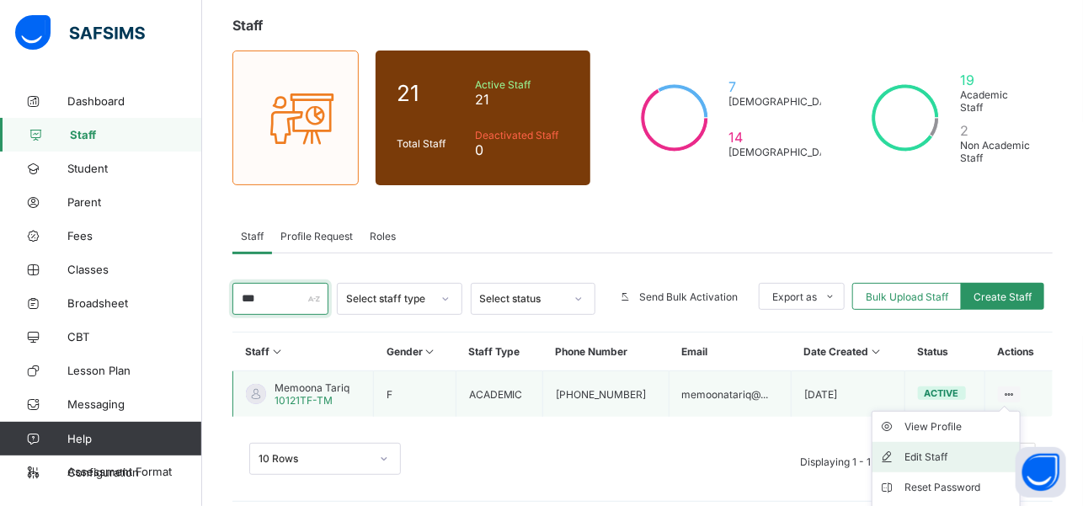
scroll to position [163, 0]
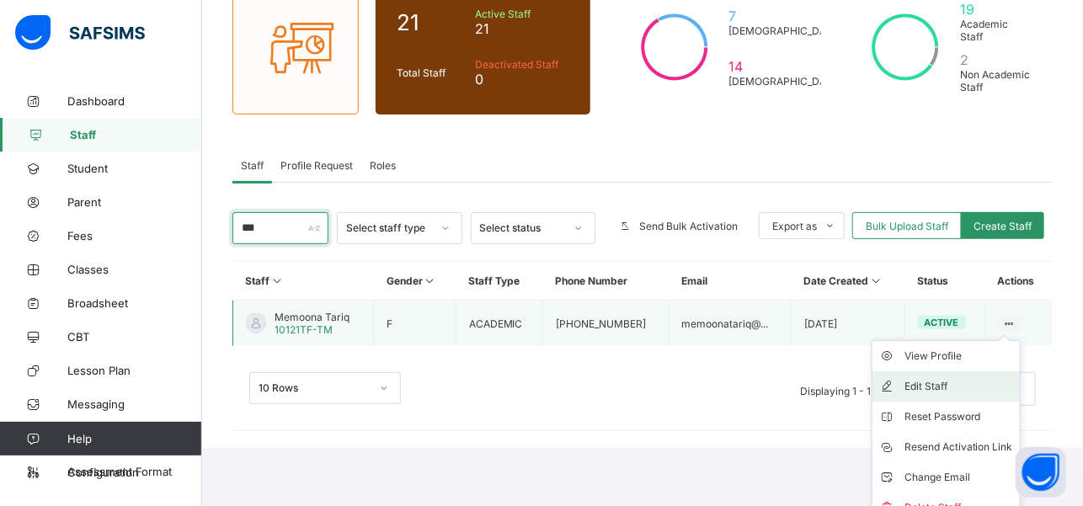
type input "***"
click at [999, 378] on div "Edit Staff" at bounding box center [958, 386] width 109 height 17
select select "**"
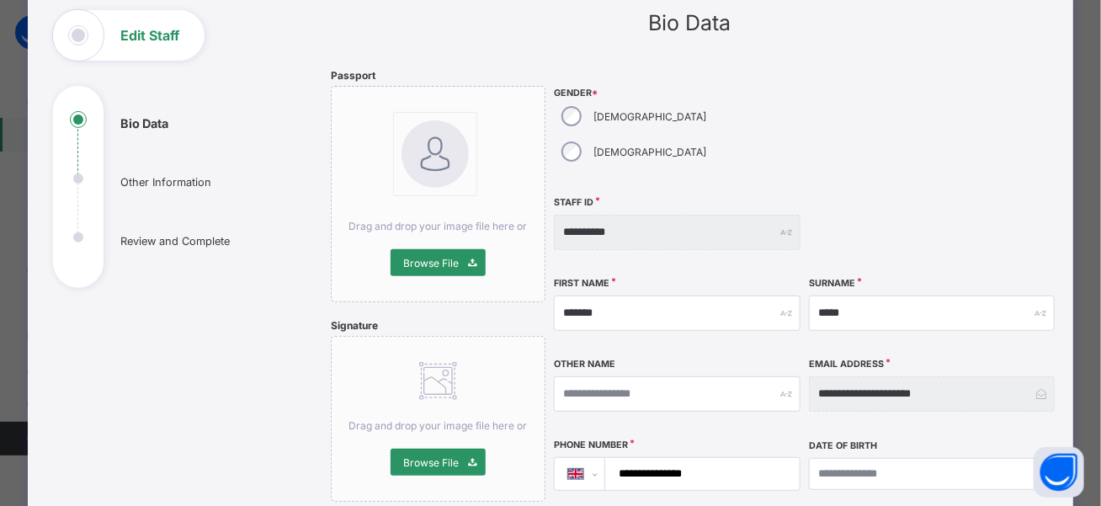
scroll to position [108, 0]
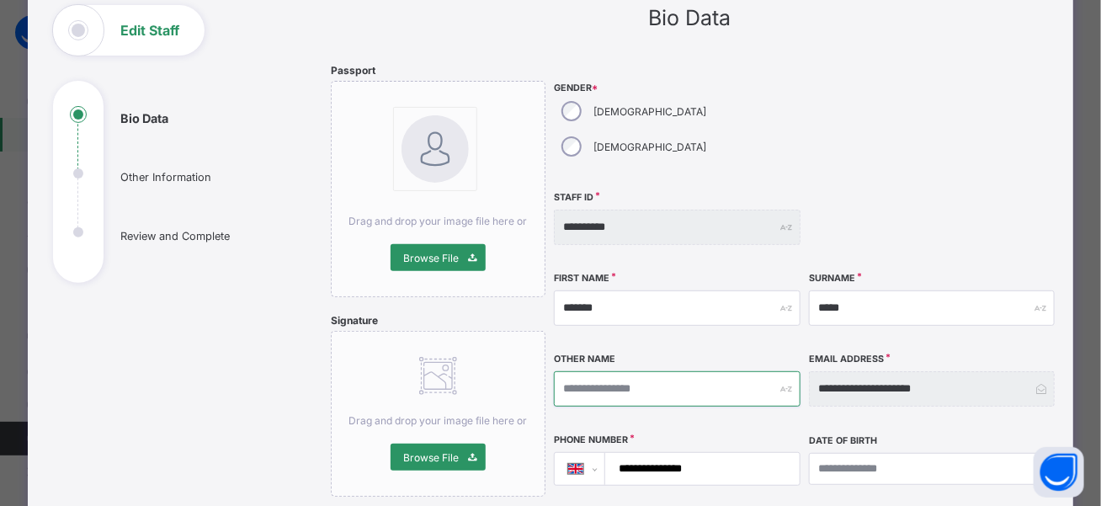
click at [735, 371] on input "text" at bounding box center [677, 388] width 246 height 35
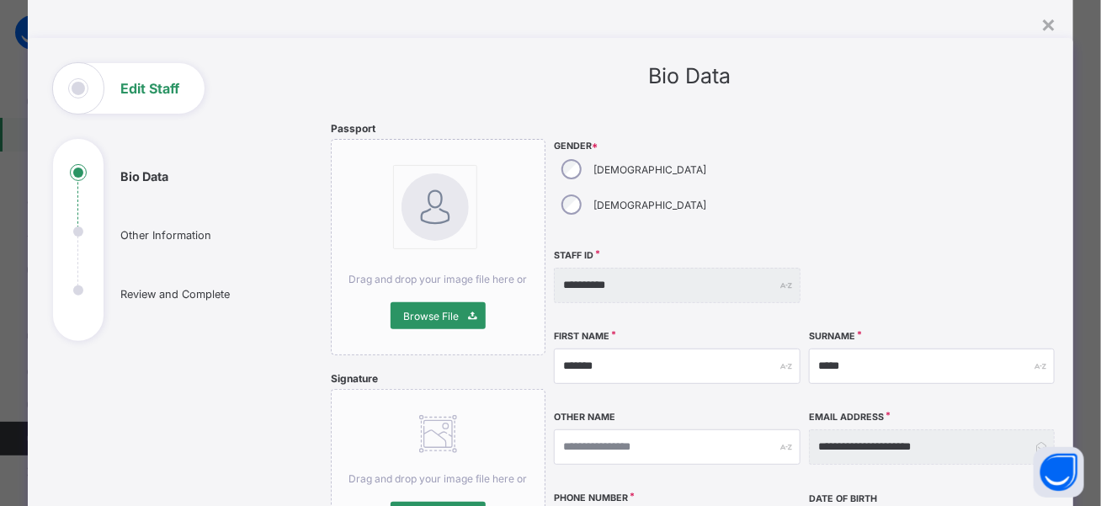
scroll to position [48, 0]
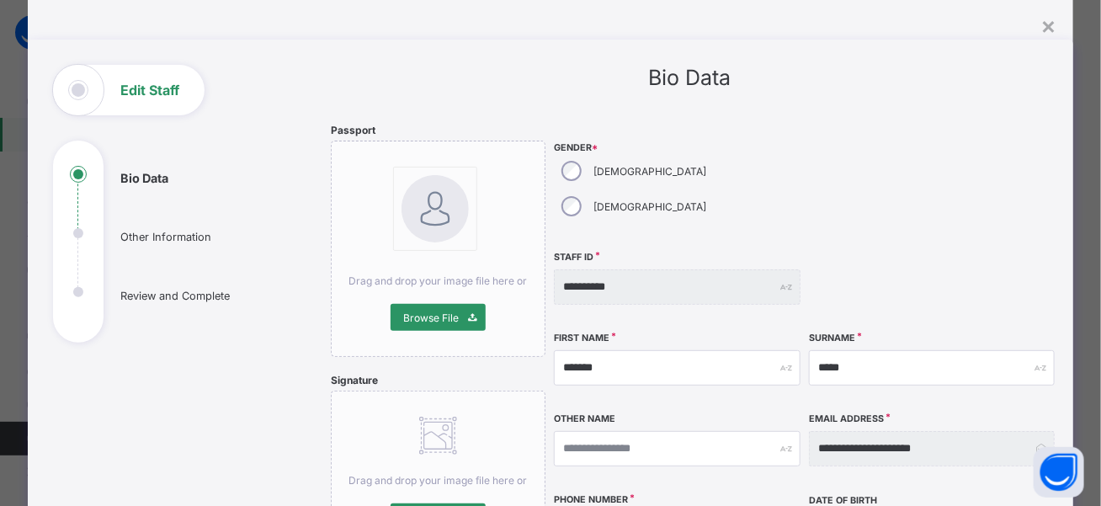
click at [161, 97] on div "Edit Staff" at bounding box center [129, 90] width 152 height 51
click at [1041, 28] on div "×" at bounding box center [1049, 25] width 16 height 29
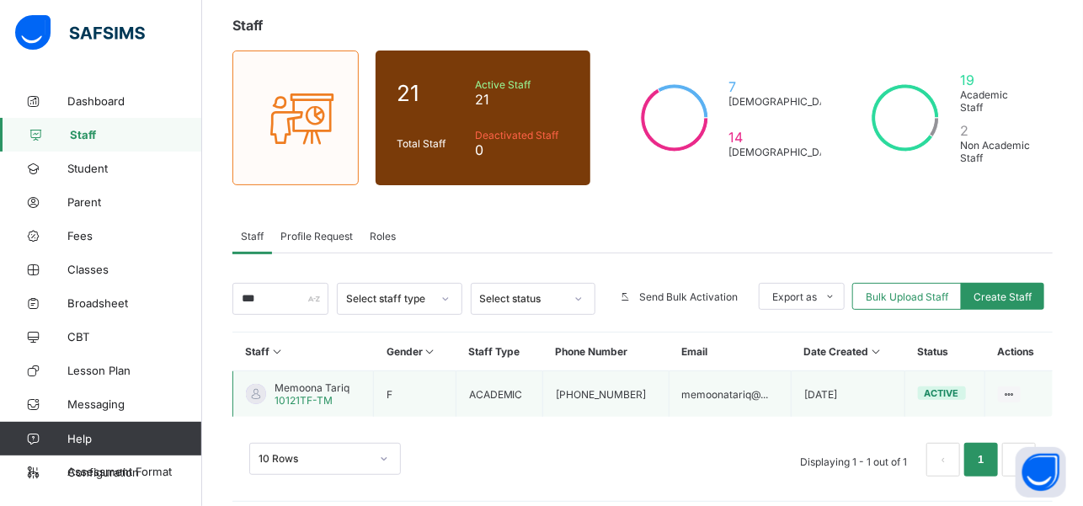
click at [753, 382] on td "memoonatariq@..." at bounding box center [730, 394] width 122 height 46
click at [967, 449] on div "Edit Staff" at bounding box center [958, 457] width 109 height 17
select select "**"
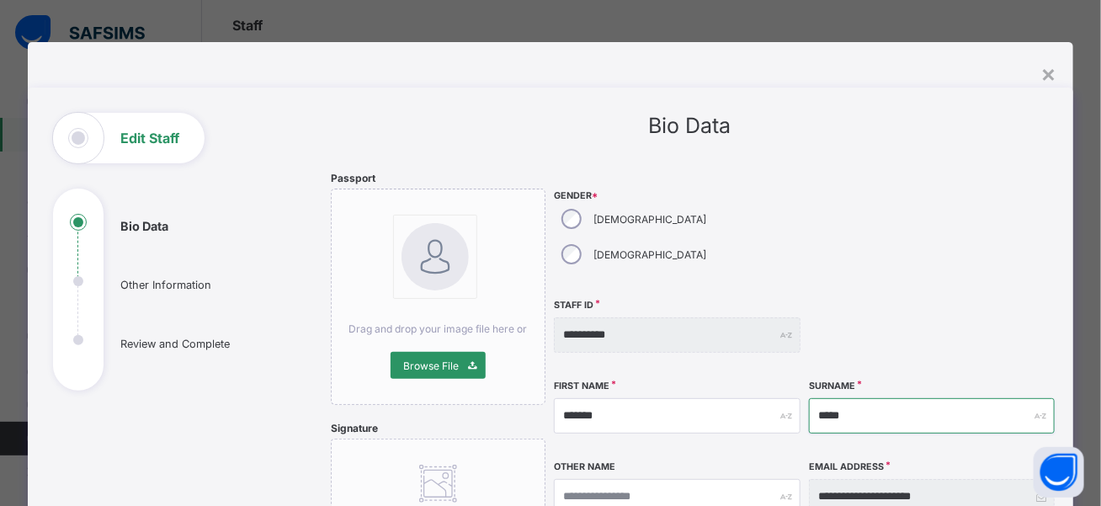
click at [862, 398] on input "*****" at bounding box center [932, 415] width 246 height 35
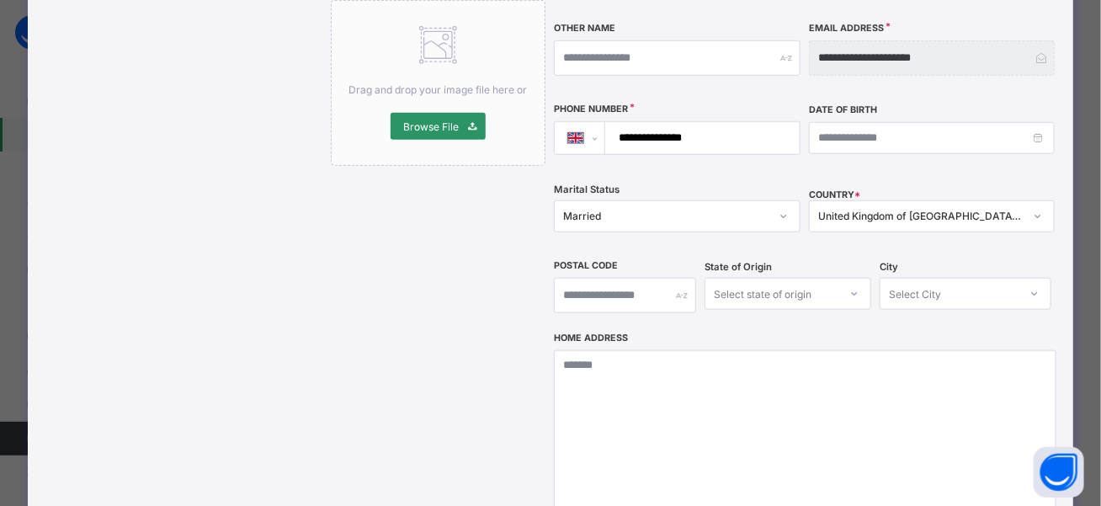
scroll to position [383, 0]
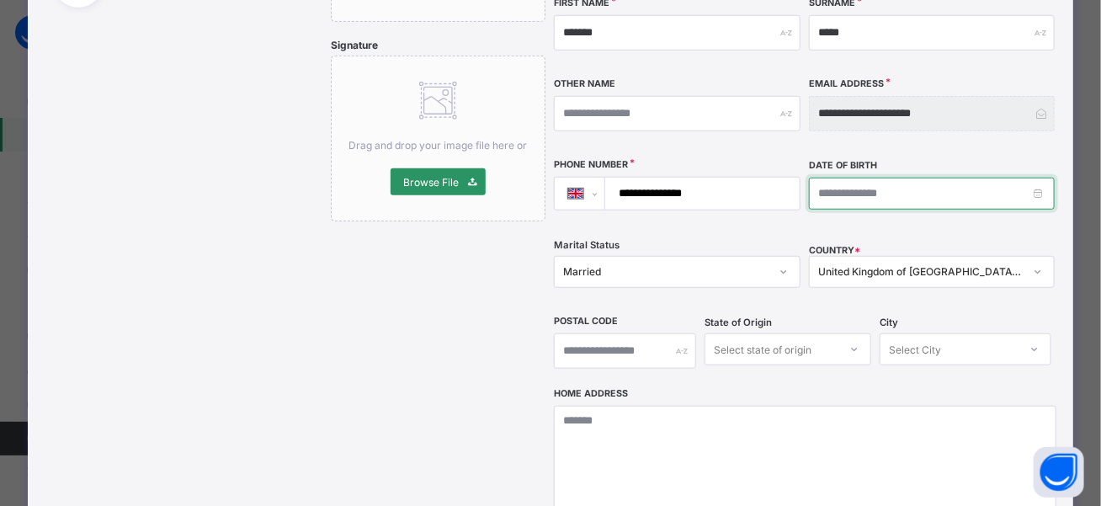
click at [934, 178] on input at bounding box center [932, 194] width 246 height 32
click at [1037, 96] on div "**********" at bounding box center [932, 113] width 246 height 35
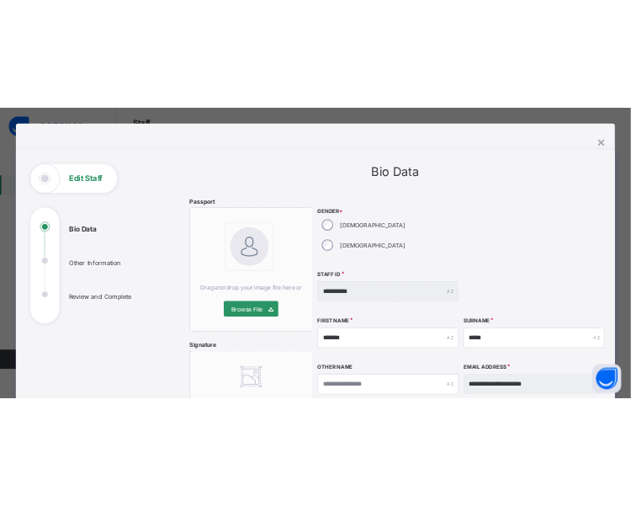
scroll to position [0, 0]
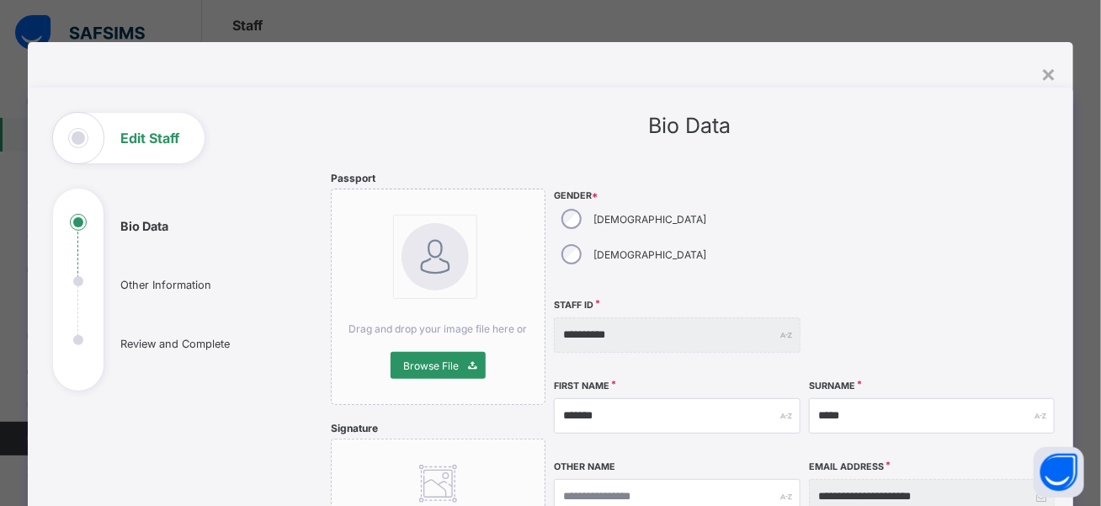
click at [1058, 510] on div at bounding box center [550, 510] width 1101 height 0
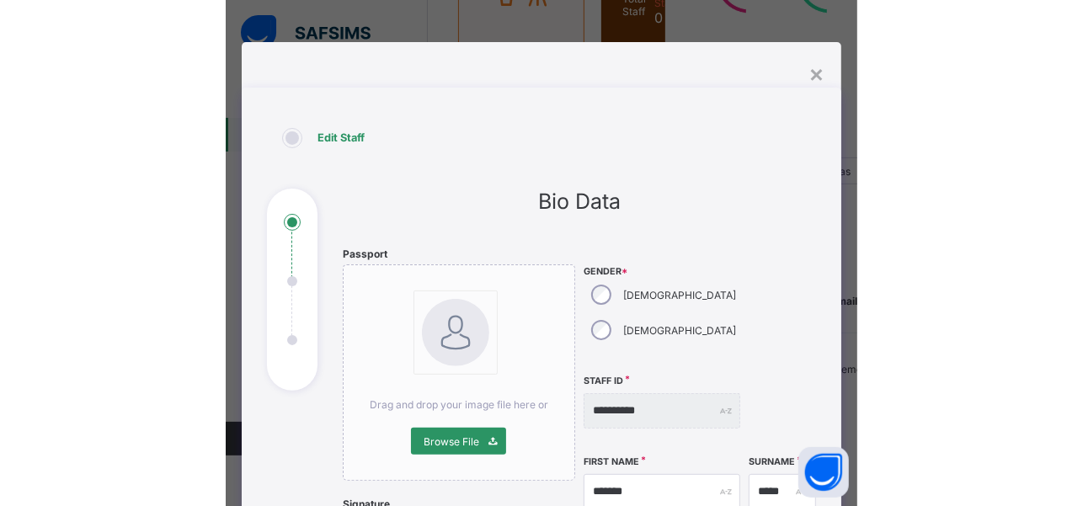
scroll to position [93, 0]
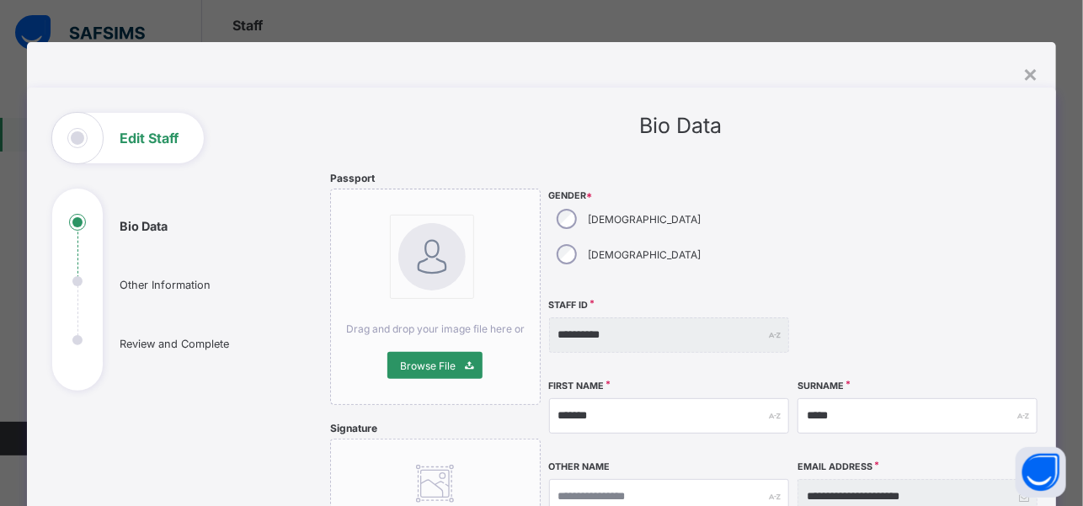
click at [173, 285] on ul "Bio Data Other Information Review and Complete" at bounding box center [178, 302] width 253 height 177
click at [138, 342] on ul "Bio Data Other Information Review and Complete" at bounding box center [178, 302] width 253 height 177
click at [1031, 83] on div "×" at bounding box center [1031, 73] width 16 height 29
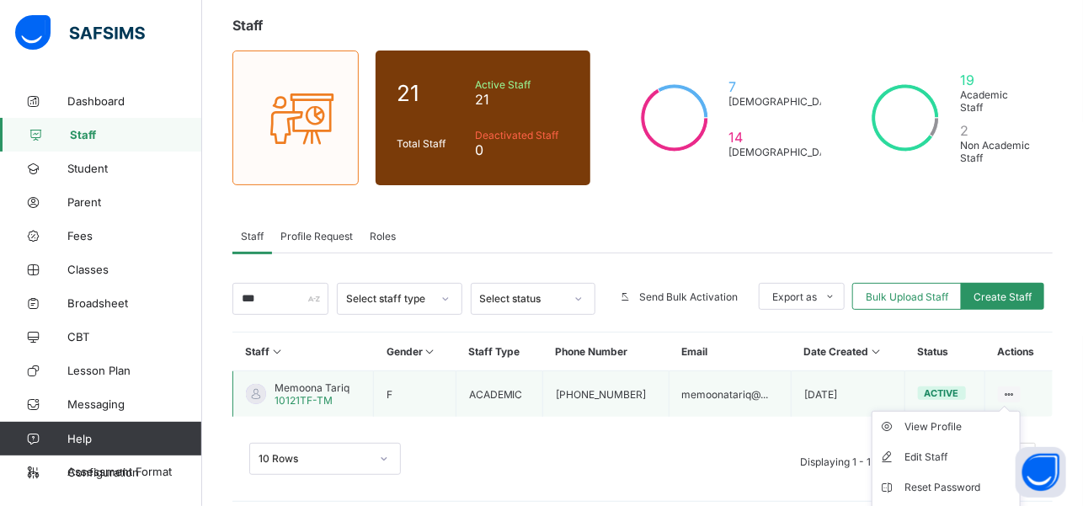
click at [1020, 411] on ul "View Profile Edit Staff Reset Password Resend Activation Link Change Email Dele…" at bounding box center [945, 503] width 149 height 184
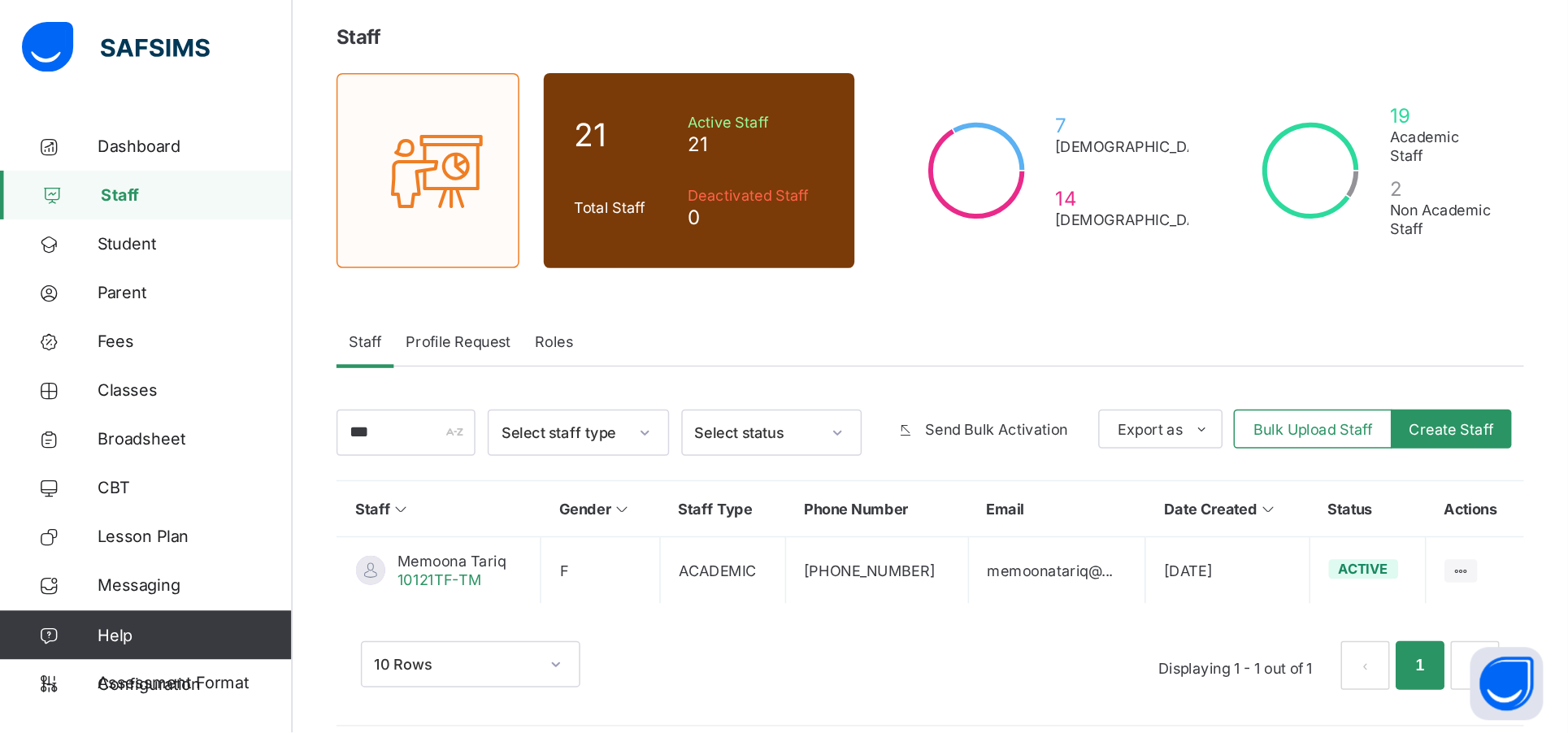
scroll to position [0, 0]
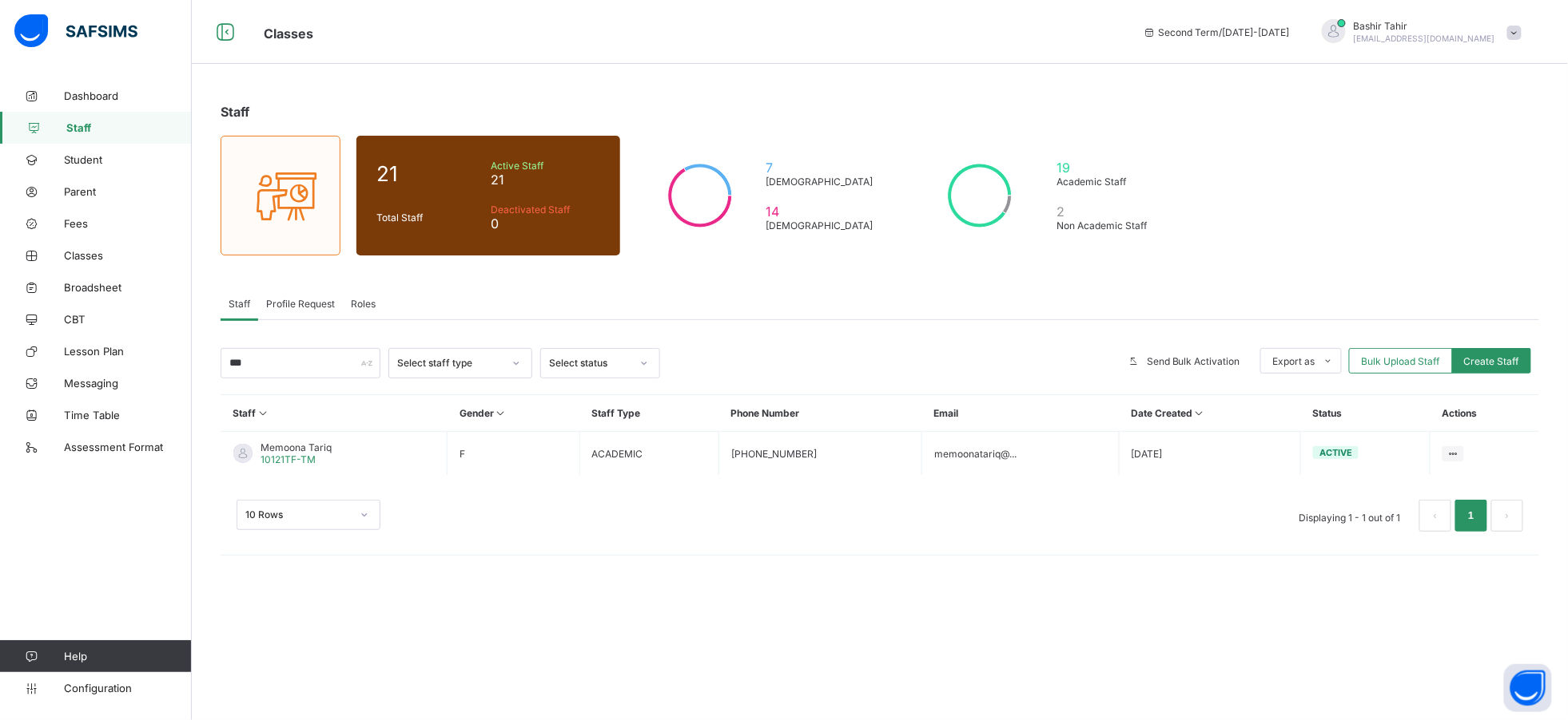
drag, startPoint x: 1042, startPoint y: 55, endPoint x: 912, endPoint y: 715, distance: 672.7
click at [912, 715] on div "Staff 21 Total Staff Active Staff 21 Deactivated Staff 0 7 [DEMOGRAPHIC_DATA] 1…" at bounding box center [880, 360] width 1376 height 720
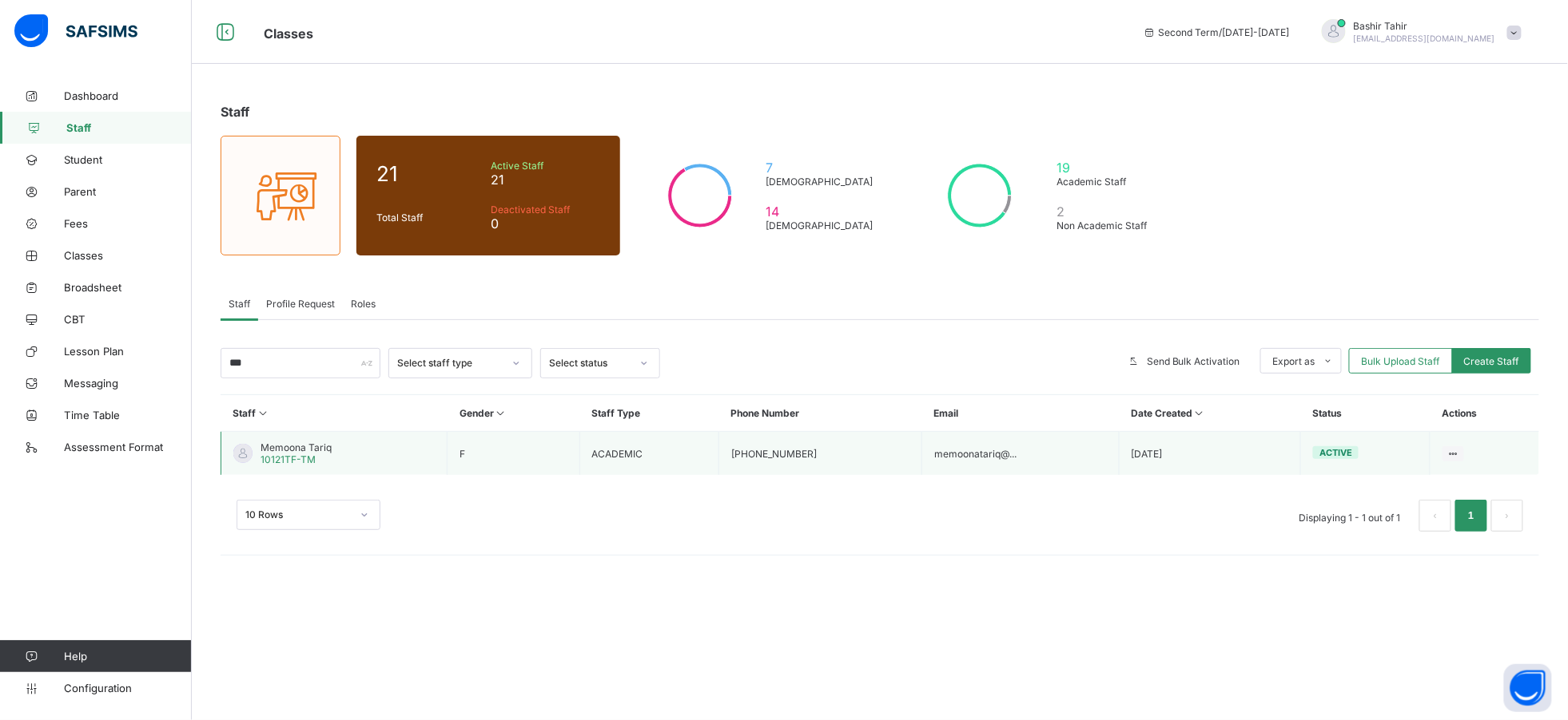
click at [1452, 462] on td "View Profile Edit Staff Reset Password Resend Activation Link Change Email Dele…" at bounding box center [1484, 453] width 109 height 44
click at [1385, 592] on div "Change Email" at bounding box center [1405, 600] width 103 height 16
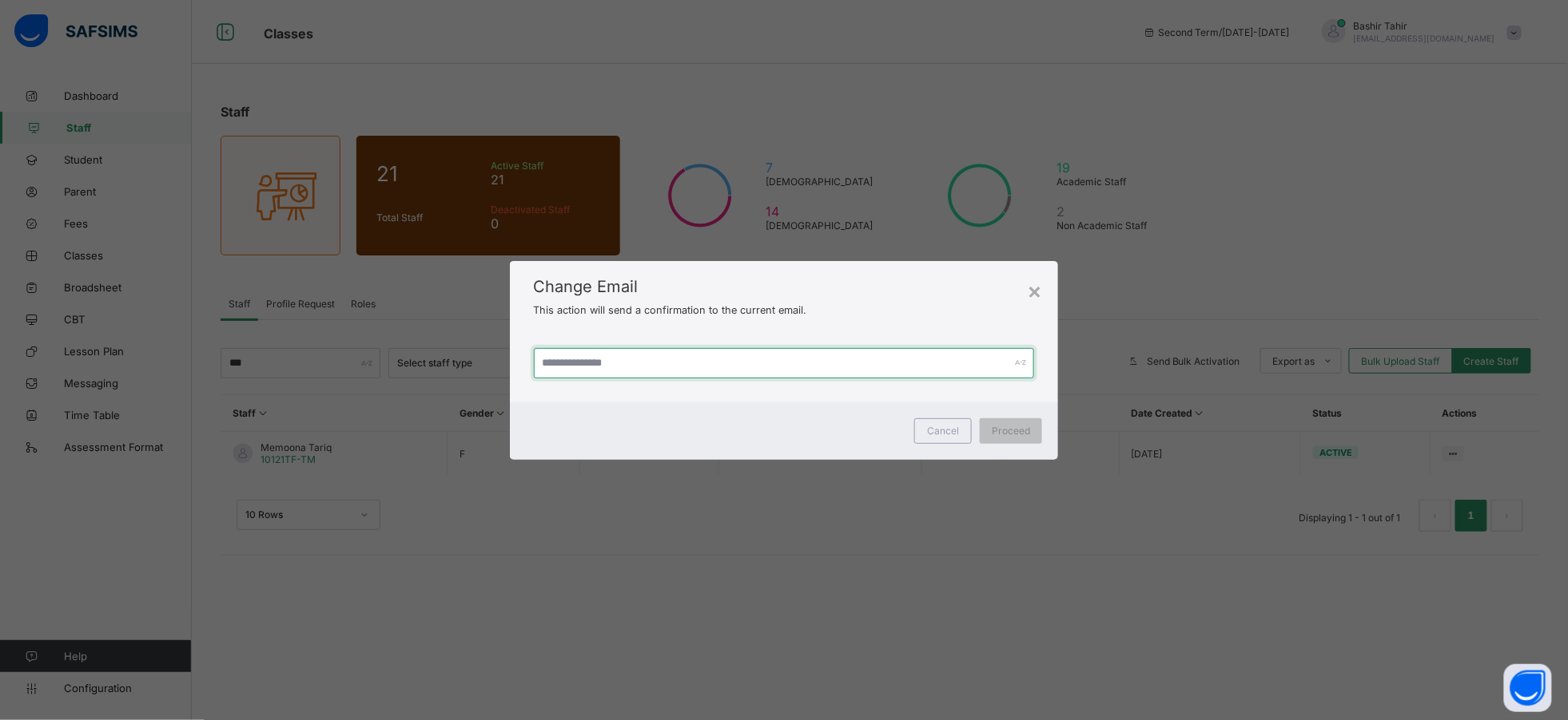
click at [685, 369] on input "text" at bounding box center [784, 363] width 501 height 30
type input "**********"
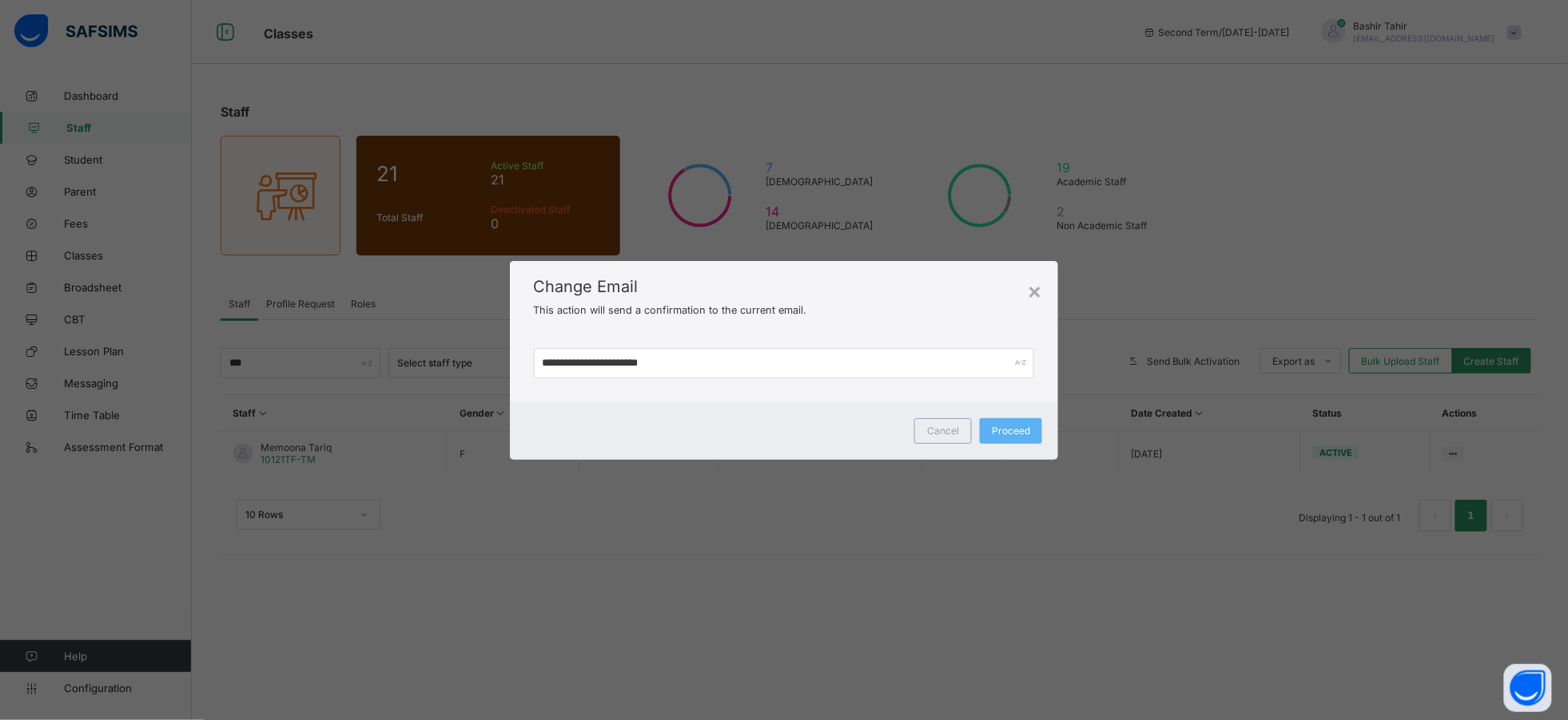
click at [787, 415] on div "Cancel Proceed" at bounding box center [784, 431] width 549 height 58
click at [1003, 434] on span "Proceed" at bounding box center [1011, 431] width 38 height 12
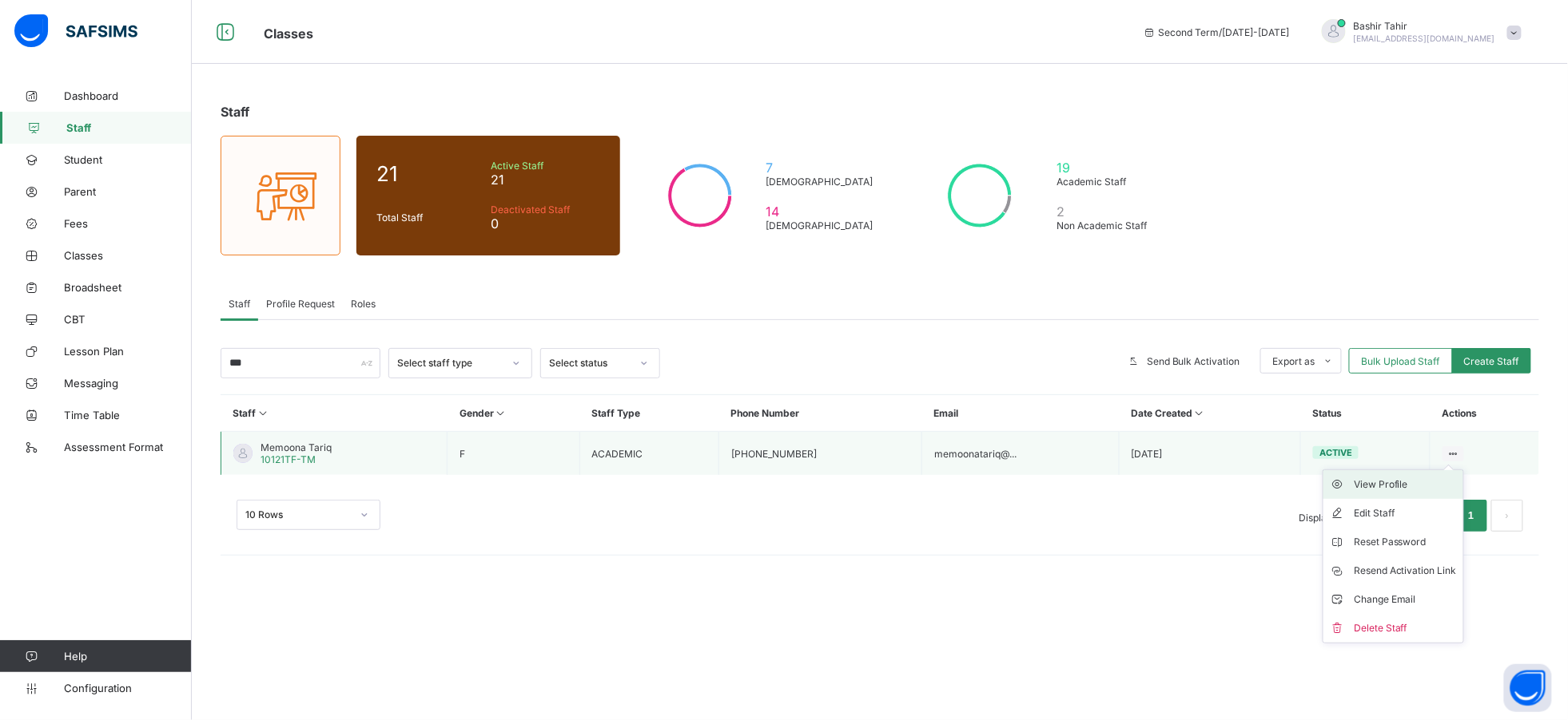
click at [1410, 483] on div "View Profile" at bounding box center [1405, 485] width 103 height 16
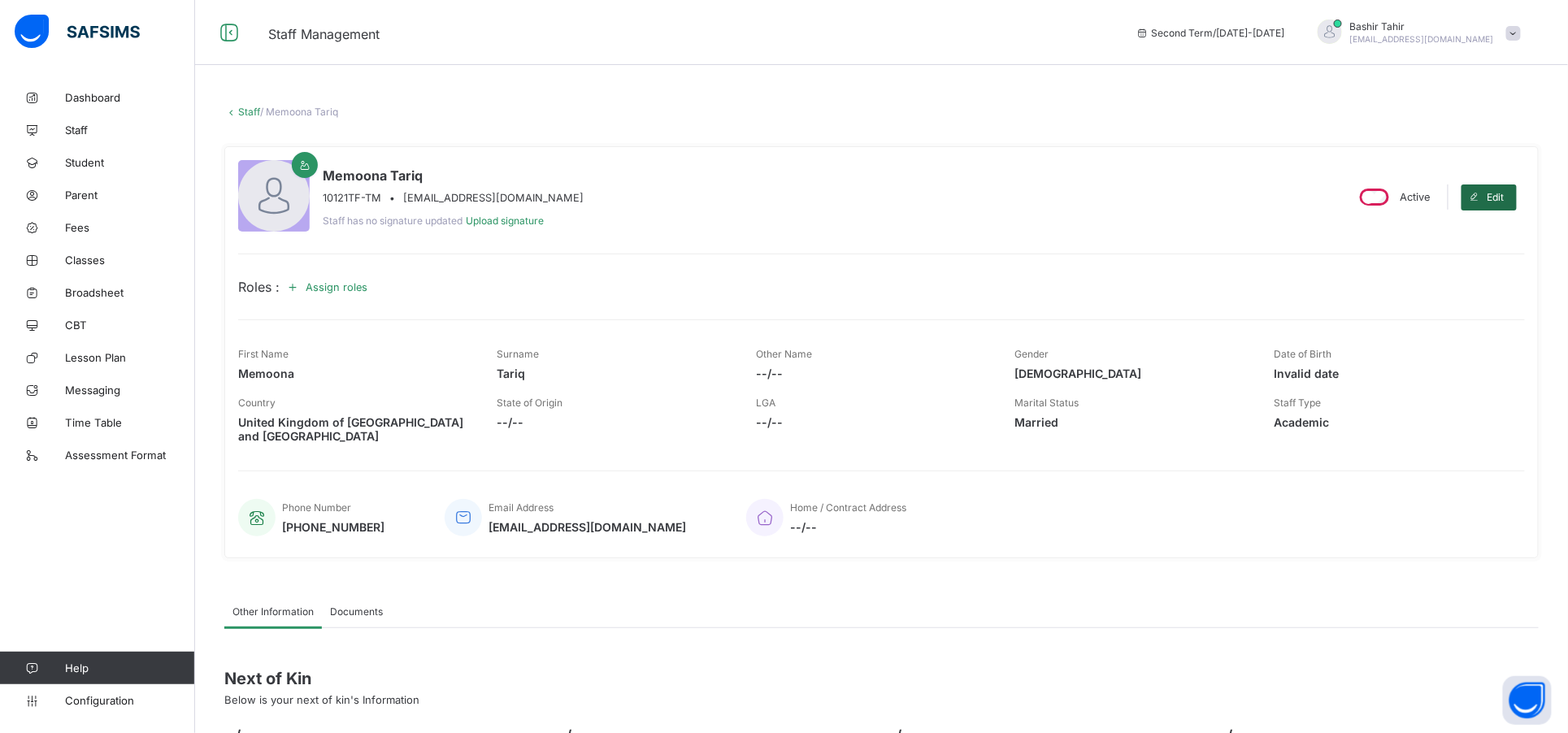
click at [1504, 195] on span "Edit" at bounding box center [1497, 197] width 17 height 13
select select "**"
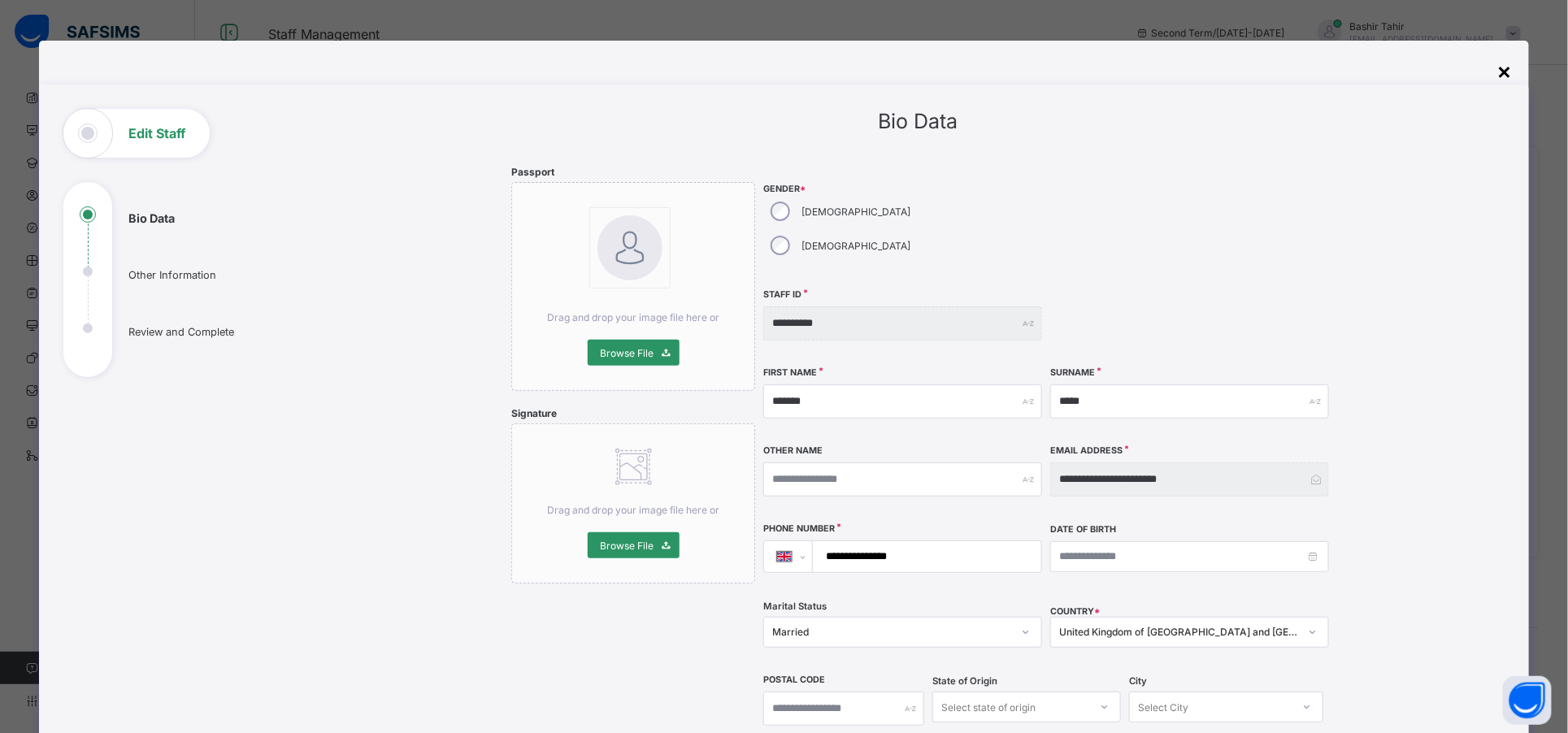
click at [1513, 69] on div "×" at bounding box center [1505, 70] width 15 height 28
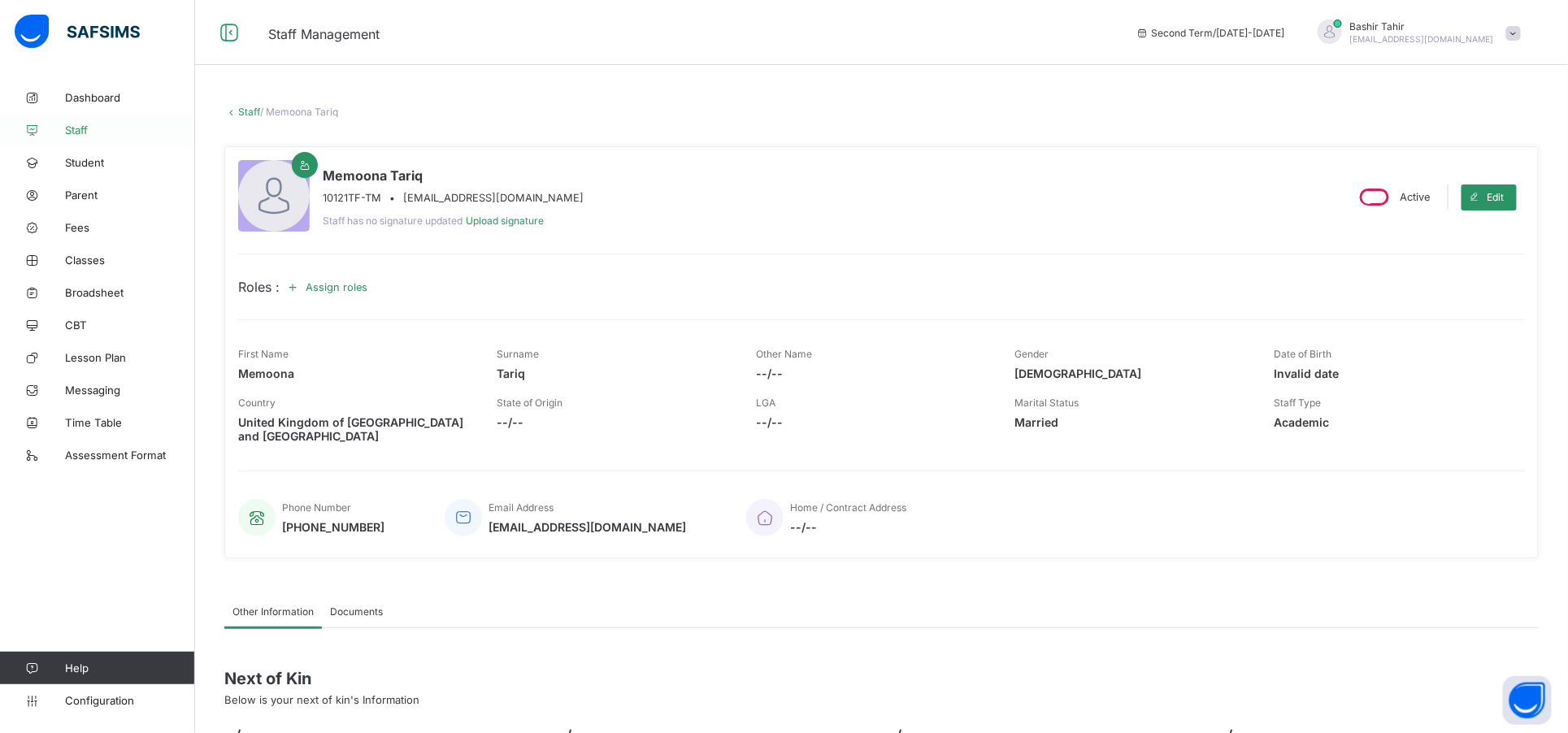
click at [96, 139] on link "Staff" at bounding box center [98, 130] width 195 height 33
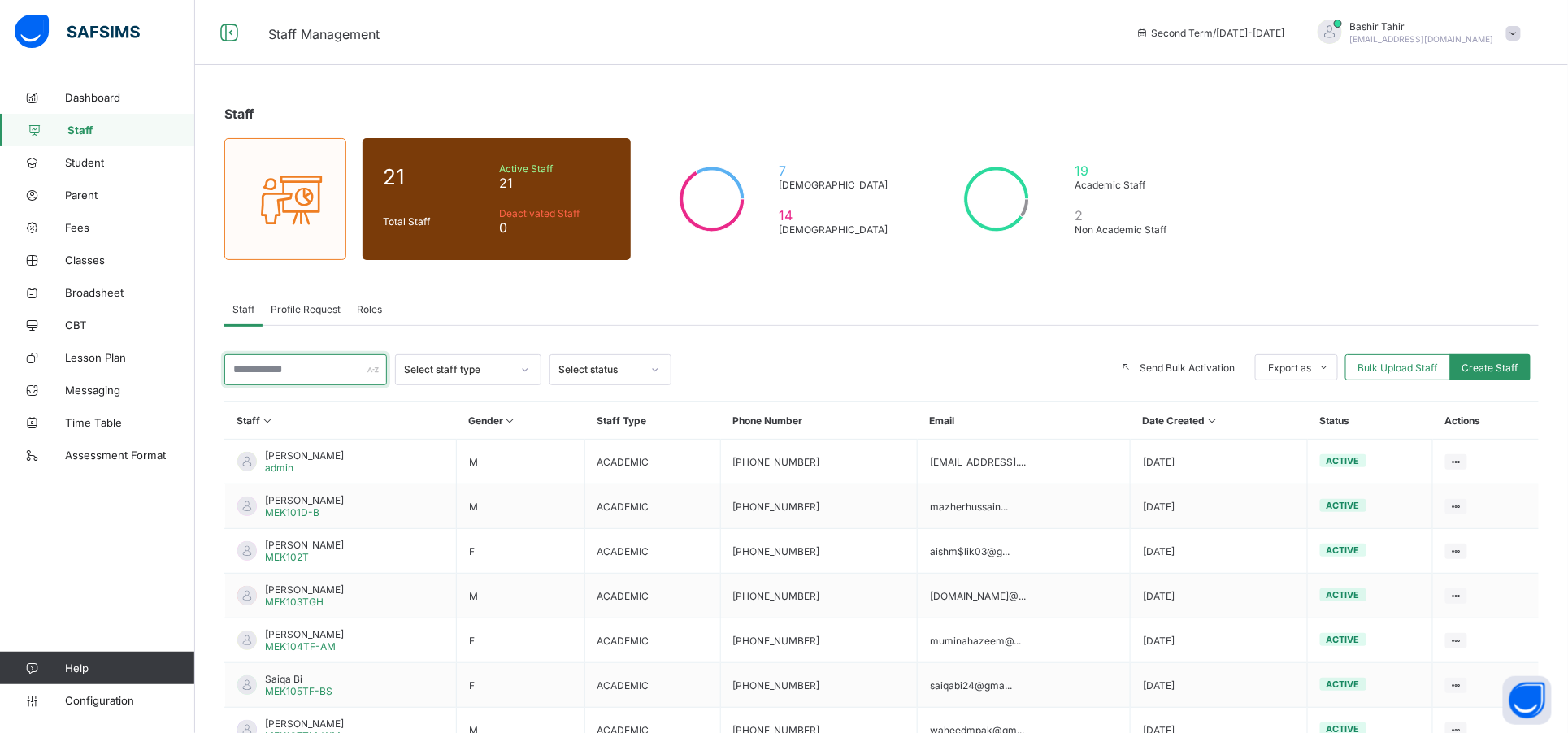
click at [339, 359] on input "text" at bounding box center [305, 370] width 162 height 31
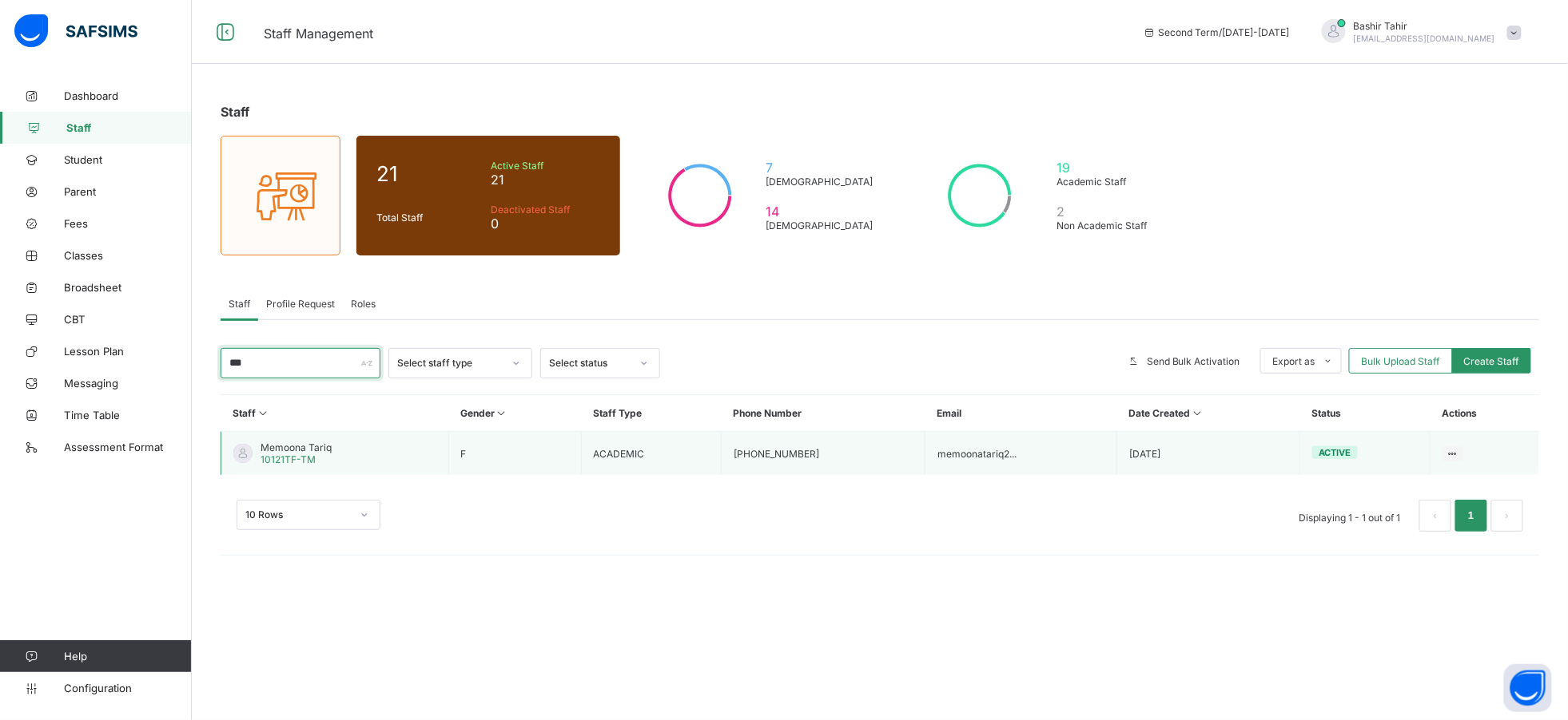
type input "***"
click at [327, 442] on span "Memoona Tariq" at bounding box center [295, 448] width 71 height 12
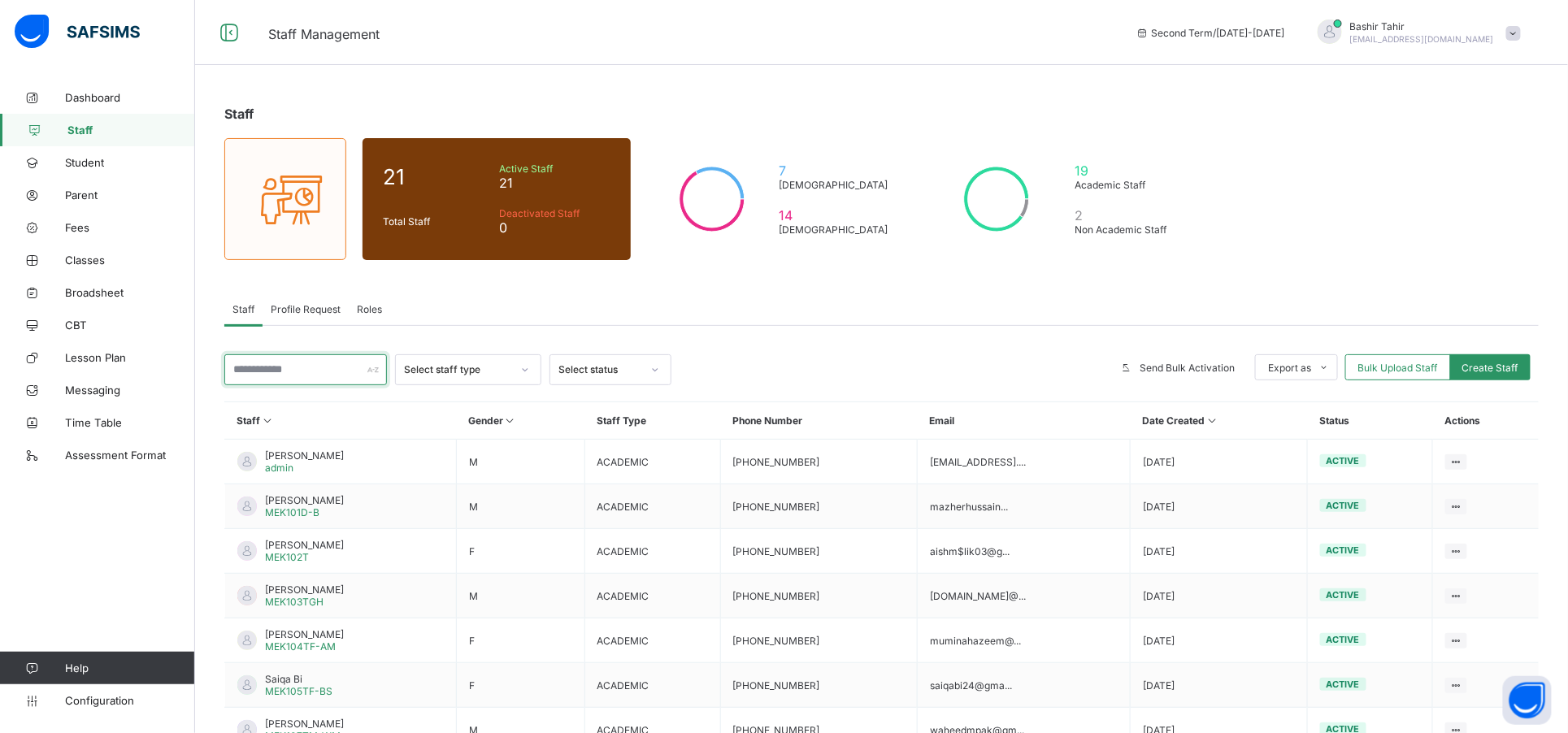
click at [332, 368] on input "text" at bounding box center [305, 370] width 162 height 31
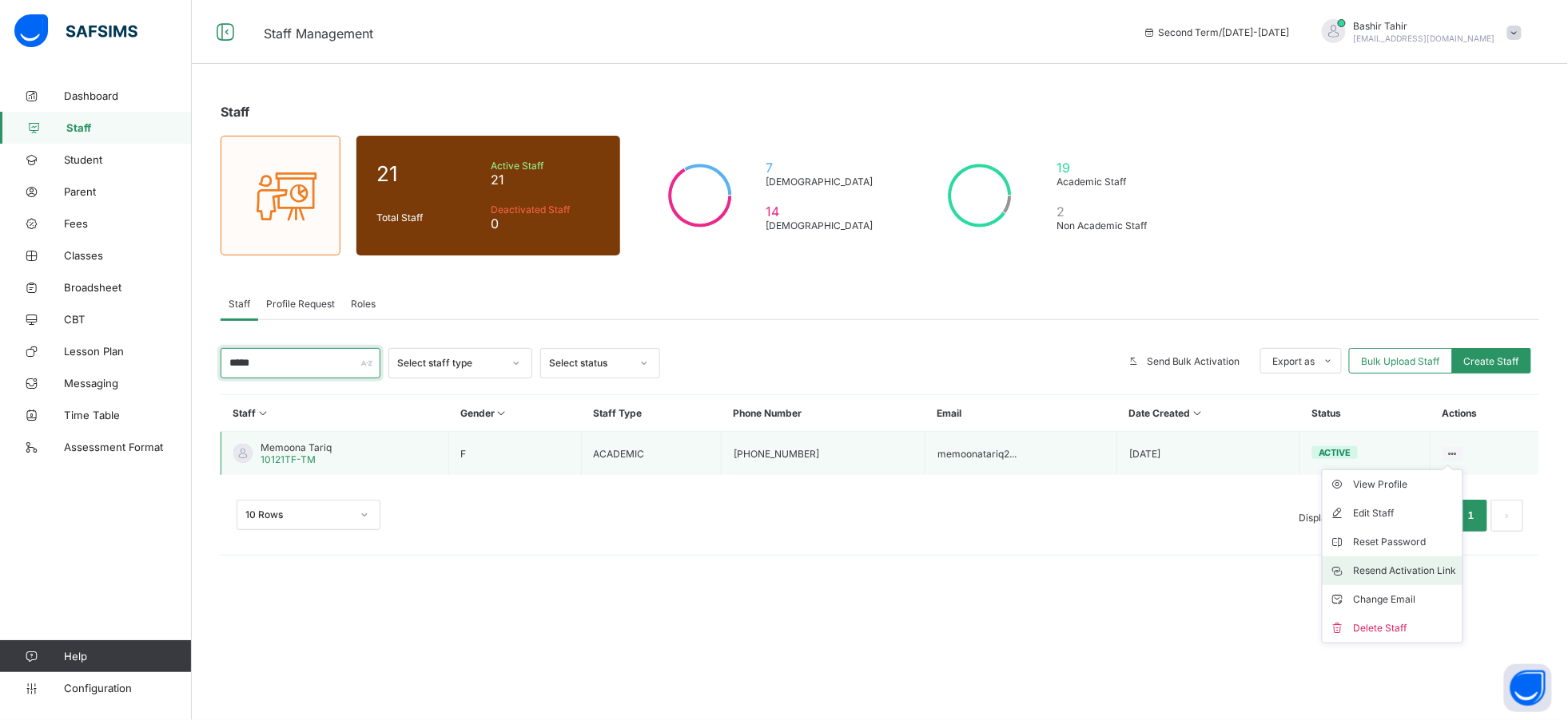
type input "*****"
click at [1419, 567] on div "Resend Activation Link" at bounding box center [1404, 571] width 103 height 16
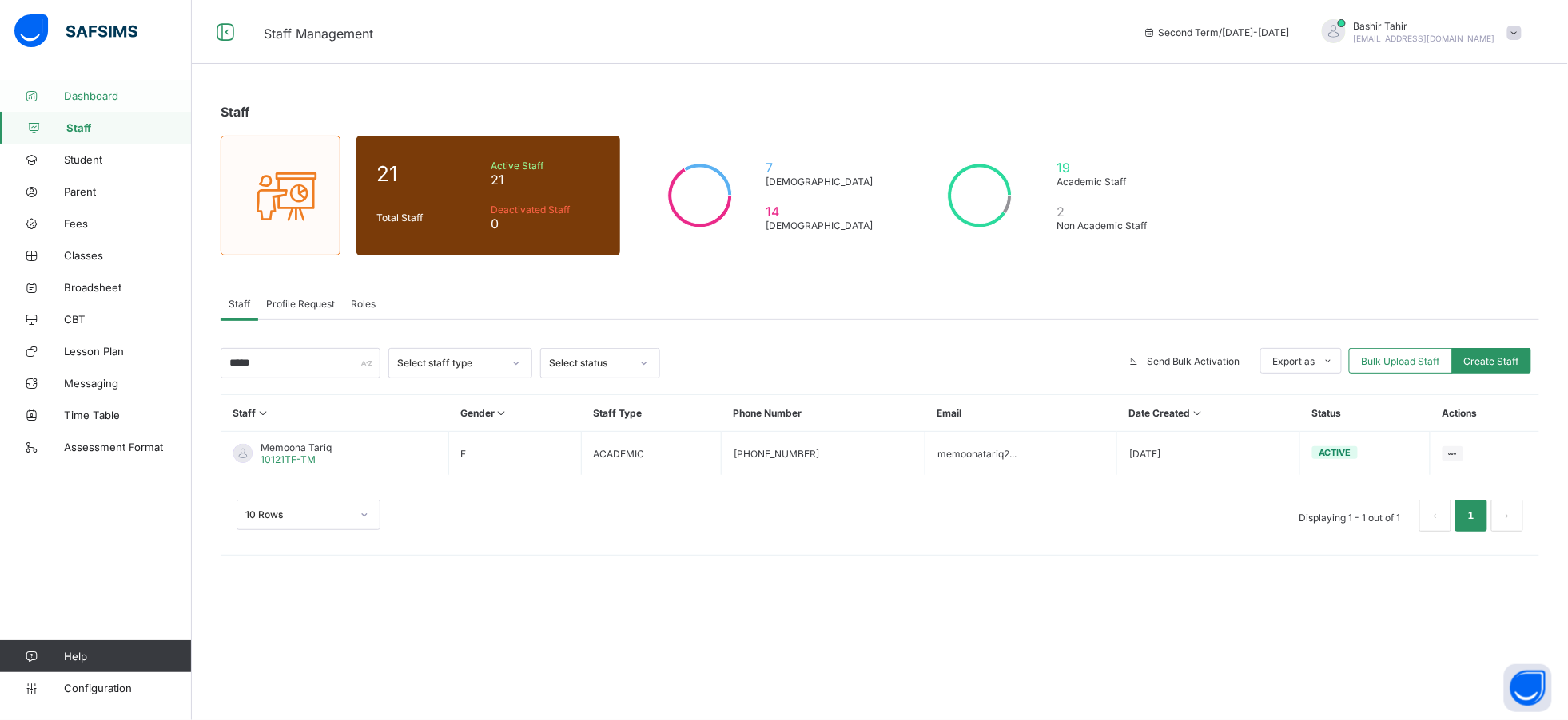
click at [99, 99] on span "Dashboard" at bounding box center [127, 95] width 128 height 12
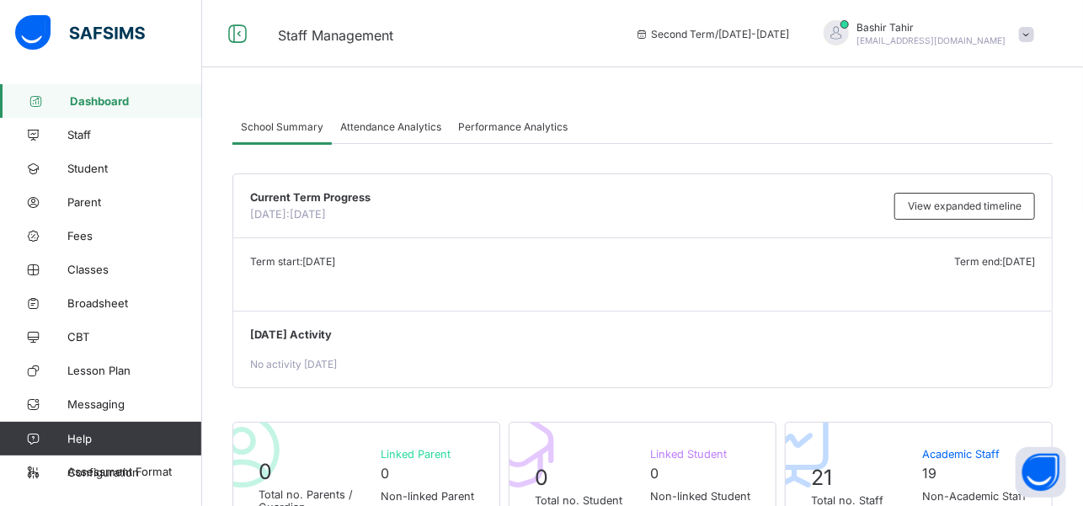
drag, startPoint x: 1611, startPoint y: 2, endPoint x: 707, endPoint y: 419, distance: 995.3
click at [707, 422] on div "0 Total no. Student Linked Student 0 Non-linked Student 0" at bounding box center [643, 486] width 268 height 128
click at [93, 131] on span "Staff" at bounding box center [134, 134] width 135 height 13
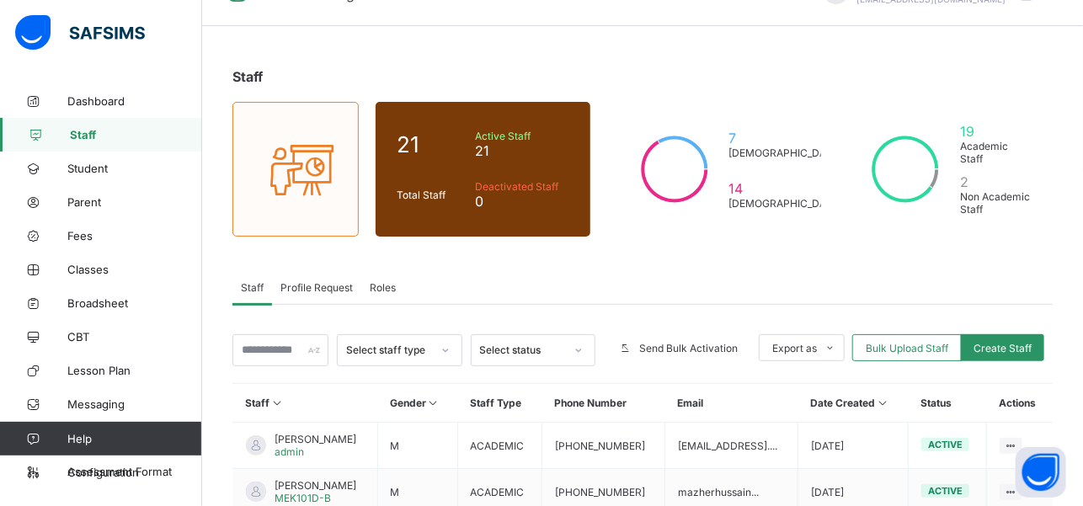
scroll to position [55, 0]
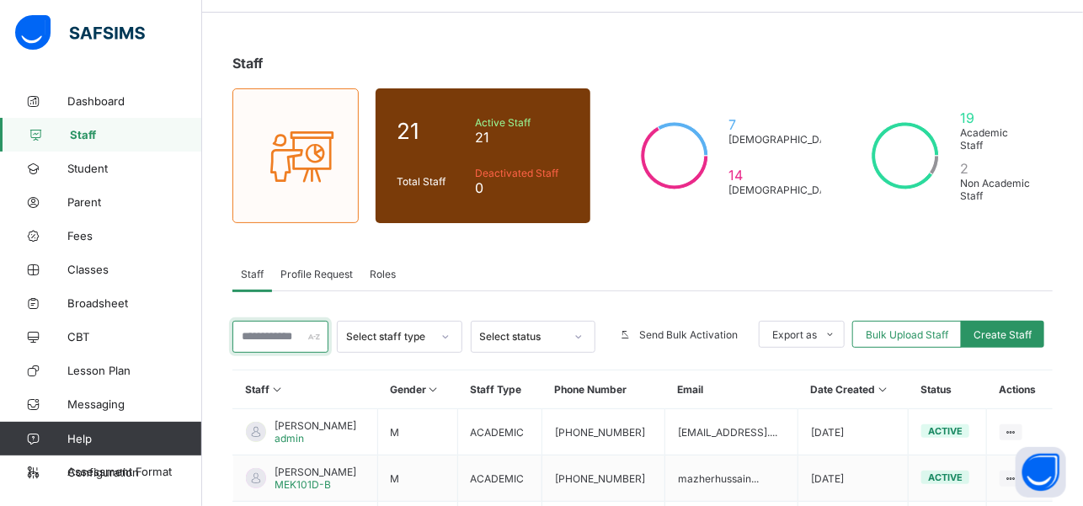
click at [306, 327] on input "text" at bounding box center [280, 337] width 96 height 32
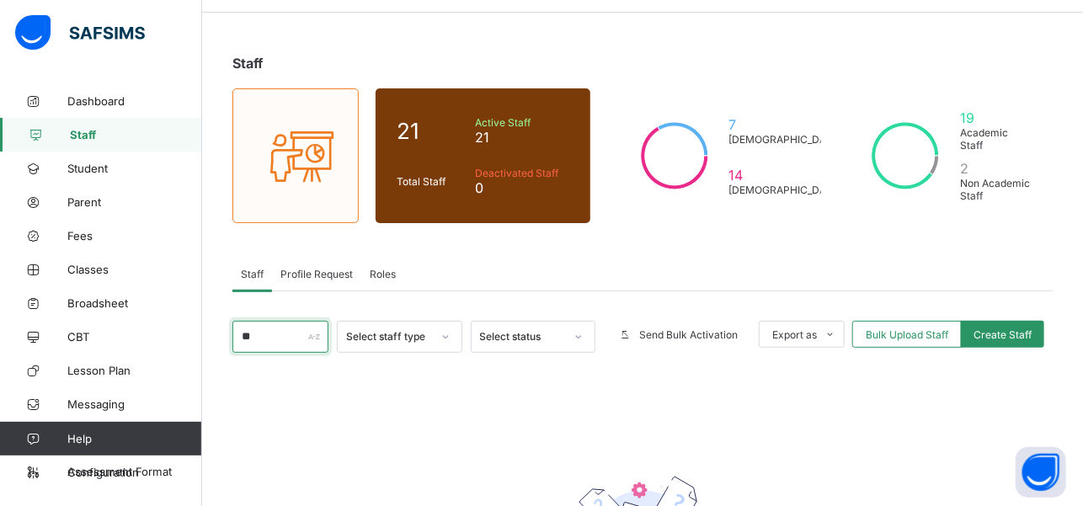
type input "*"
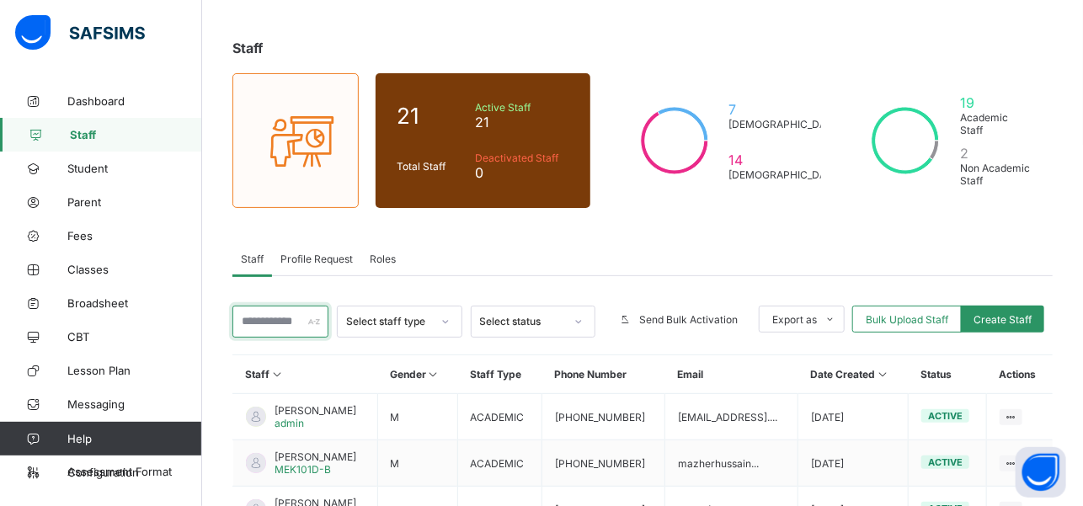
scroll to position [59, 0]
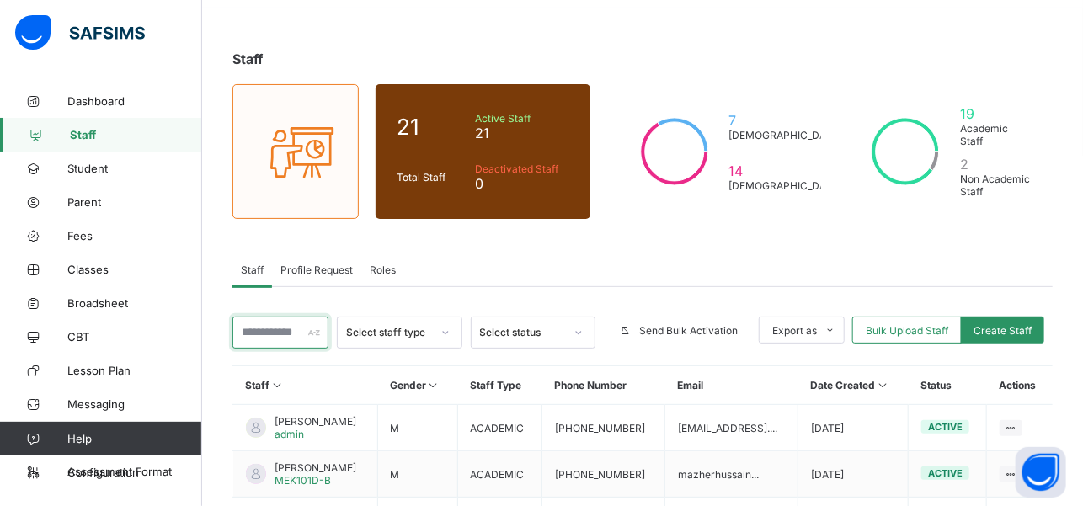
click at [302, 322] on input "text" at bounding box center [280, 333] width 96 height 32
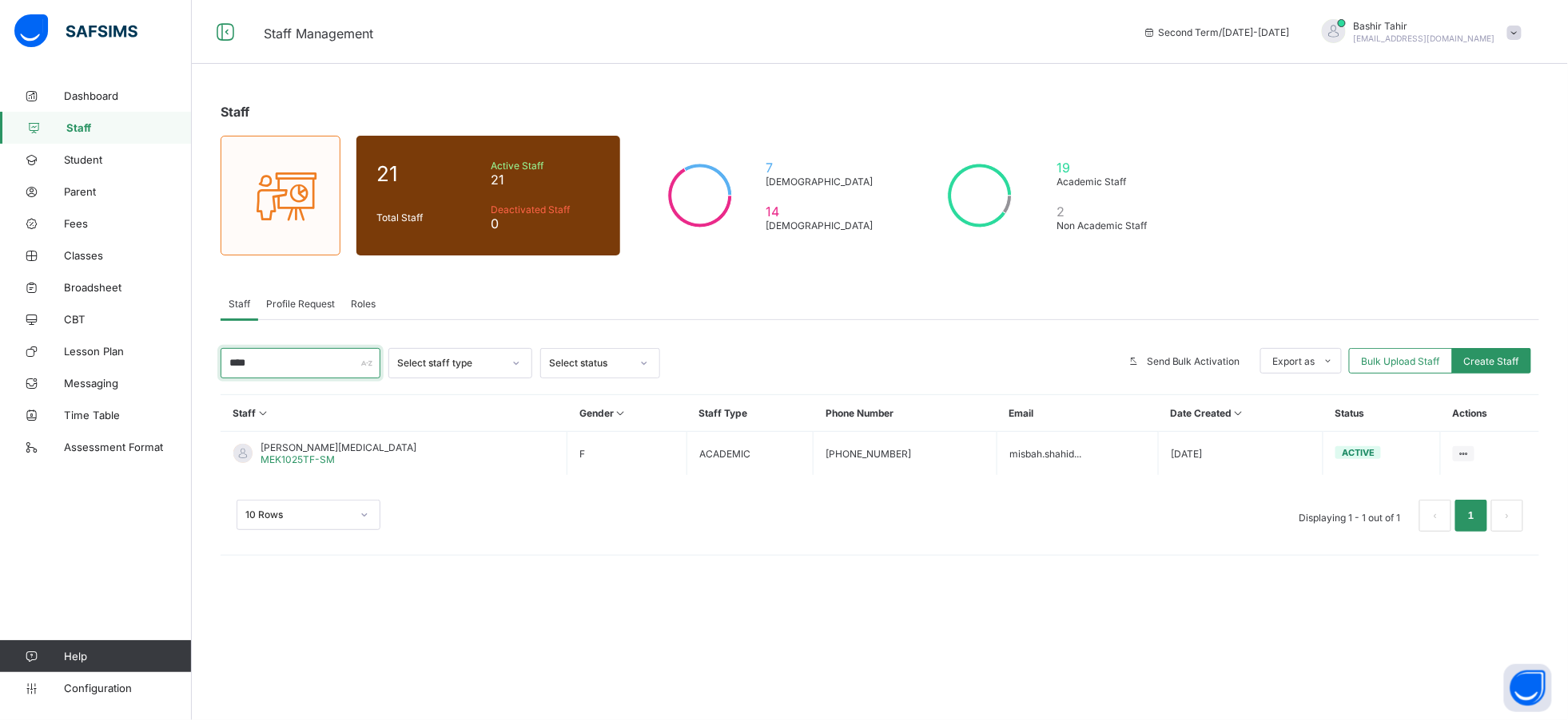
type input "****"
drag, startPoint x: 1031, startPoint y: 0, endPoint x: 1021, endPoint y: 613, distance: 613.1
click at [1021, 613] on div "Staff 21 Total Staff Active Staff 21 Deactivated Staff 0 7 [DEMOGRAPHIC_DATA] 1…" at bounding box center [880, 360] width 1376 height 720
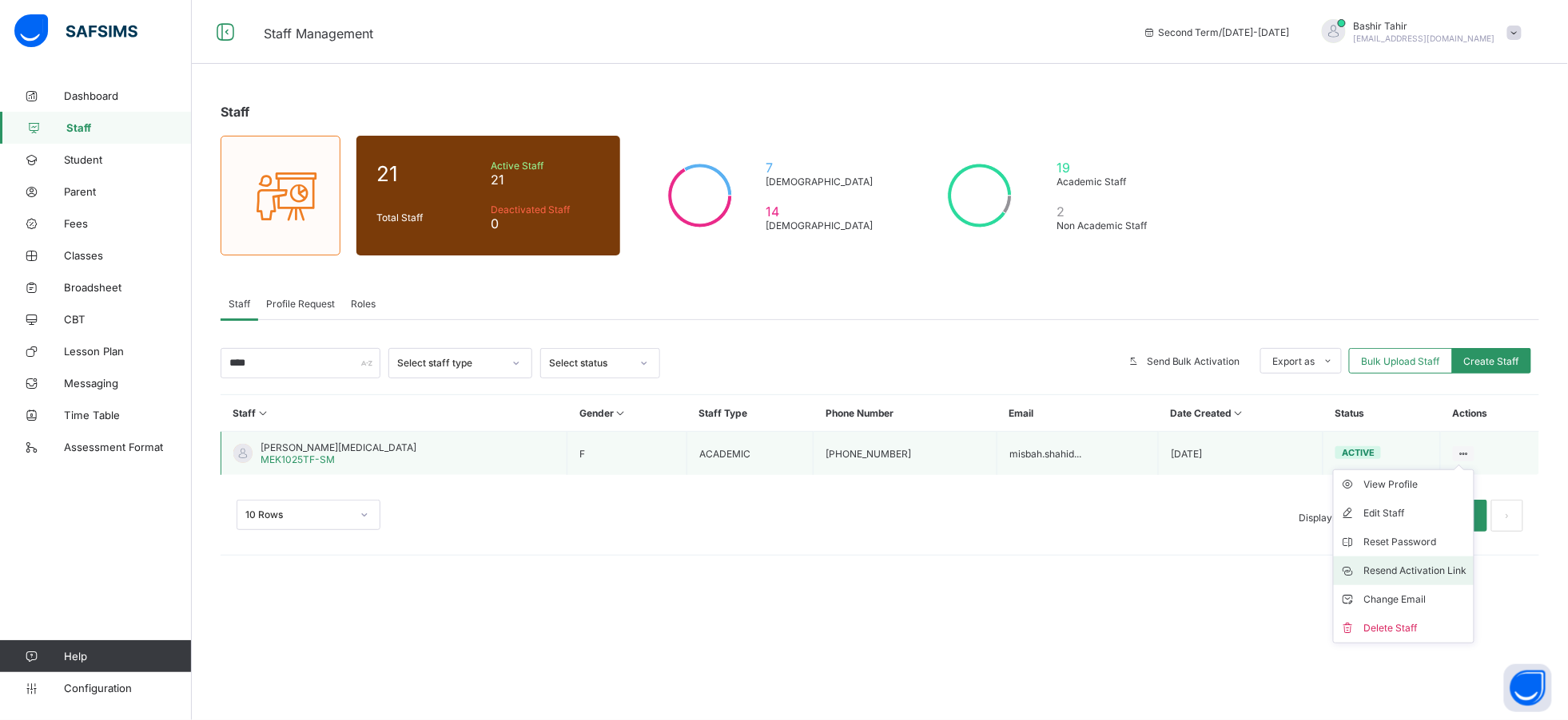
click at [1420, 578] on div "Resend Activation Link" at bounding box center [1415, 571] width 103 height 16
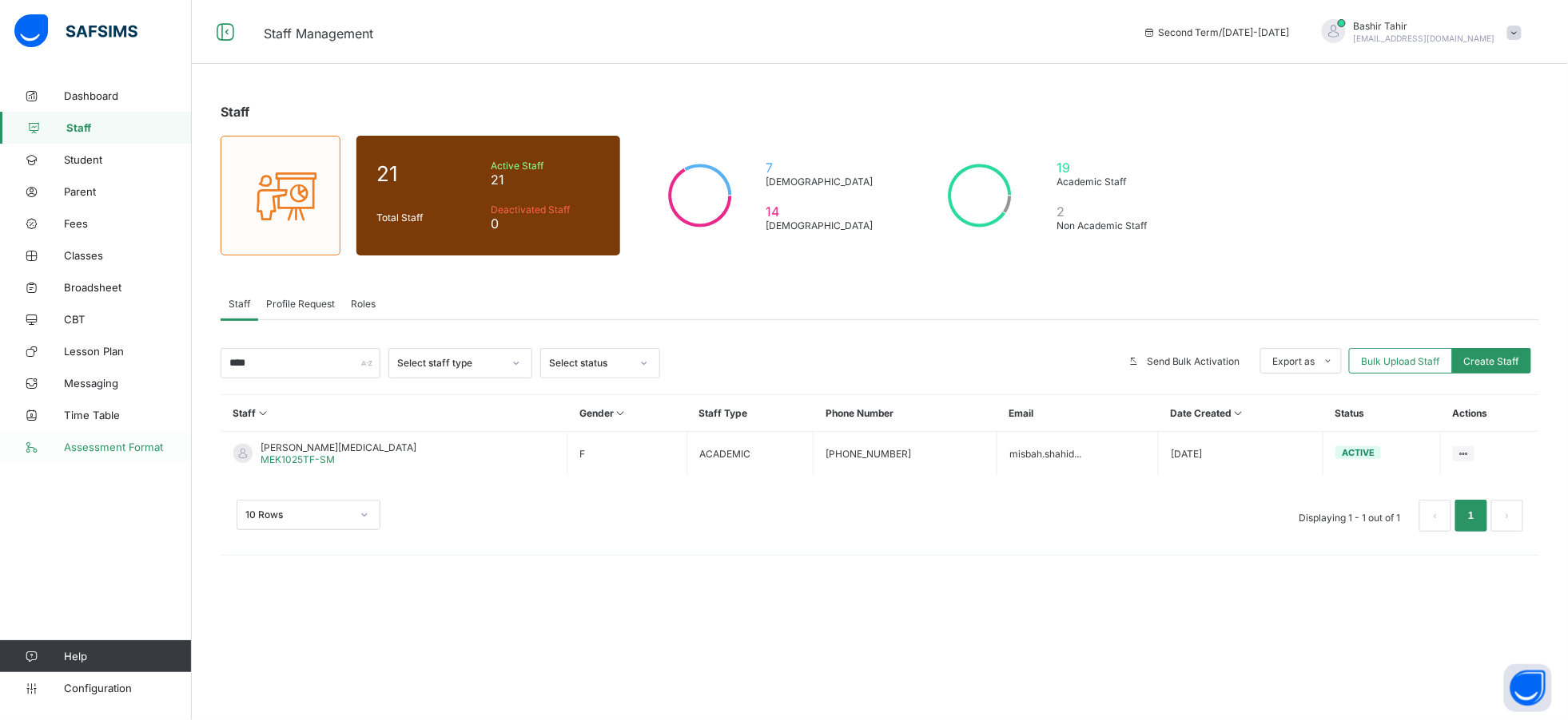
click at [114, 452] on span "Assessment Format" at bounding box center [127, 447] width 128 height 12
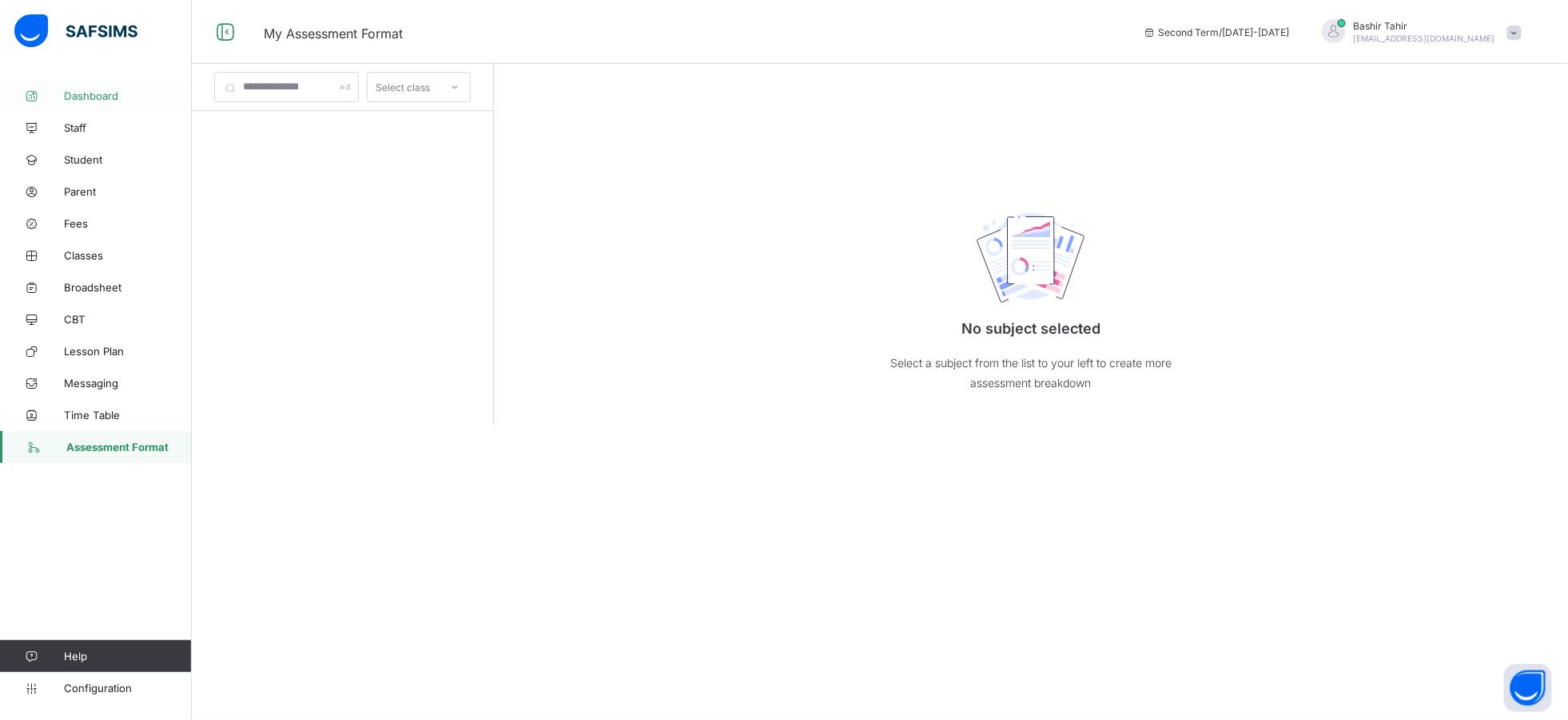
click at [101, 89] on span "Dashboard" at bounding box center [127, 95] width 128 height 12
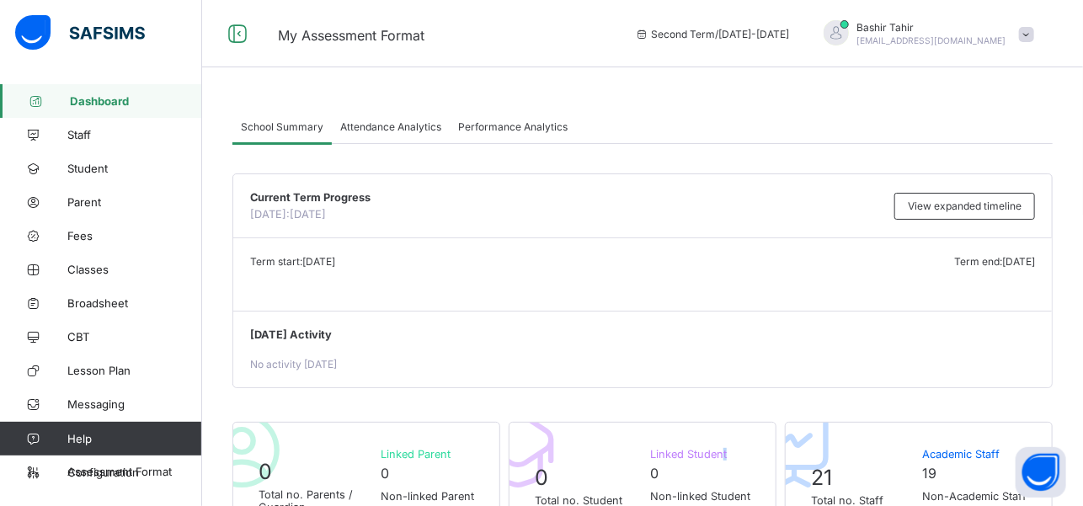
drag, startPoint x: 1645, startPoint y: 117, endPoint x: 740, endPoint y: 401, distance: 948.5
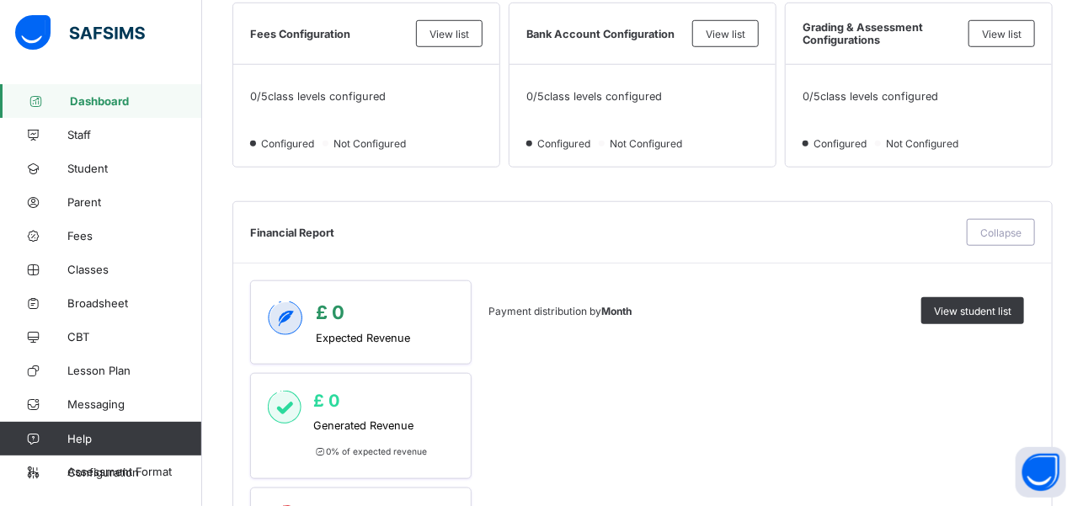
scroll to position [551, 0]
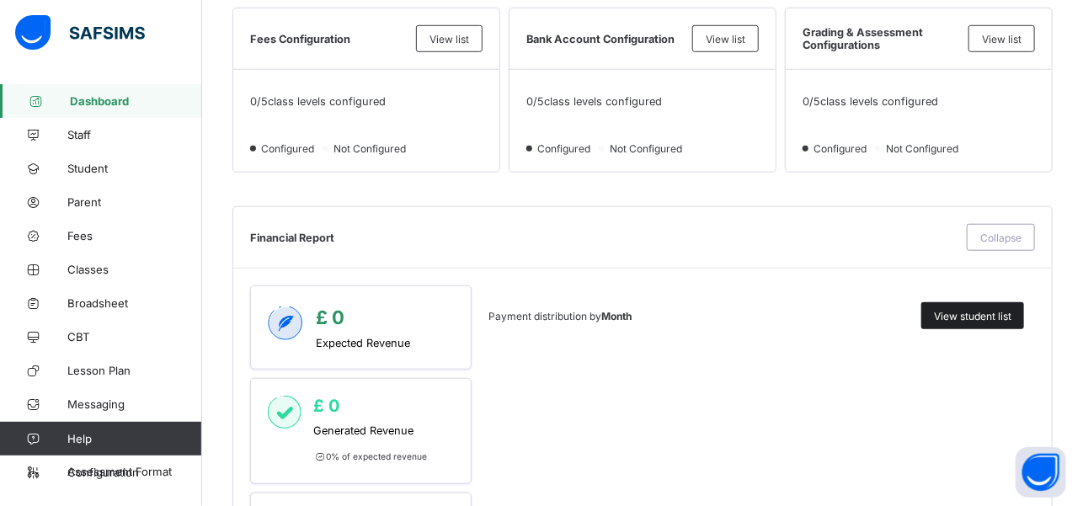
click at [1009, 310] on span "View student list" at bounding box center [972, 316] width 77 height 13
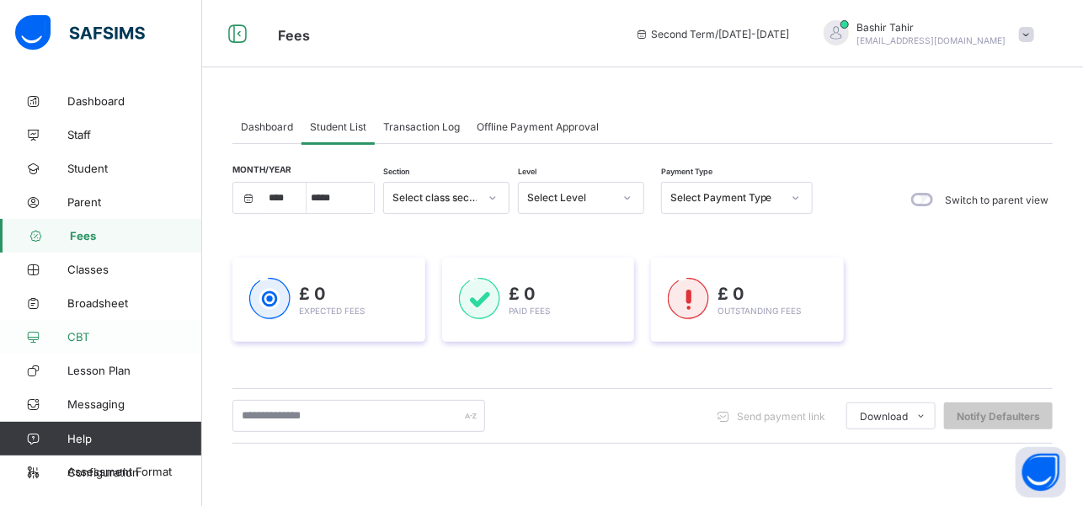
click at [93, 336] on span "CBT" at bounding box center [134, 336] width 135 height 13
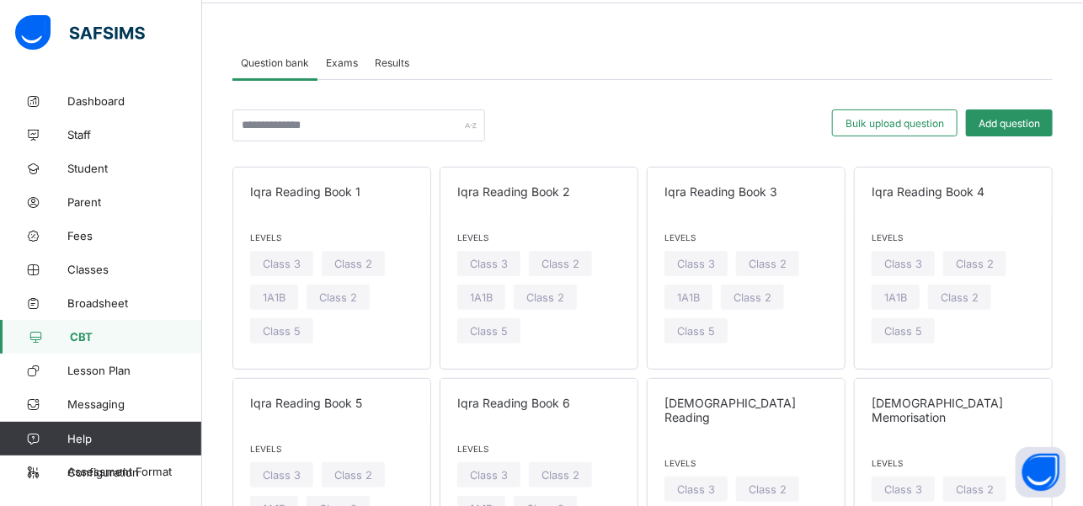
scroll to position [66, 0]
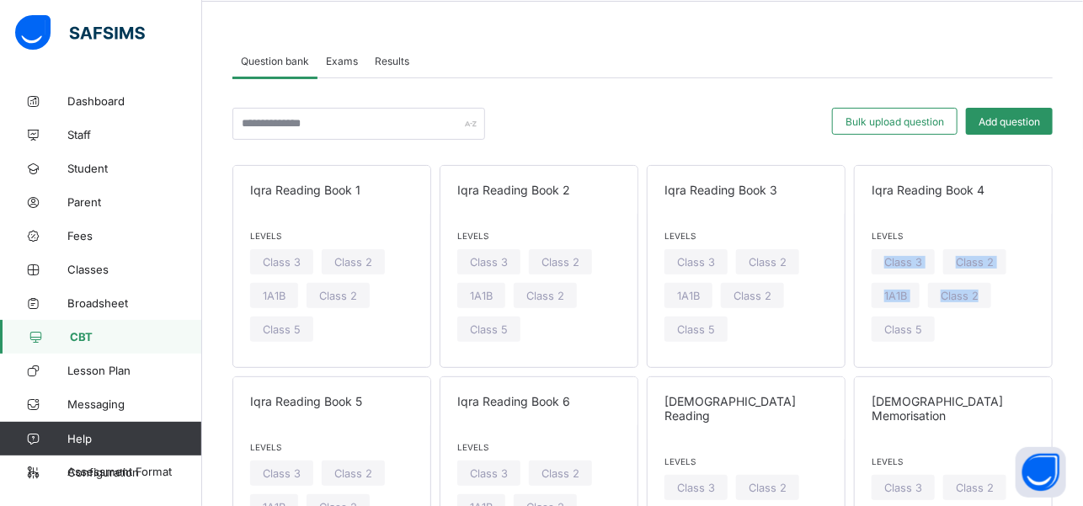
drag, startPoint x: 1081, startPoint y: 227, endPoint x: 1079, endPoint y: 290, distance: 62.3
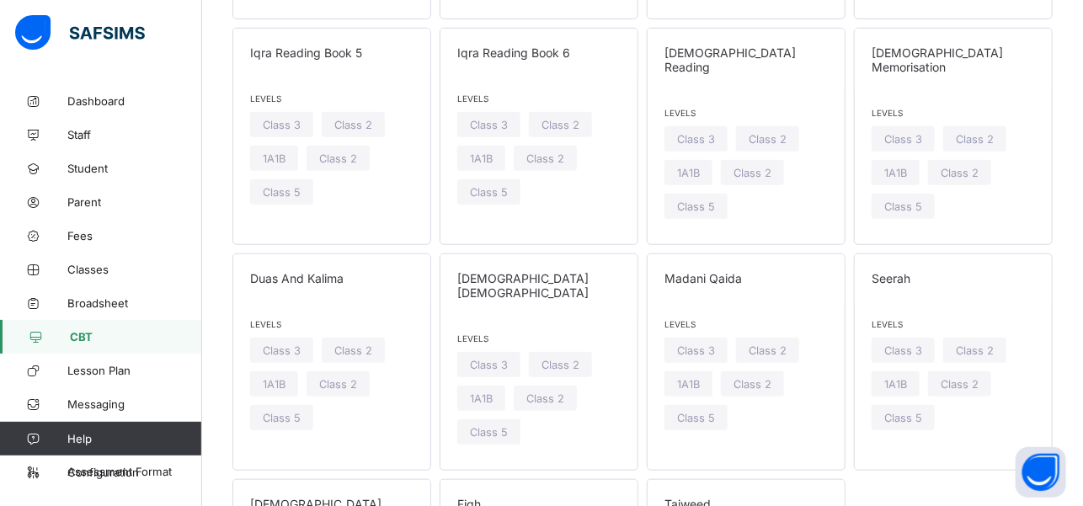
scroll to position [418, 0]
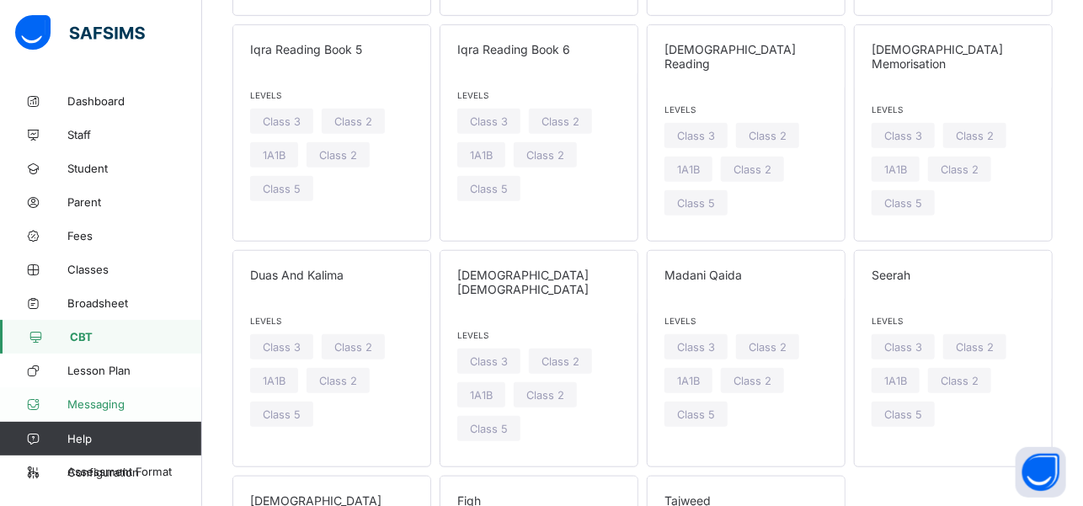
click at [119, 402] on span "Messaging" at bounding box center [134, 403] width 135 height 13
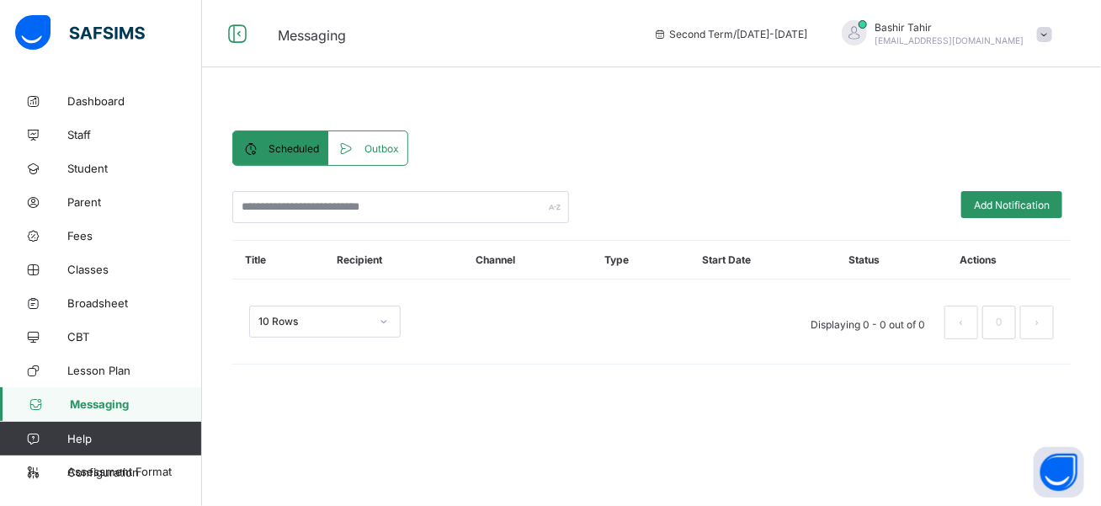
click at [338, 150] on icon at bounding box center [346, 148] width 19 height 17
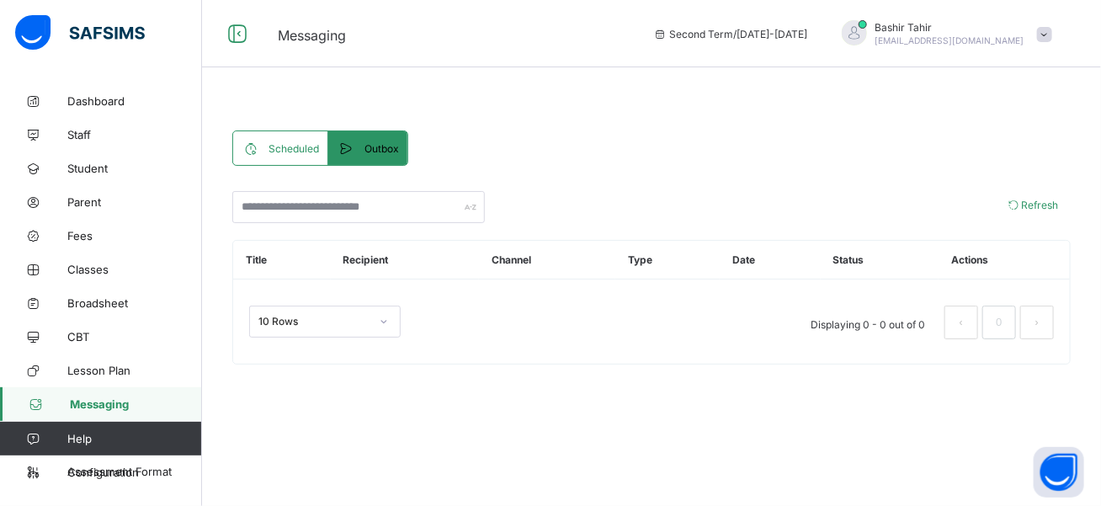
click at [285, 149] on span "Scheduled" at bounding box center [294, 148] width 51 height 13
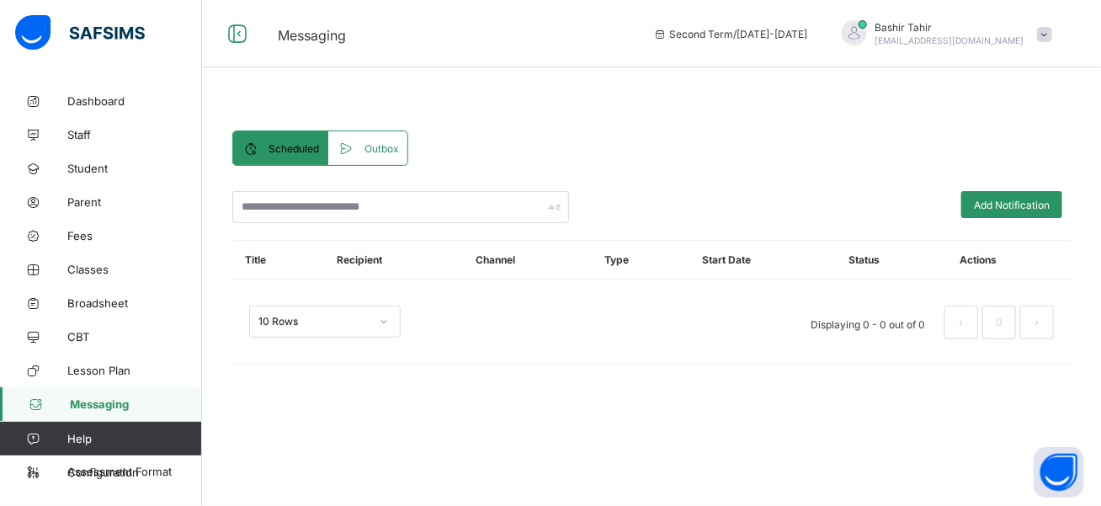
click at [1040, 43] on div "[PERSON_NAME] [EMAIL_ADDRESS][DOMAIN_NAME]" at bounding box center [943, 34] width 236 height 28
click at [845, 127] on div "Scheduled Outbox Scheduled Outbox Add Notification Title Recipient Channel Type…" at bounding box center [651, 255] width 839 height 258
click at [1051, 39] on span at bounding box center [1044, 34] width 15 height 15
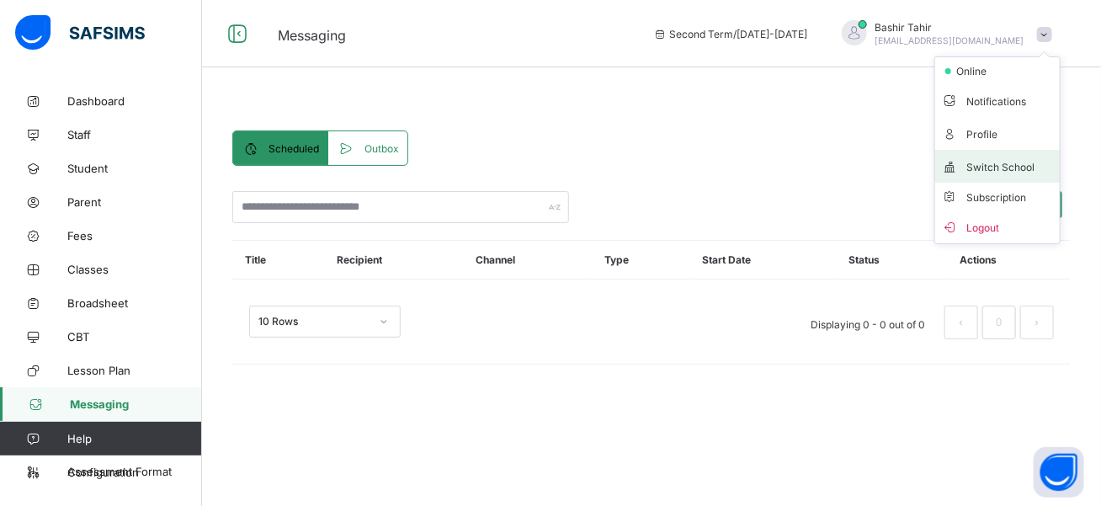
click at [1029, 165] on span "Switch School" at bounding box center [997, 166] width 111 height 19
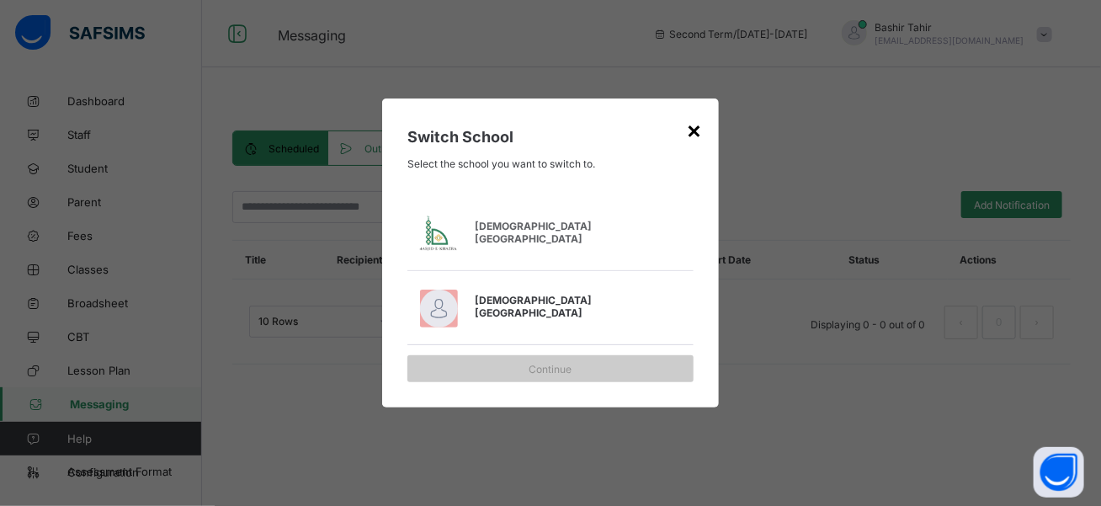
click at [693, 125] on div "×" at bounding box center [694, 129] width 16 height 29
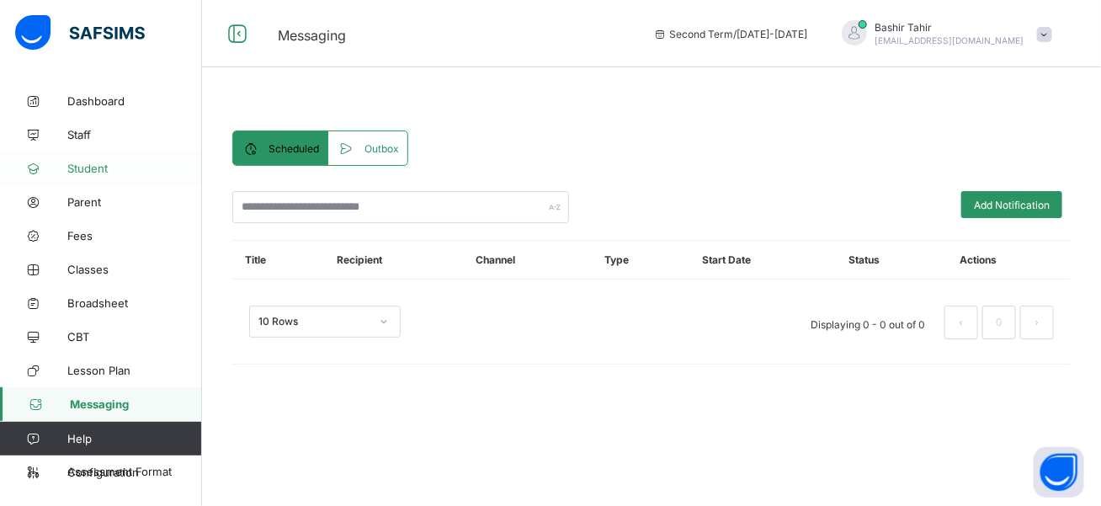
click at [114, 173] on span "Student" at bounding box center [134, 168] width 135 height 13
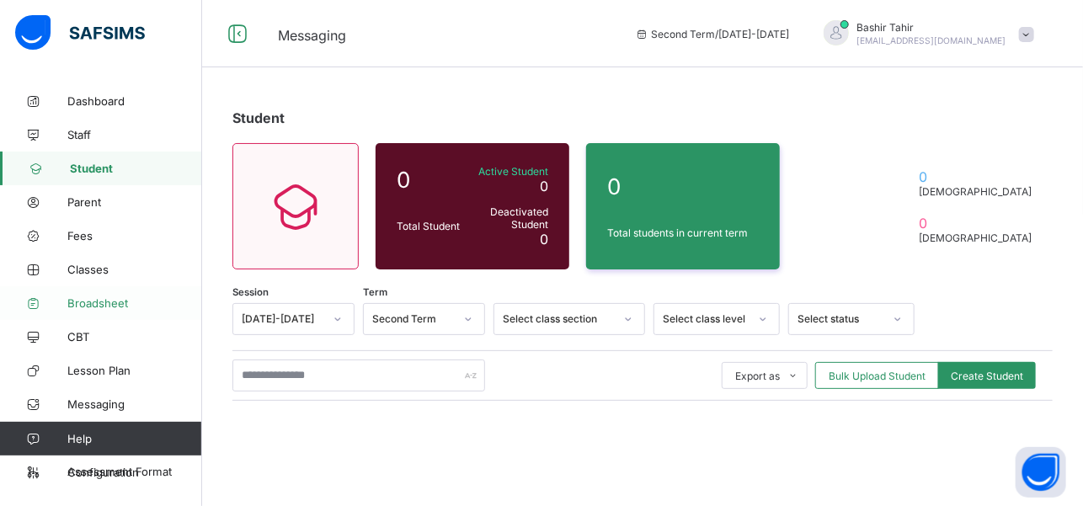
click at [133, 308] on span "Broadsheet" at bounding box center [134, 302] width 135 height 13
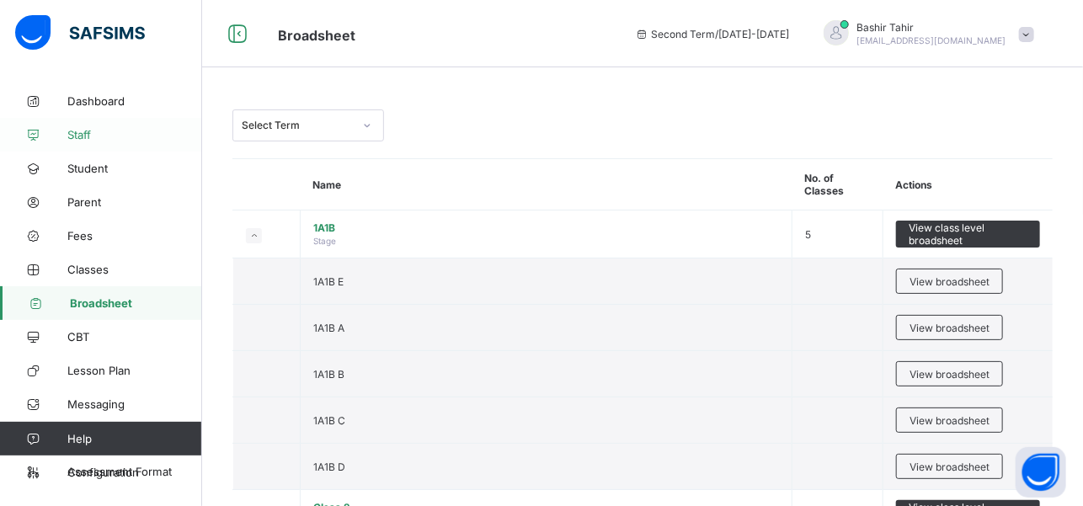
click at [83, 134] on span "Staff" at bounding box center [134, 134] width 135 height 13
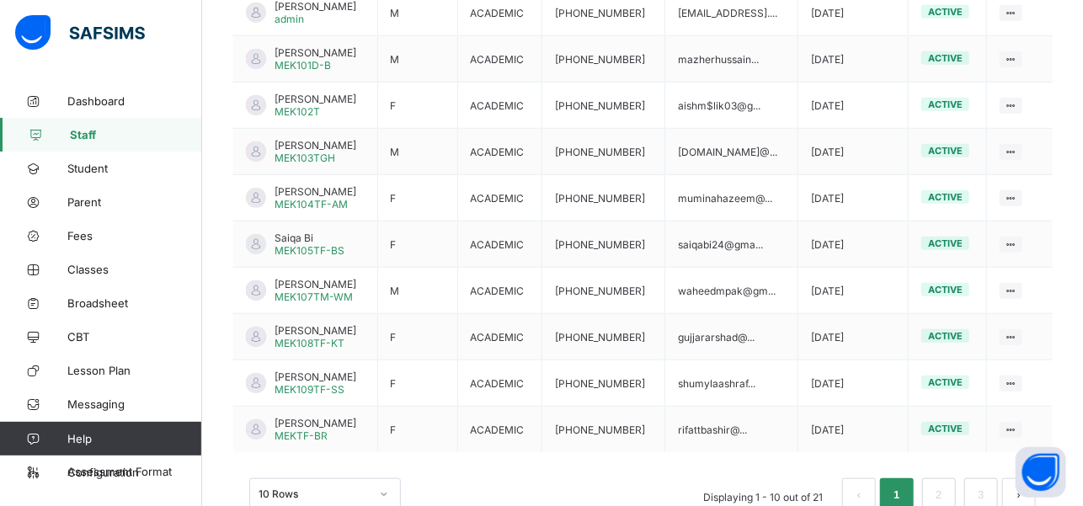
scroll to position [500, 0]
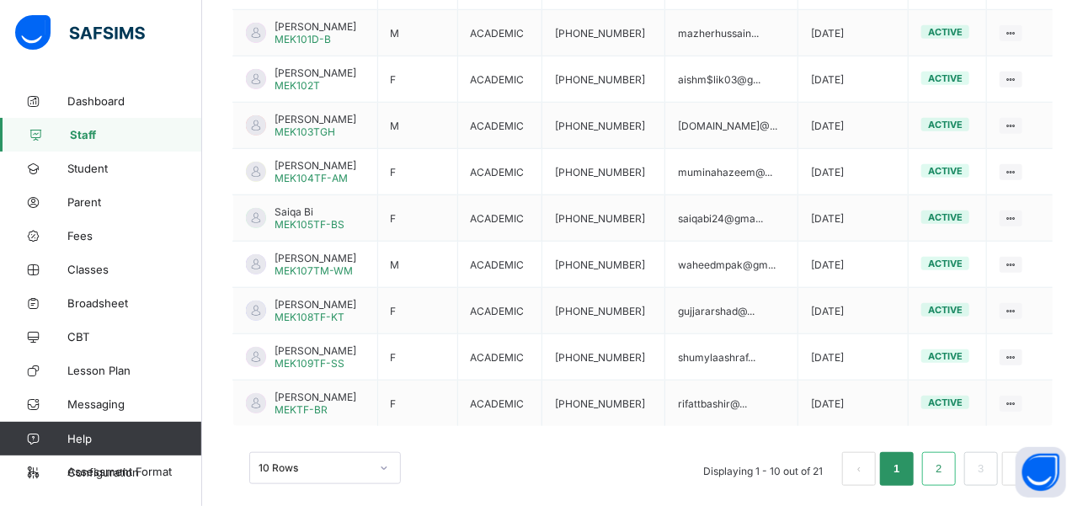
click at [946, 458] on link "2" at bounding box center [938, 469] width 16 height 22
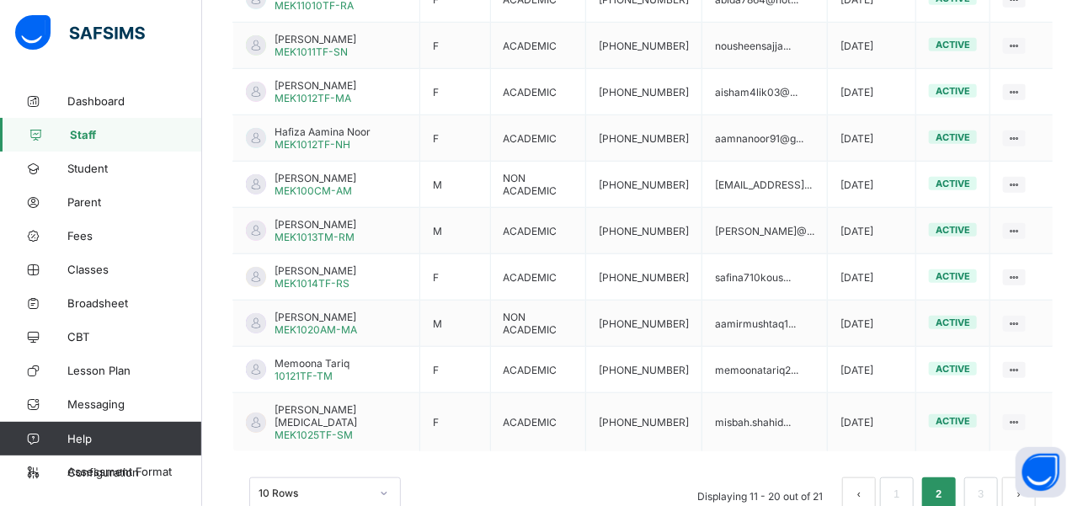
click at [98, 435] on span "Help" at bounding box center [134, 438] width 134 height 13
click at [98, 441] on span "Help" at bounding box center [134, 438] width 134 height 13
click at [69, 450] on link "Help" at bounding box center [100, 439] width 201 height 34
click at [29, 439] on icon at bounding box center [33, 439] width 67 height 13
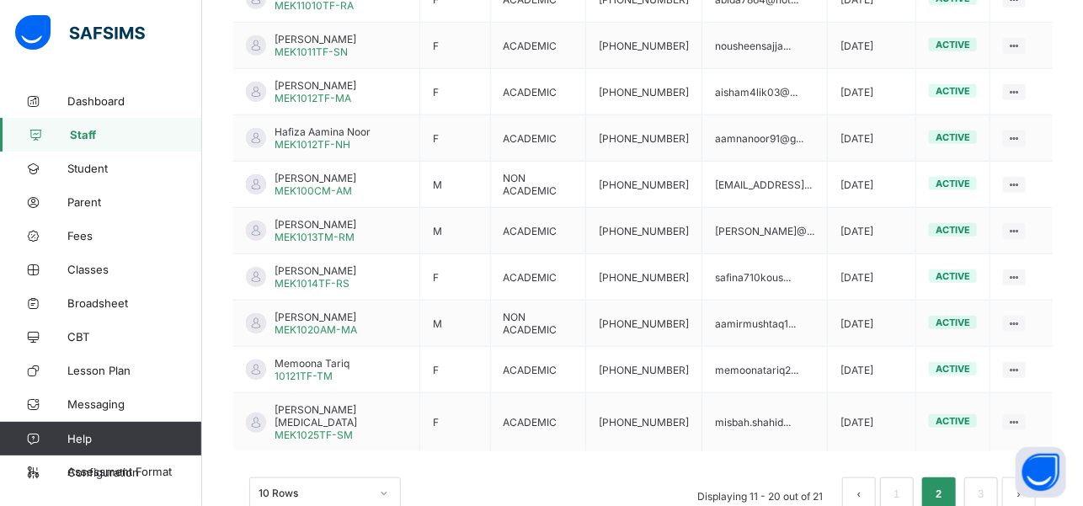
scroll to position [237, 0]
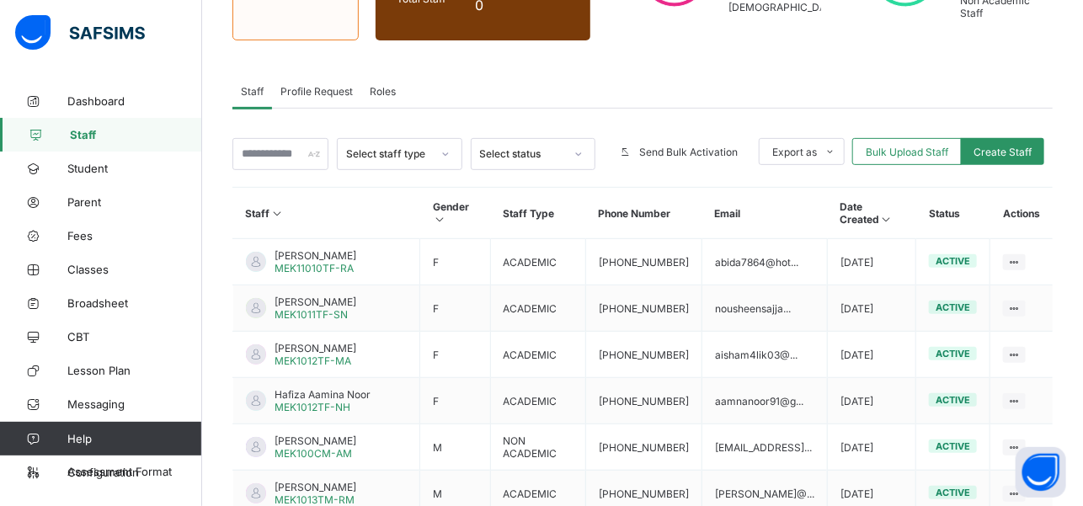
click at [321, 86] on span "Profile Request" at bounding box center [316, 91] width 72 height 13
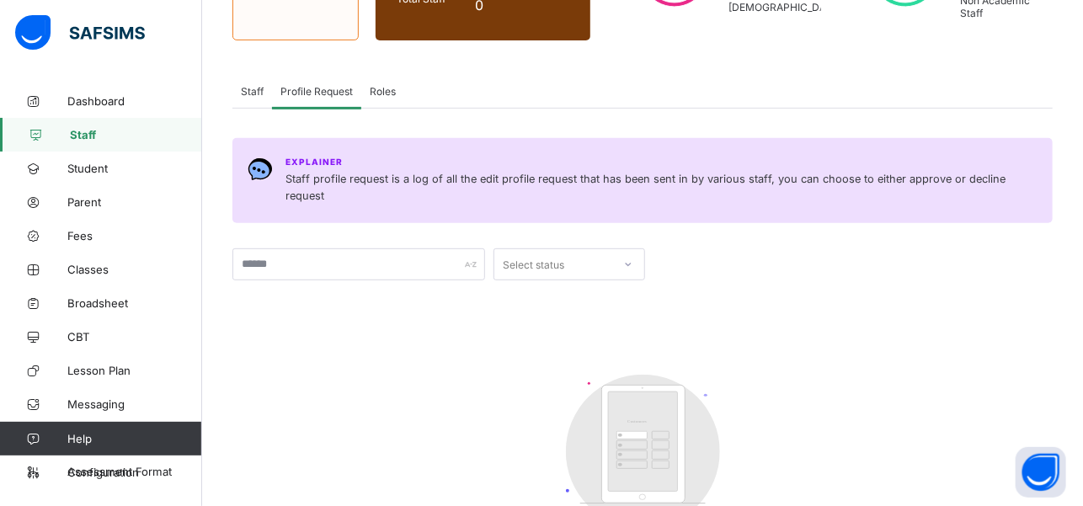
click at [397, 77] on div "Roles" at bounding box center [382, 91] width 43 height 34
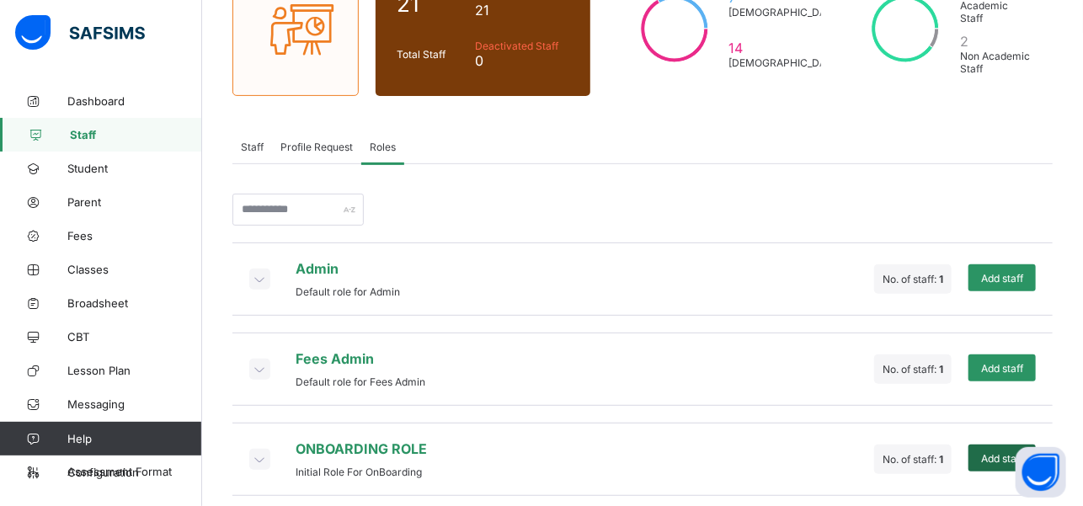
click at [1004, 452] on span "Add staff" at bounding box center [1002, 458] width 42 height 13
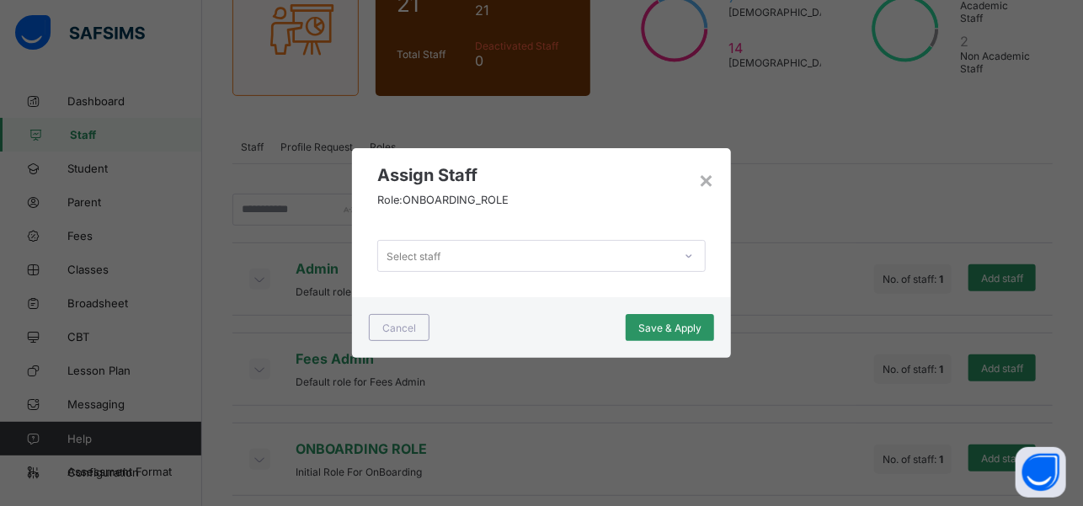
scroll to position [0, 0]
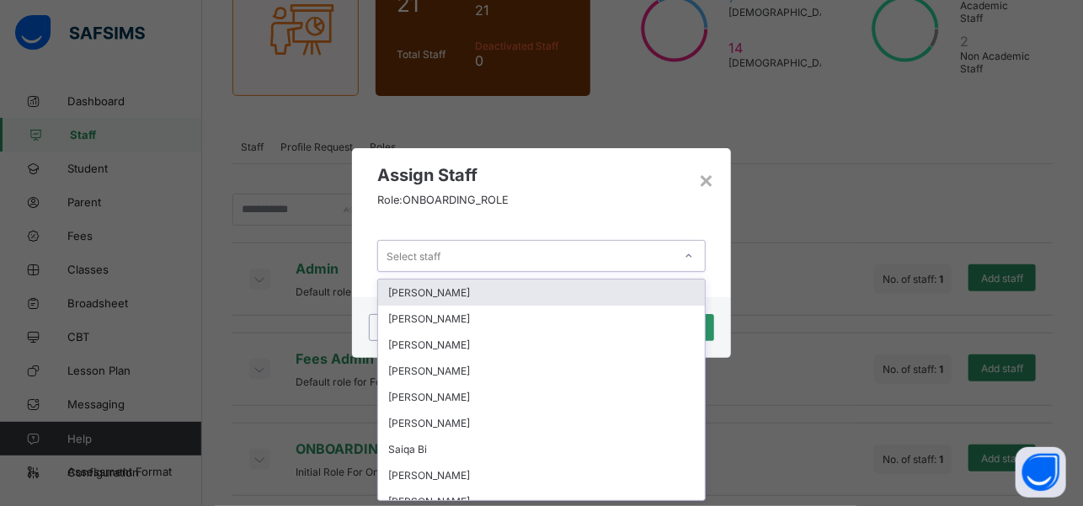
click at [693, 254] on icon at bounding box center [689, 256] width 10 height 17
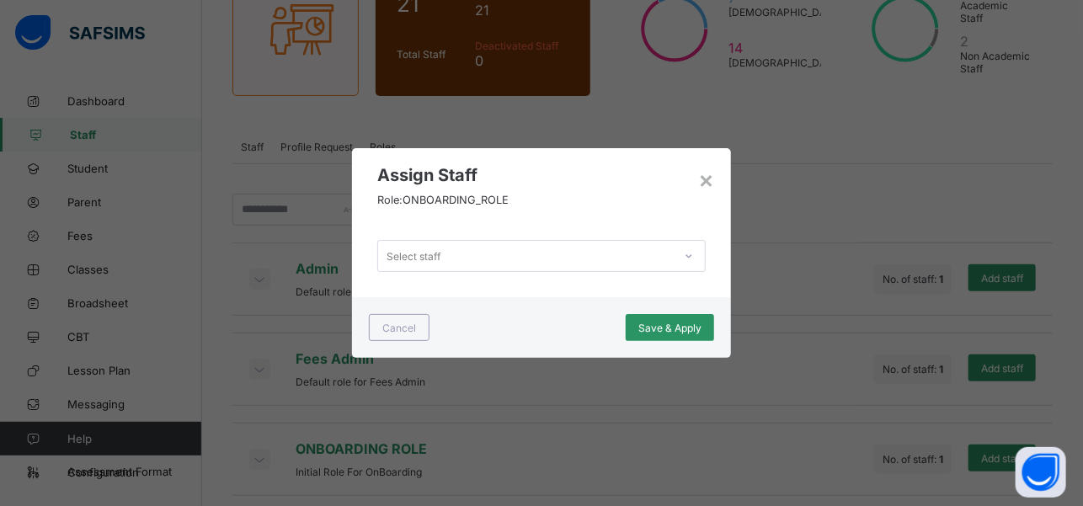
click at [746, 263] on div "× Assign Staff Role: ONBOARDING_ROLE Select staff Cancel Save & Apply" at bounding box center [541, 253] width 1083 height 506
click at [711, 175] on div "×" at bounding box center [706, 179] width 16 height 29
